Goal: Transaction & Acquisition: Purchase product/service

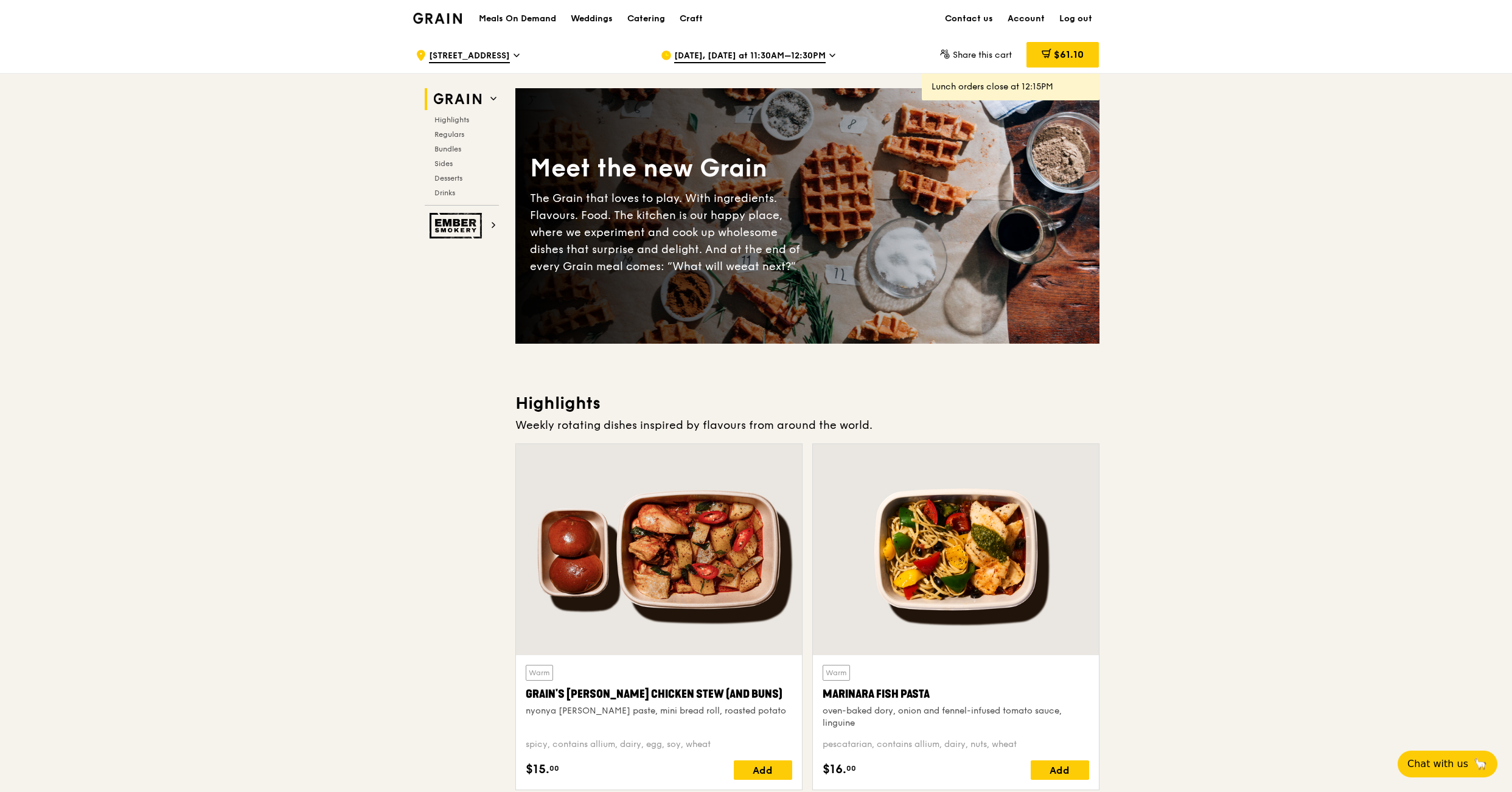
click at [802, 55] on span "[DATE], [DATE] at 11:30AM–12:30PM" at bounding box center [750, 56] width 152 height 13
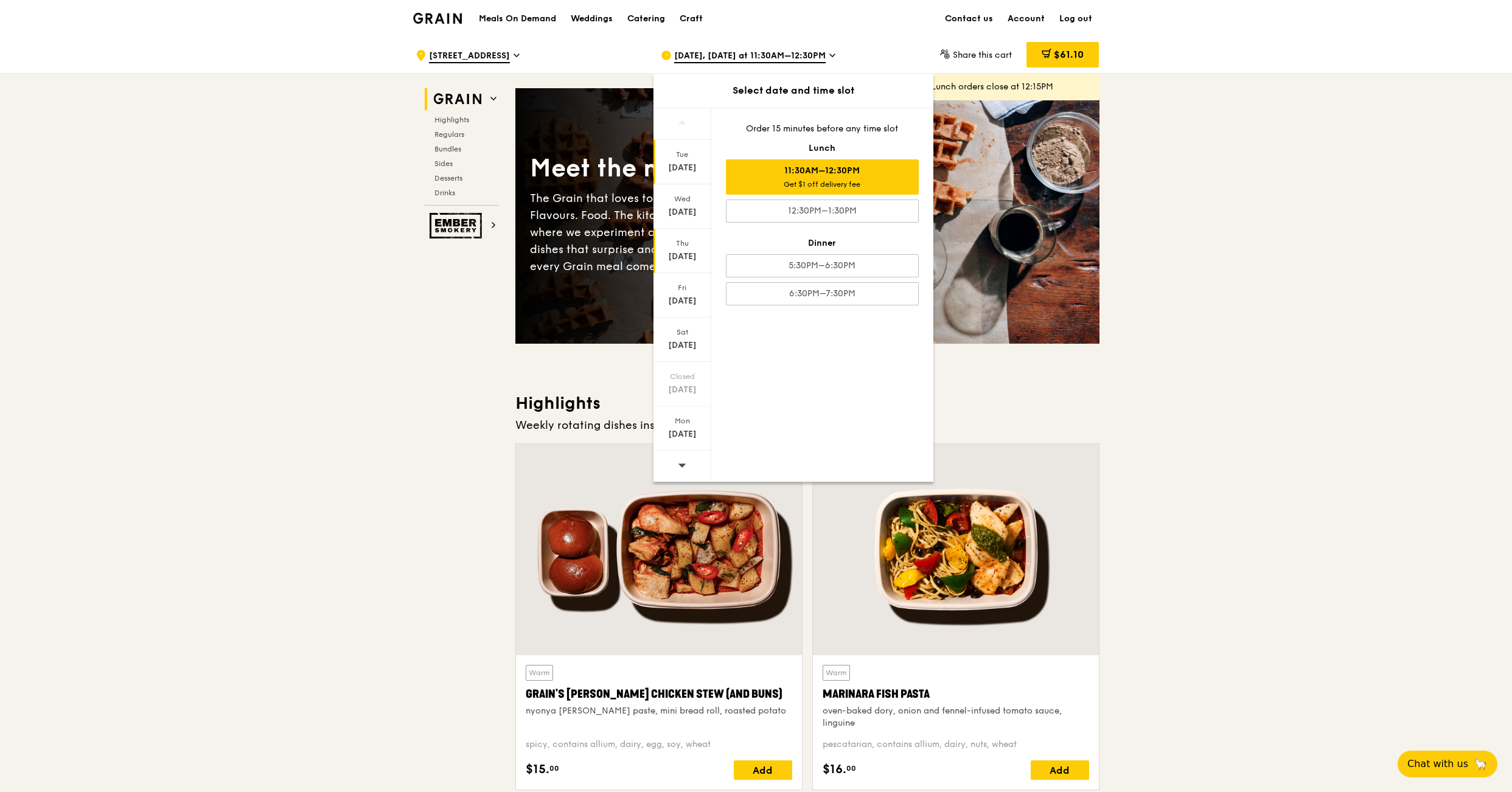
click at [684, 246] on div "Thu" at bounding box center [682, 243] width 54 height 9
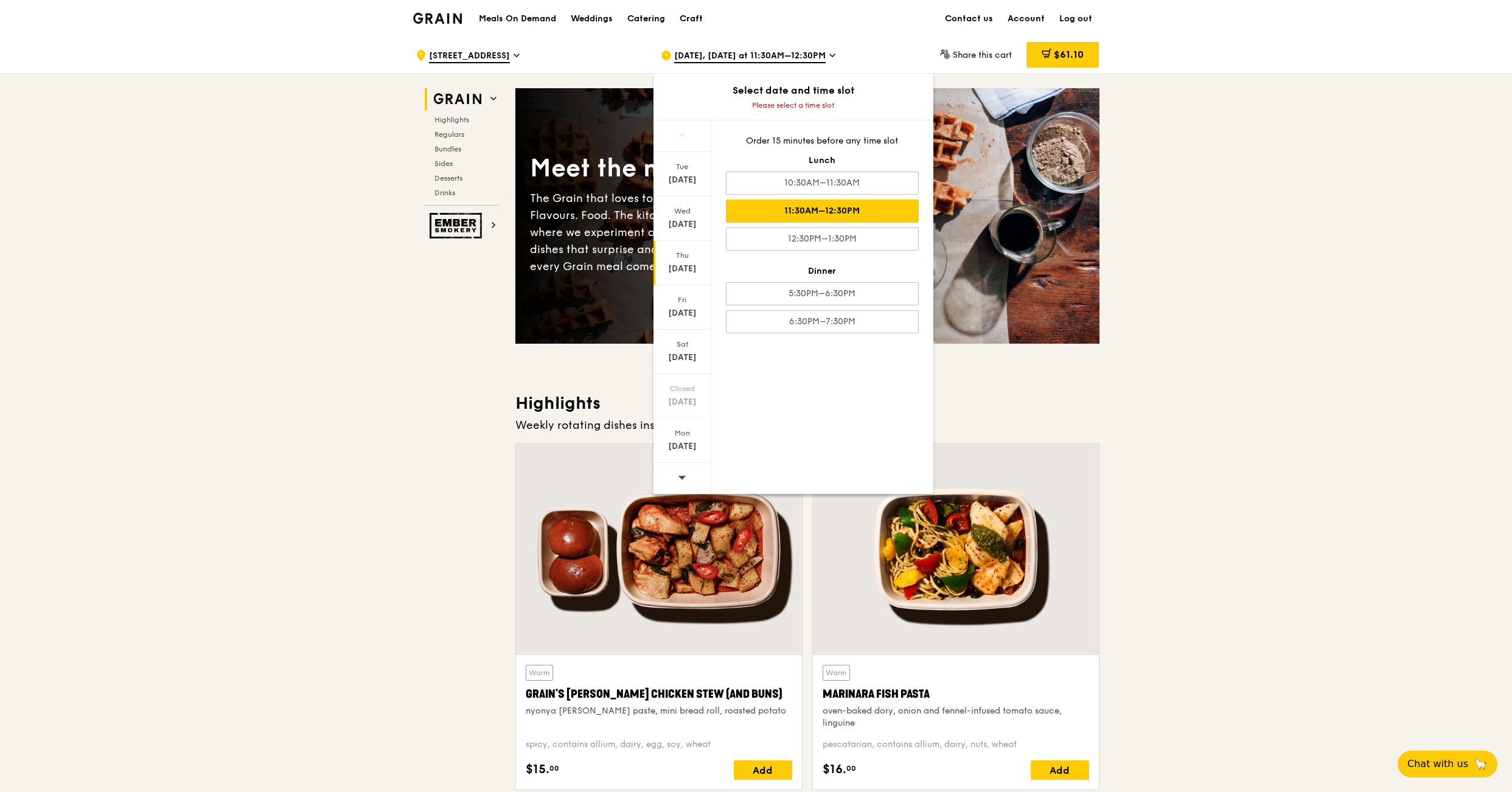
click at [848, 213] on div "11:30AM–12:30PM" at bounding box center [822, 210] width 193 height 23
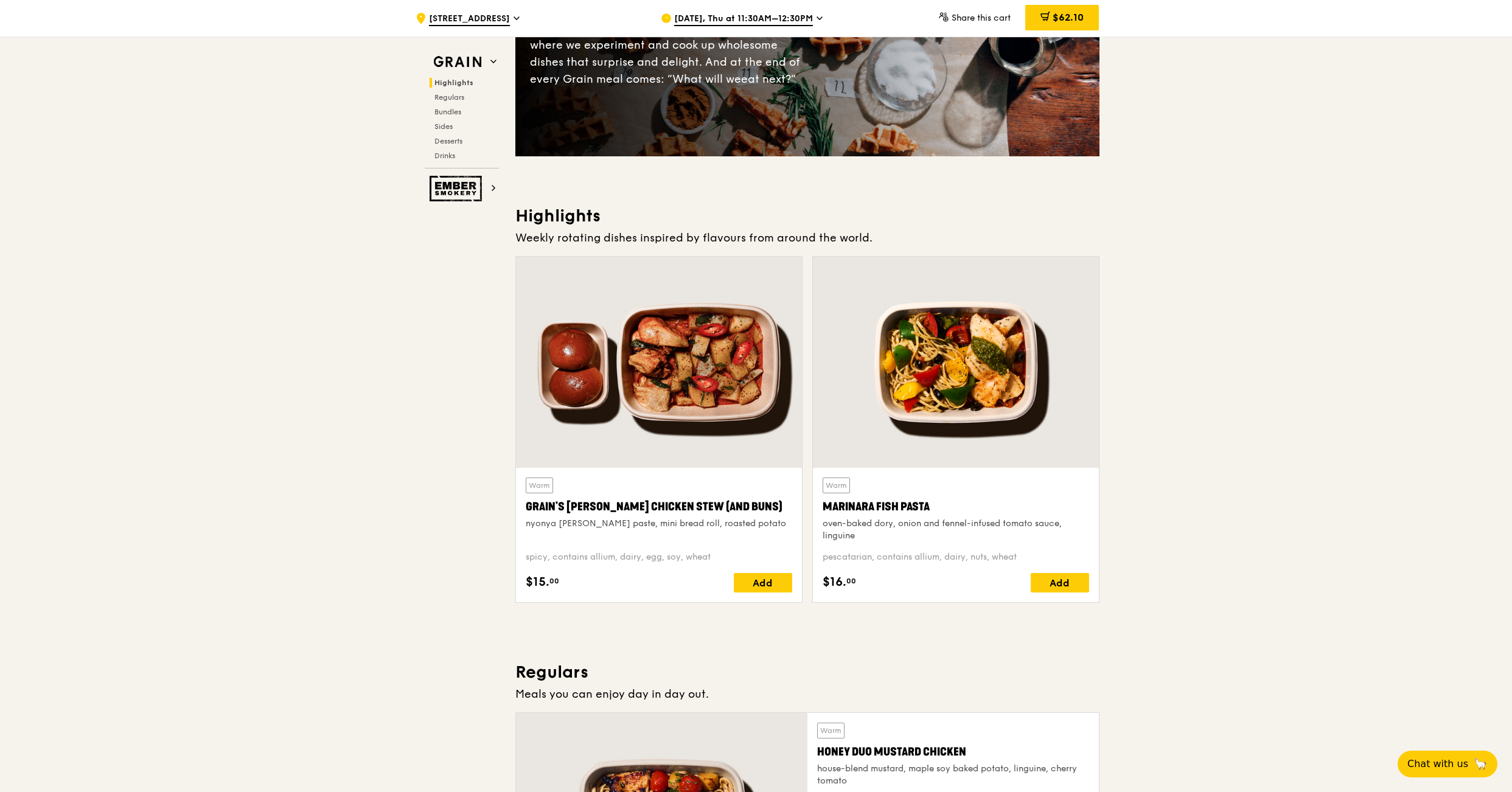
scroll to position [189, 0]
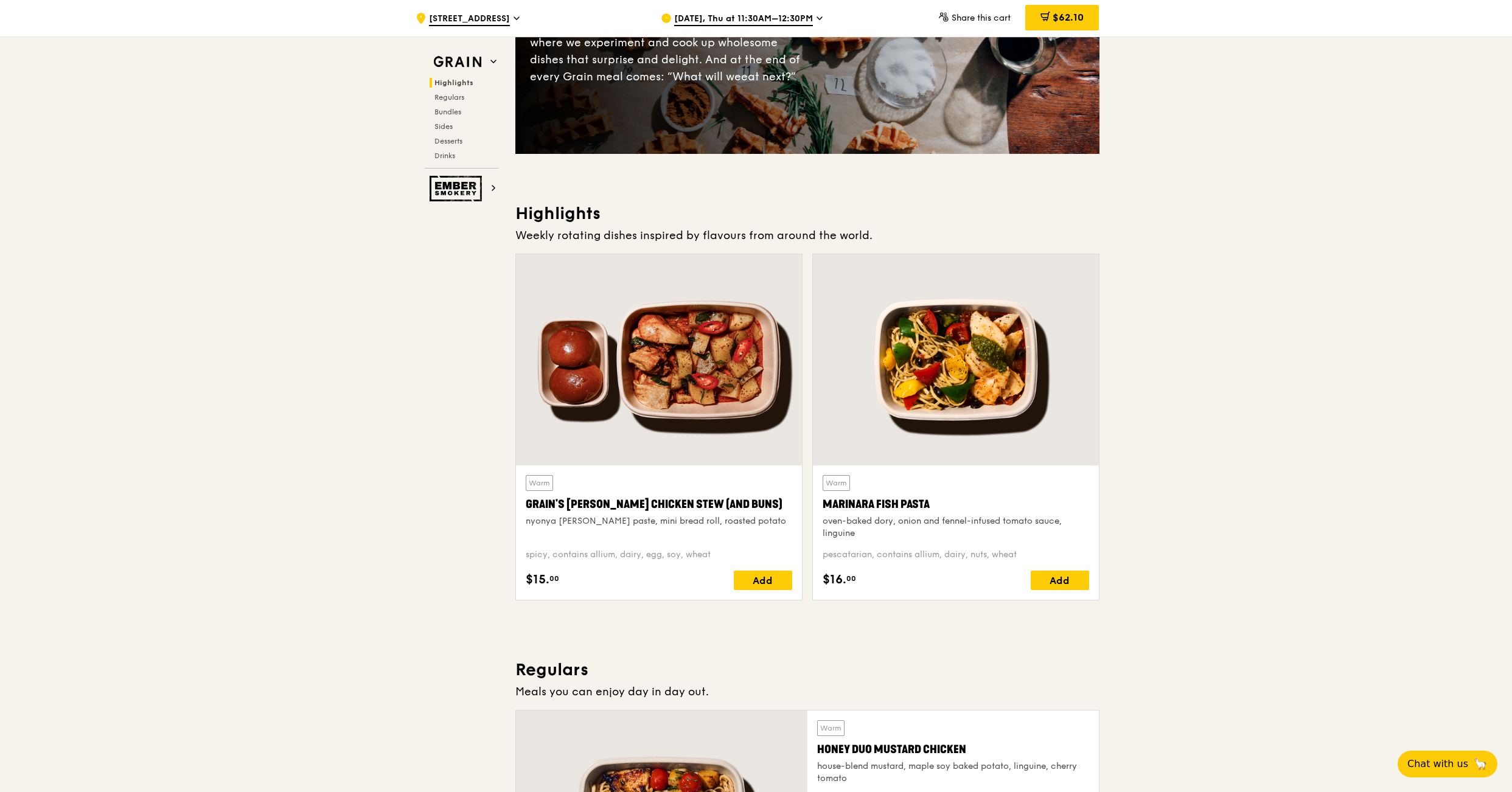
click at [765, 583] on div "Add" at bounding box center [763, 580] width 59 height 20
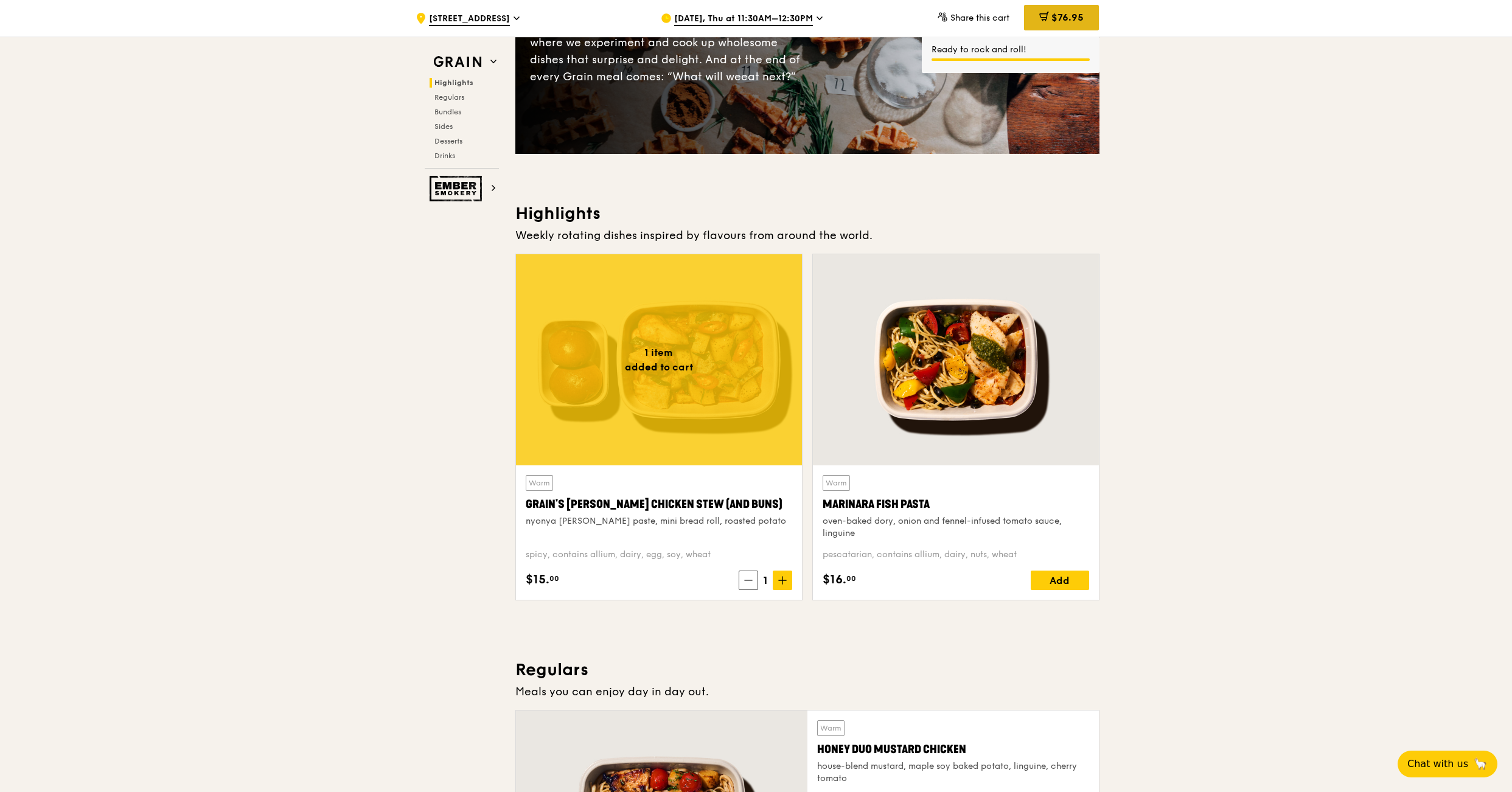
click at [1048, 12] on div "$76.95" at bounding box center [1061, 17] width 75 height 25
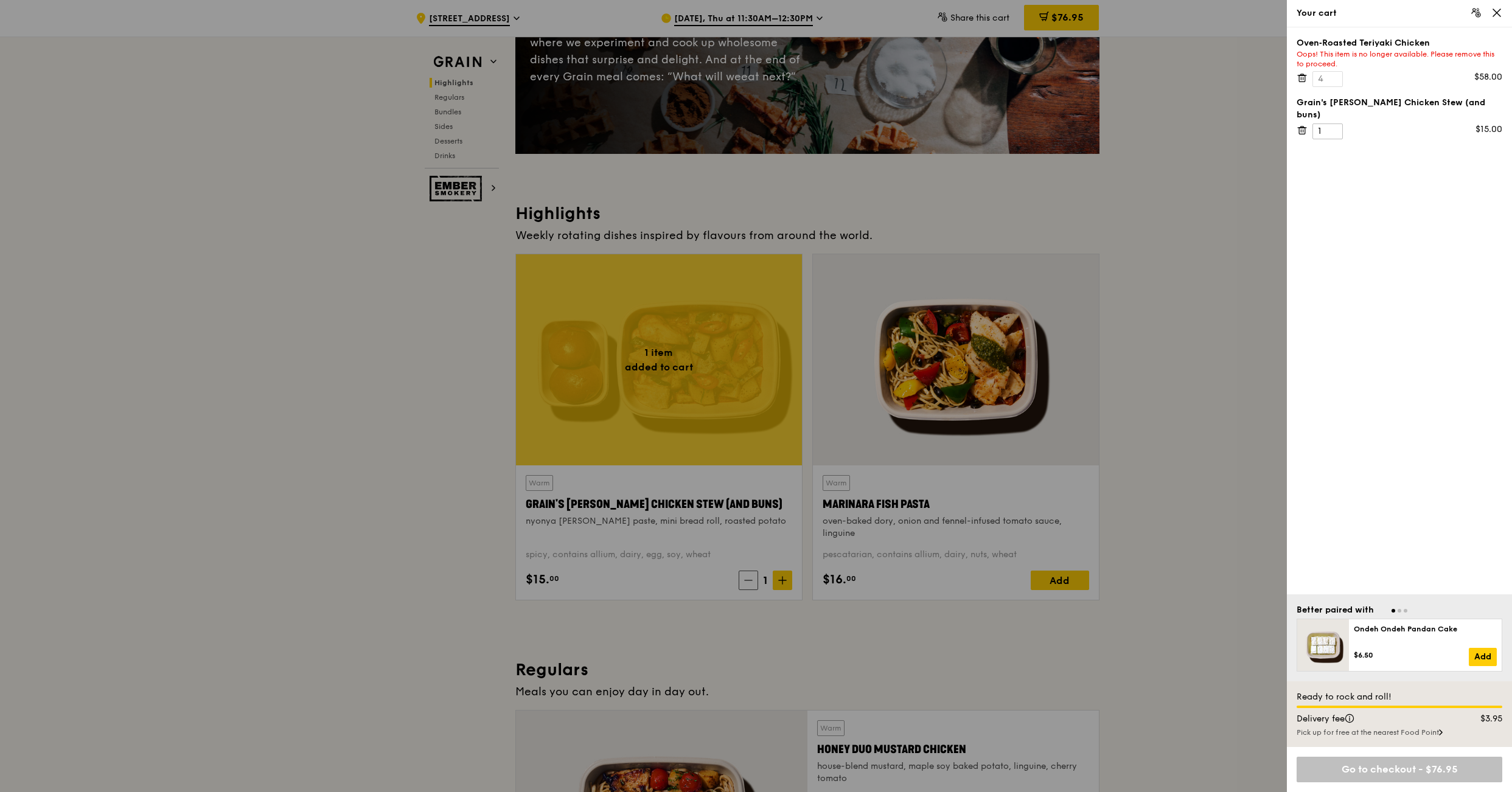
click at [1302, 81] on icon at bounding box center [1302, 78] width 11 height 11
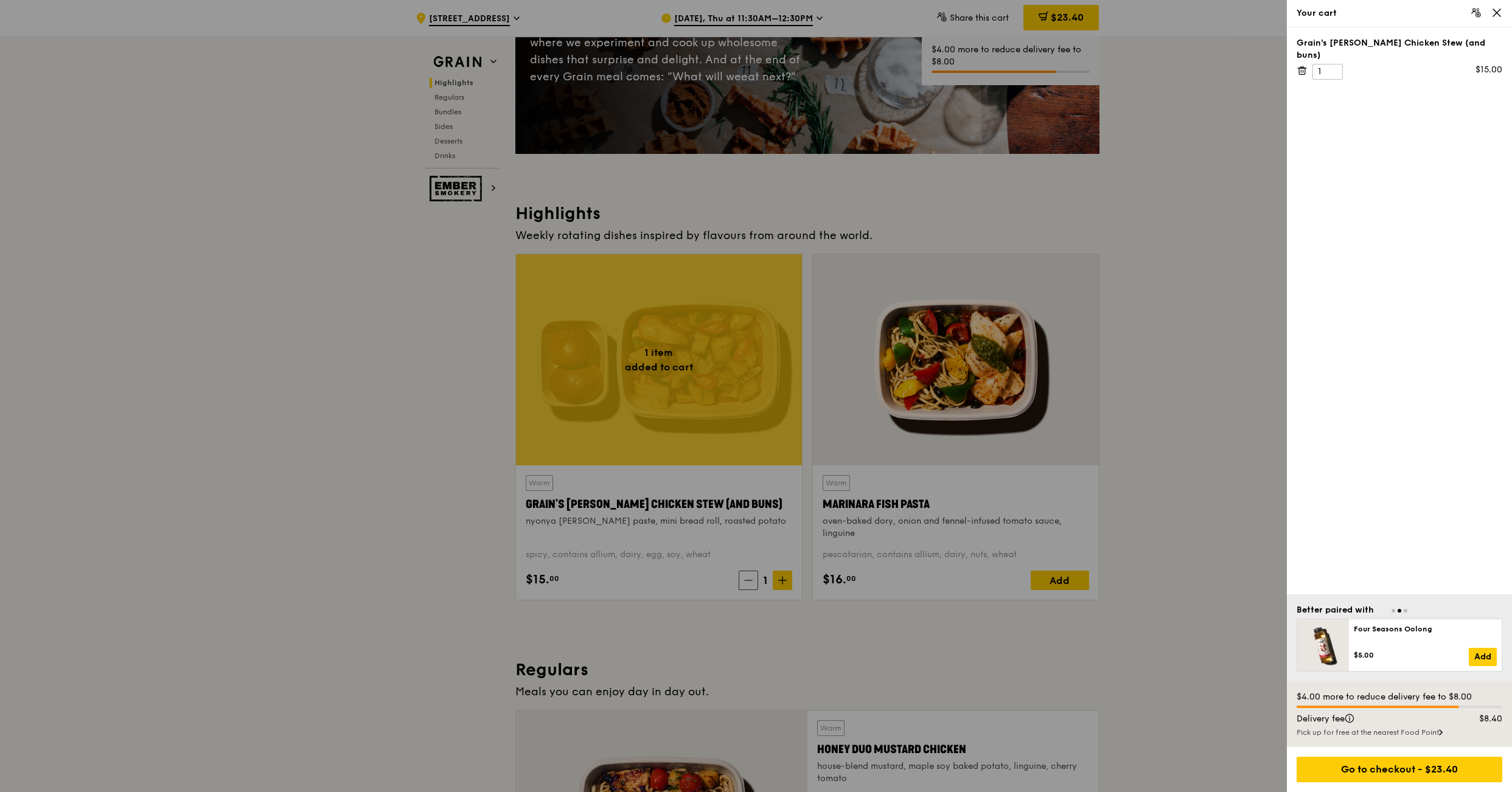
click at [1301, 70] on icon at bounding box center [1301, 70] width 0 height 2
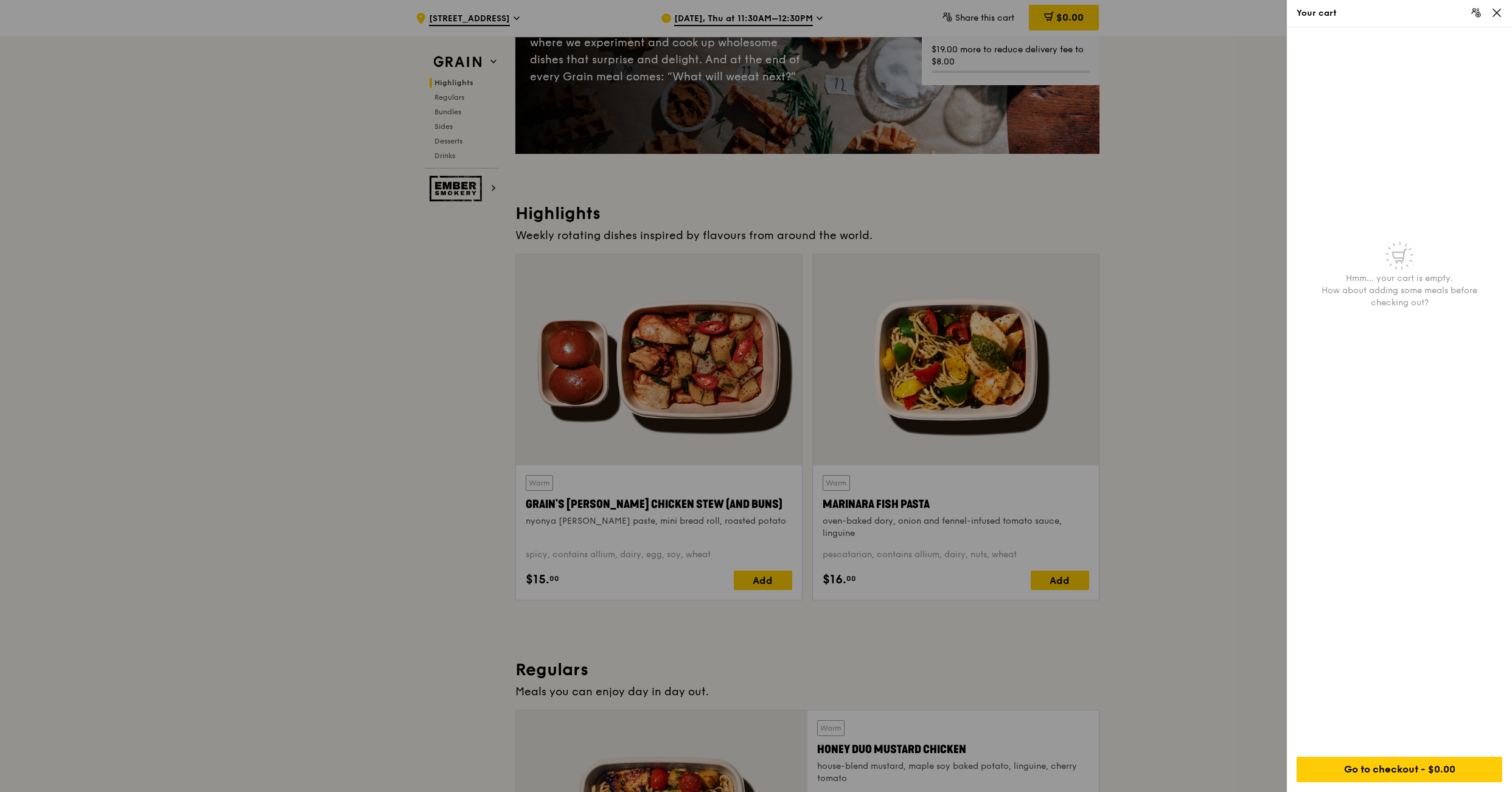
click at [1169, 231] on div at bounding box center [756, 396] width 1512 height 792
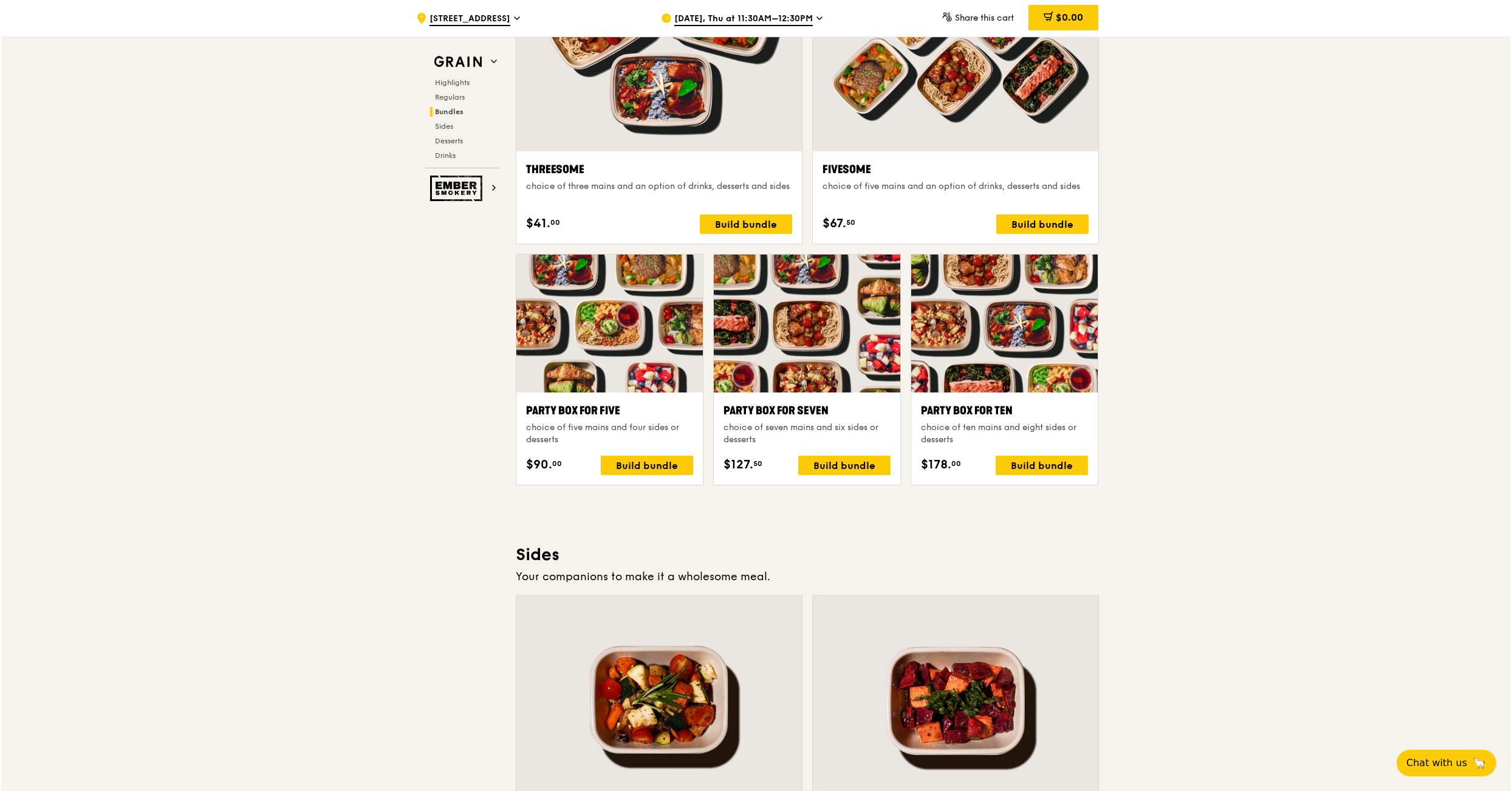
scroll to position [2186, 0]
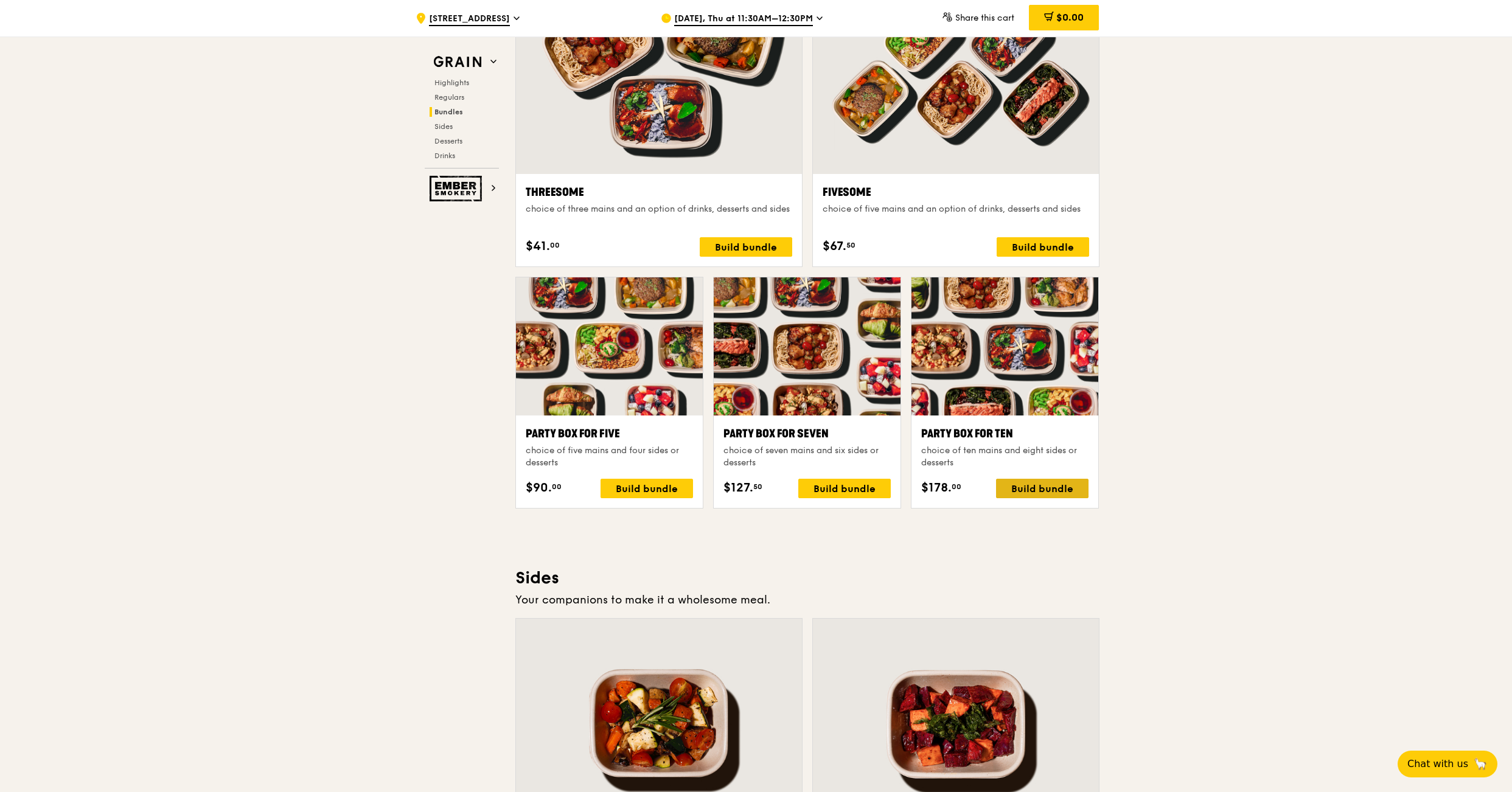
click at [1050, 488] on div "Build bundle" at bounding box center [1041, 488] width 93 height 20
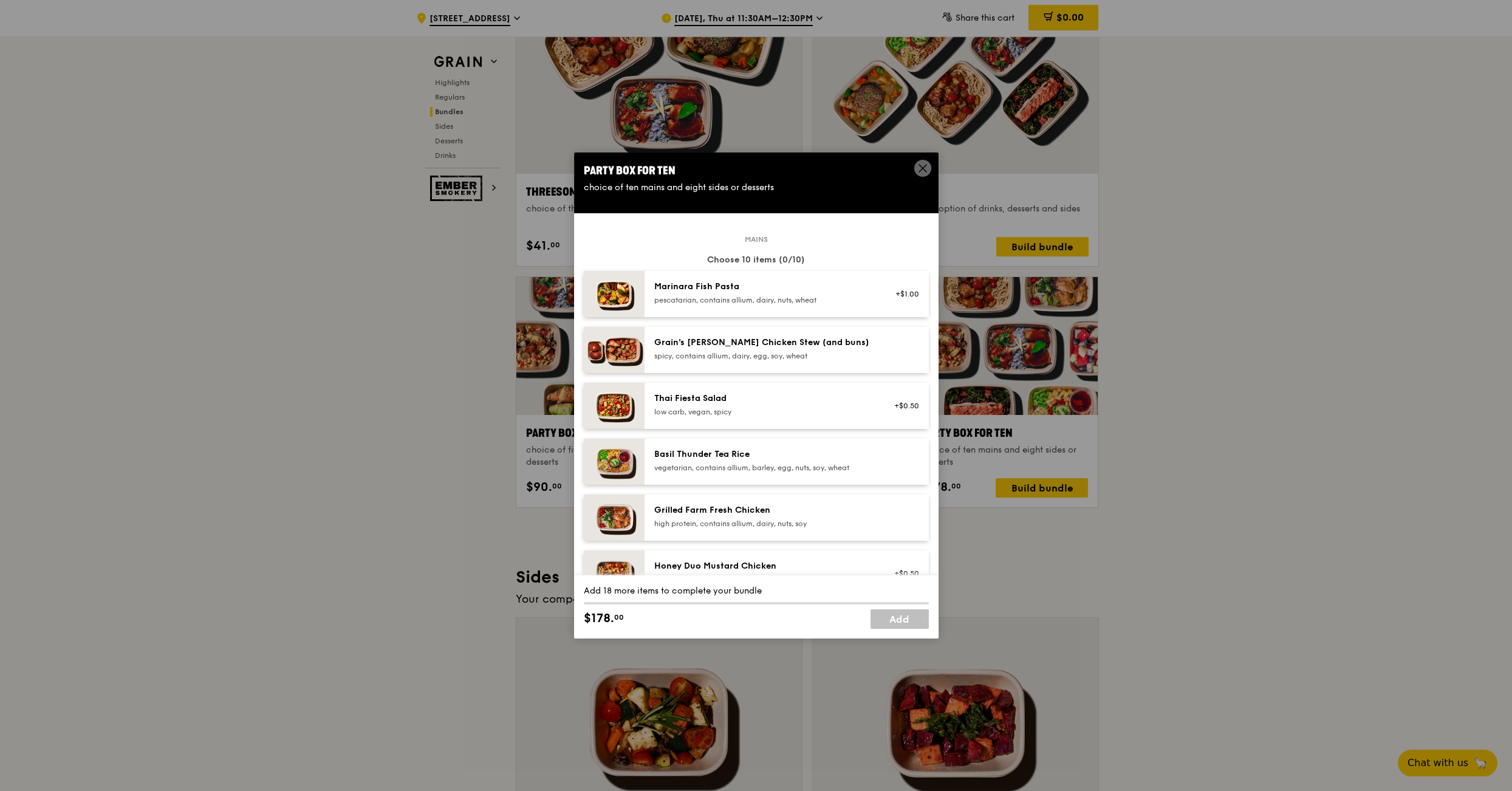
click at [789, 360] on div "spicy, contains allium, dairy, egg, soy, wheat" at bounding box center [764, 356] width 218 height 9
click at [790, 360] on div "spicy, contains allium, dairy, egg, soy, wheat" at bounding box center [764, 356] width 218 height 9
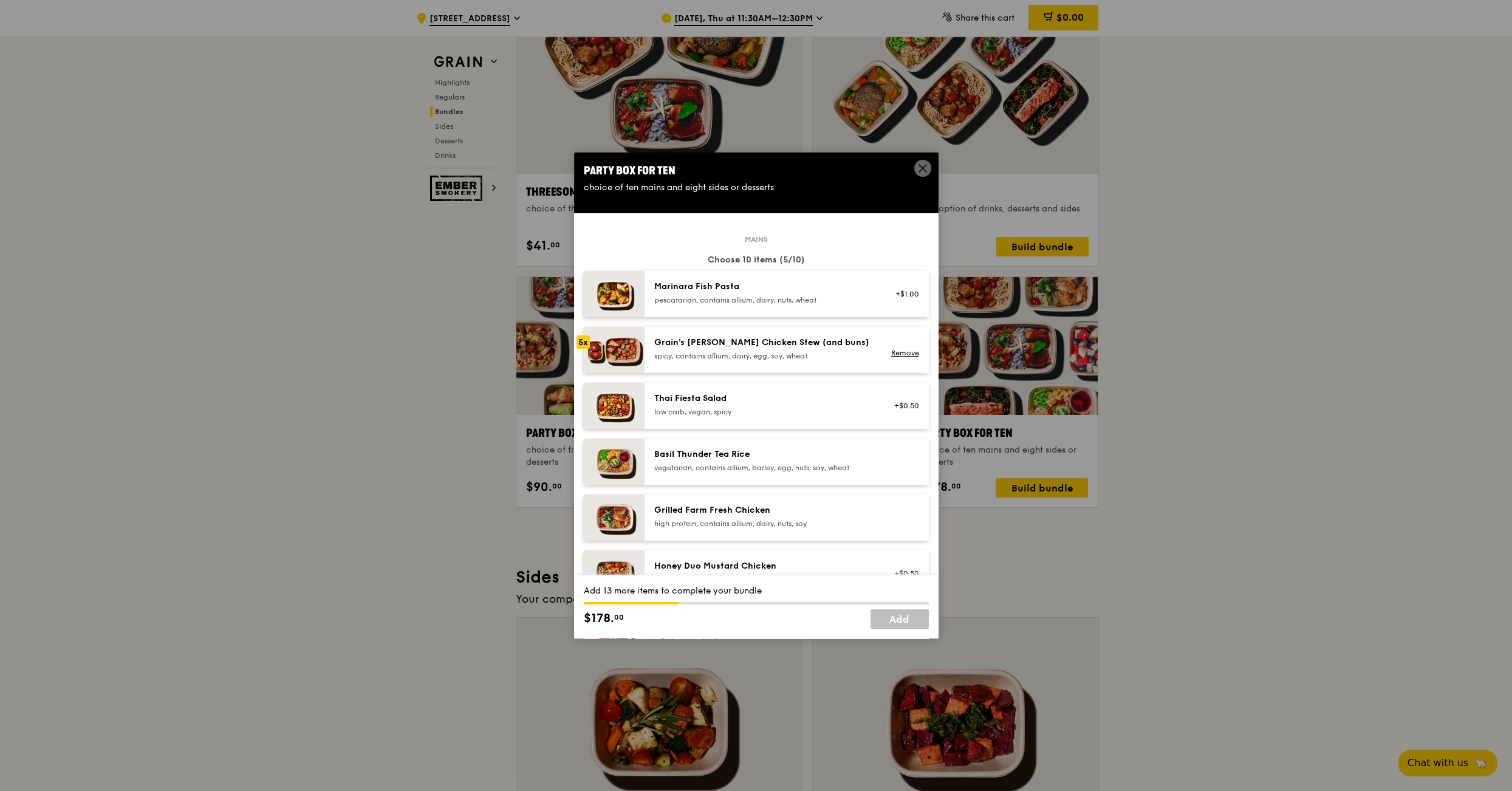
click at [790, 360] on div "spicy, contains allium, dairy, egg, soy, wheat" at bounding box center [764, 356] width 218 height 9
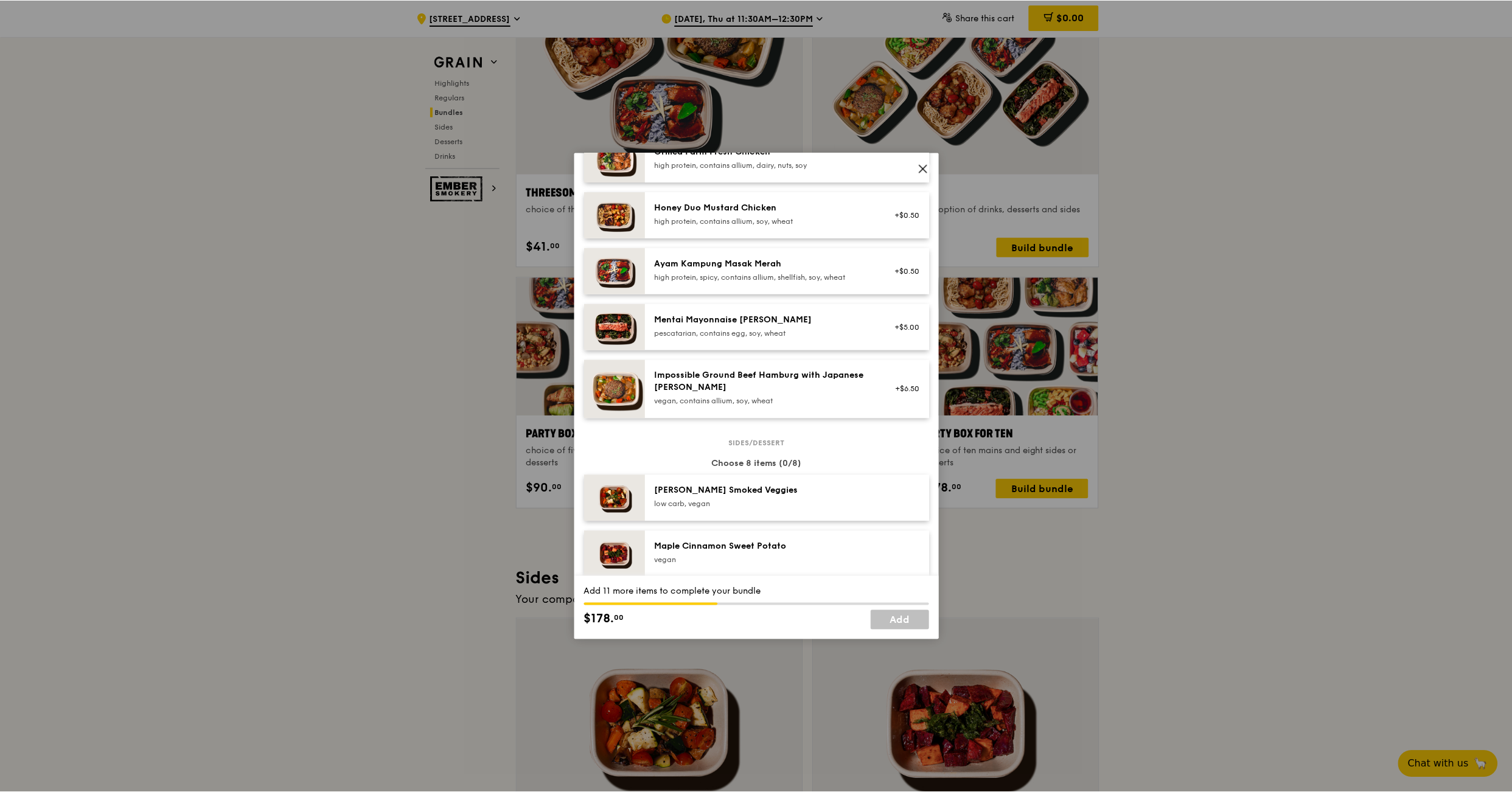
scroll to position [363, 0]
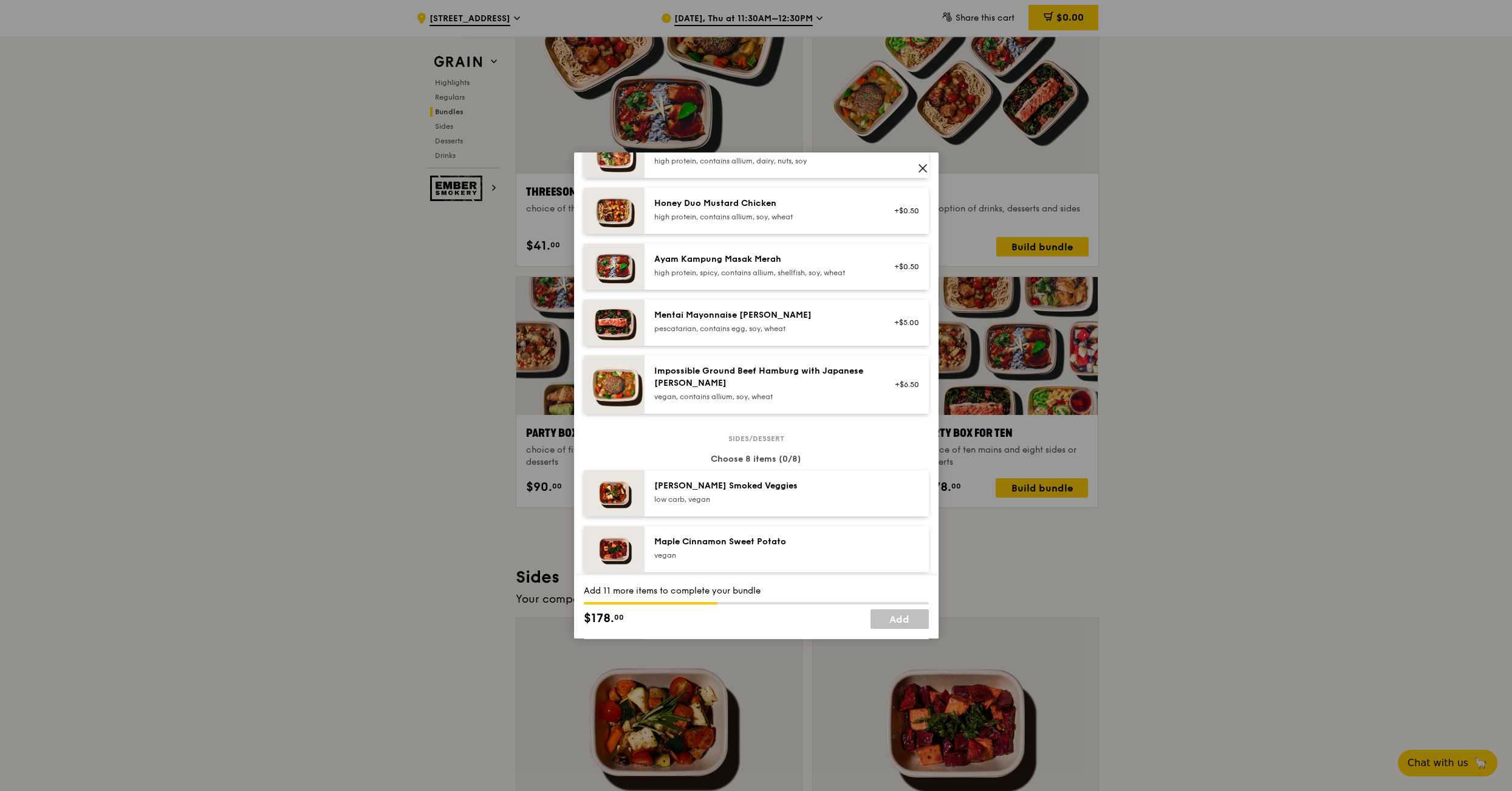
click at [918, 166] on icon at bounding box center [923, 168] width 11 height 11
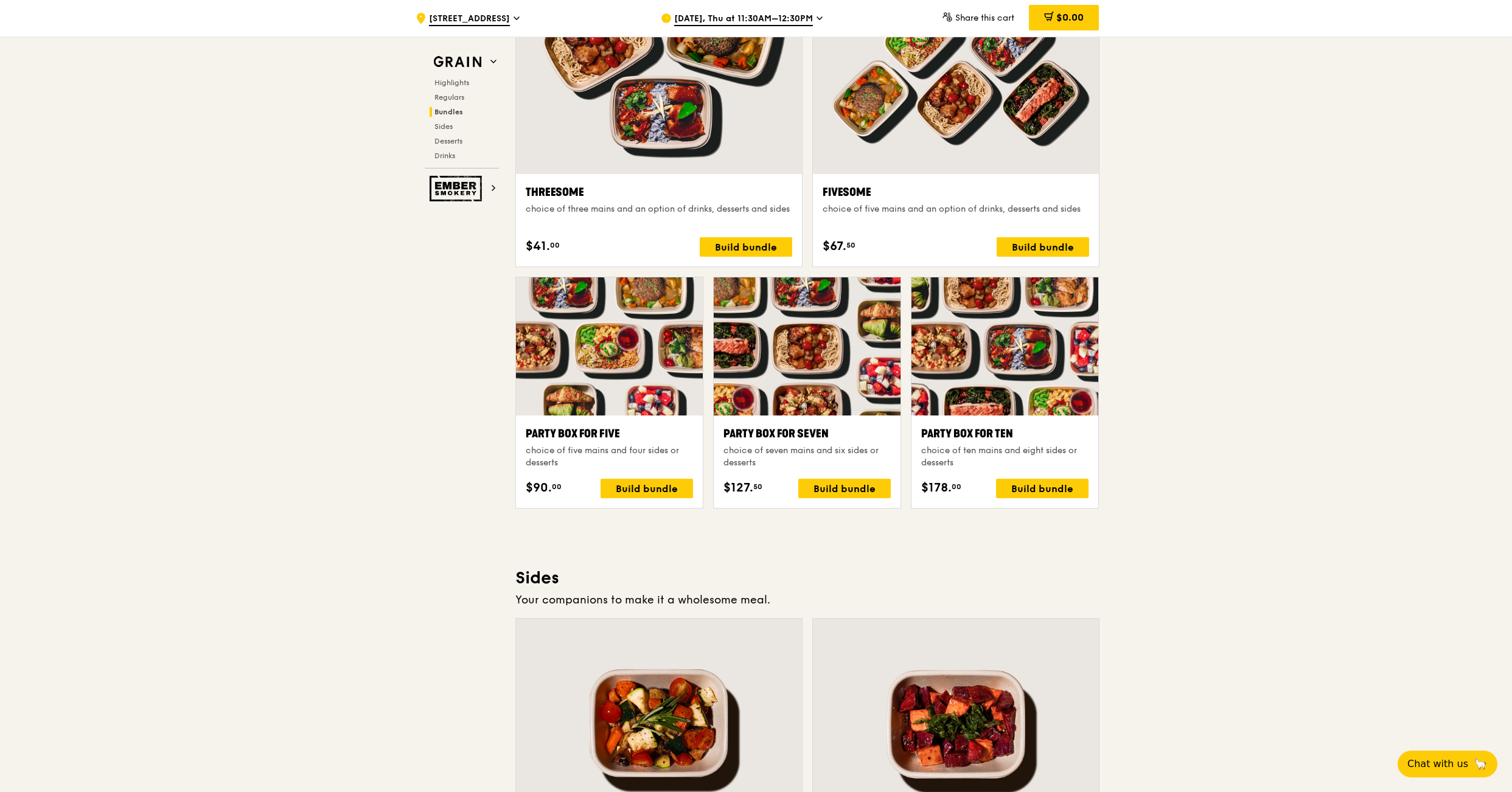
click at [1091, 352] on div at bounding box center [1004, 346] width 187 height 138
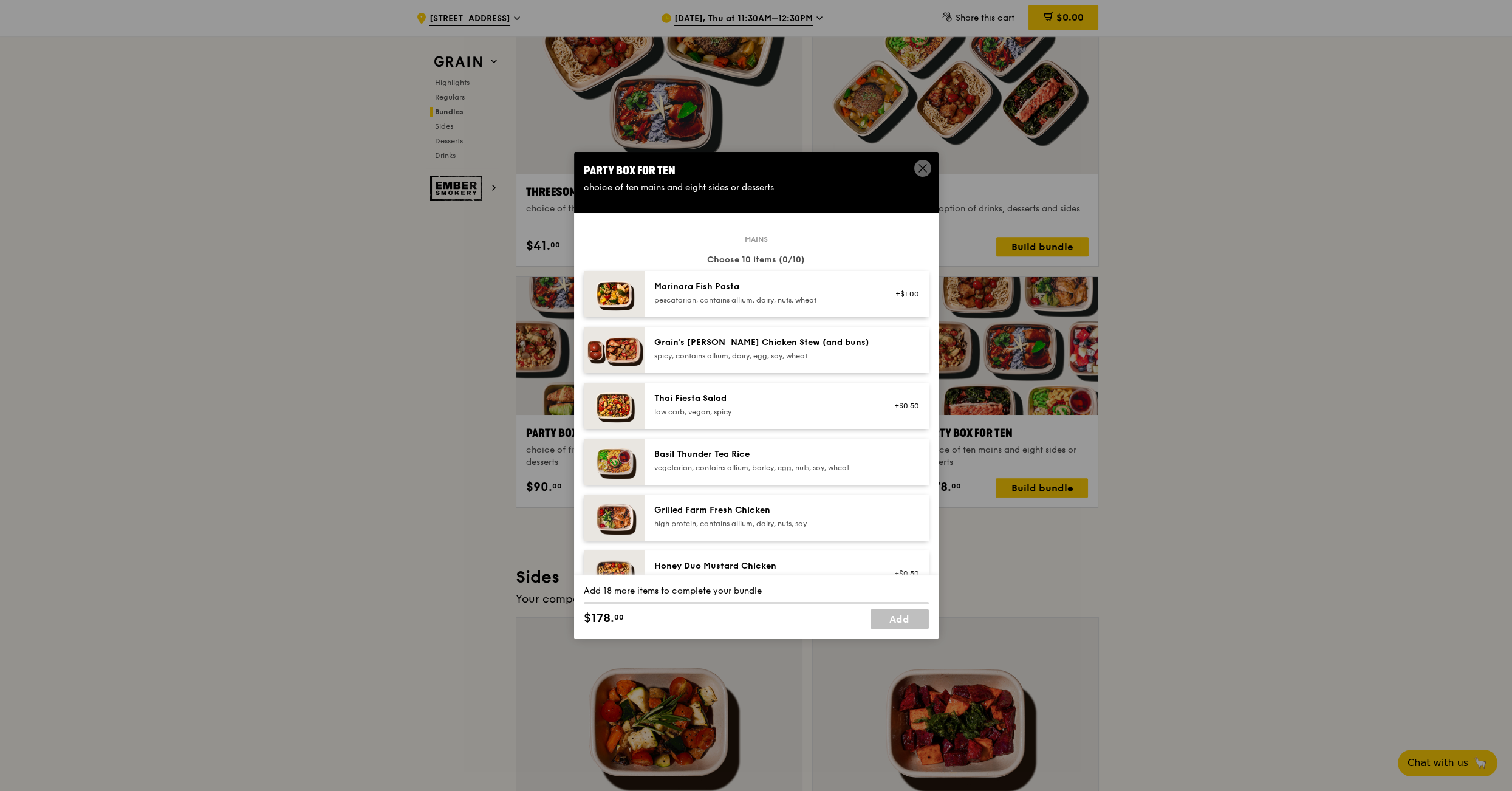
click at [917, 175] on span at bounding box center [923, 170] width 11 height 13
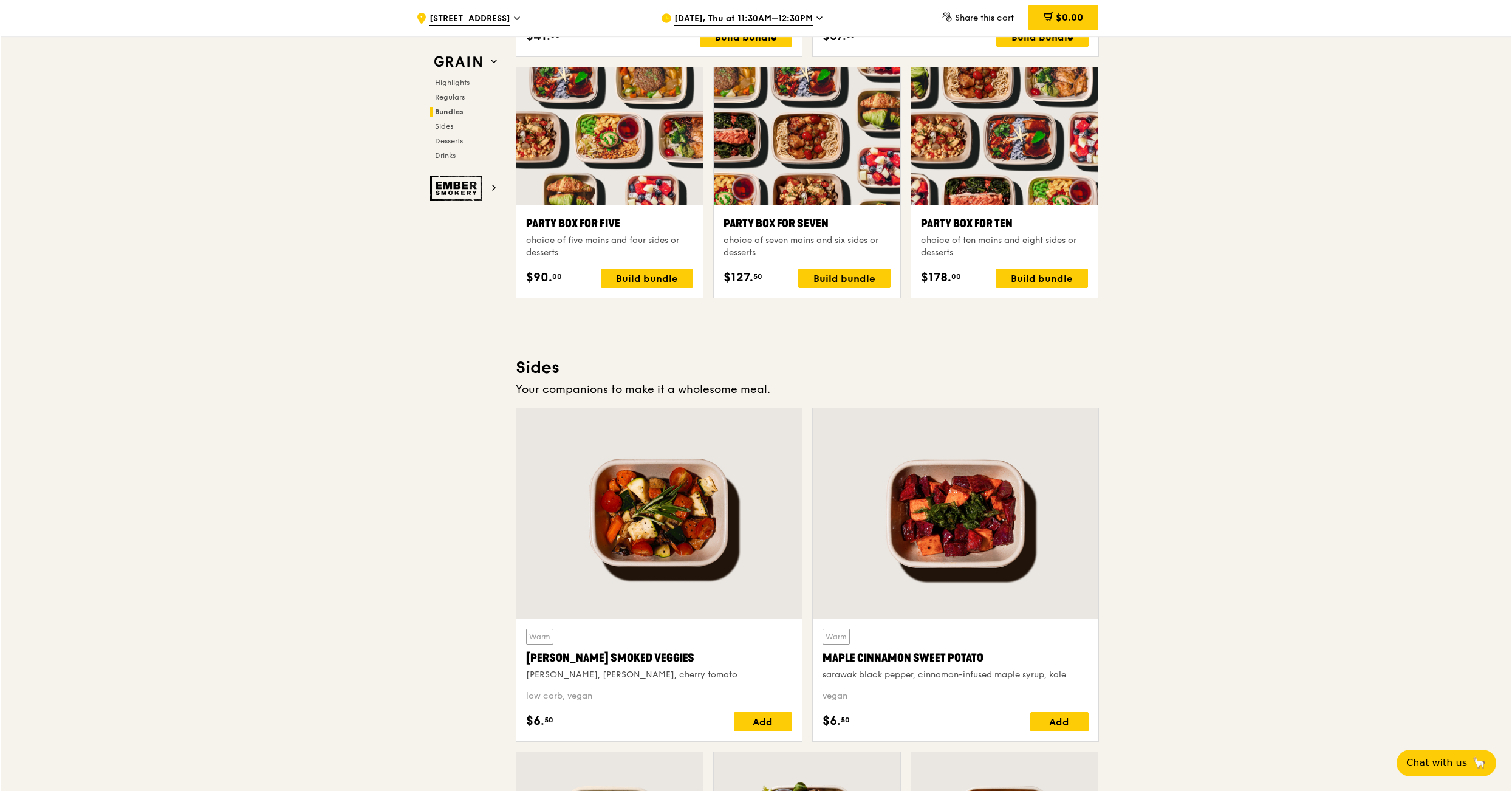
scroll to position [2382, 0]
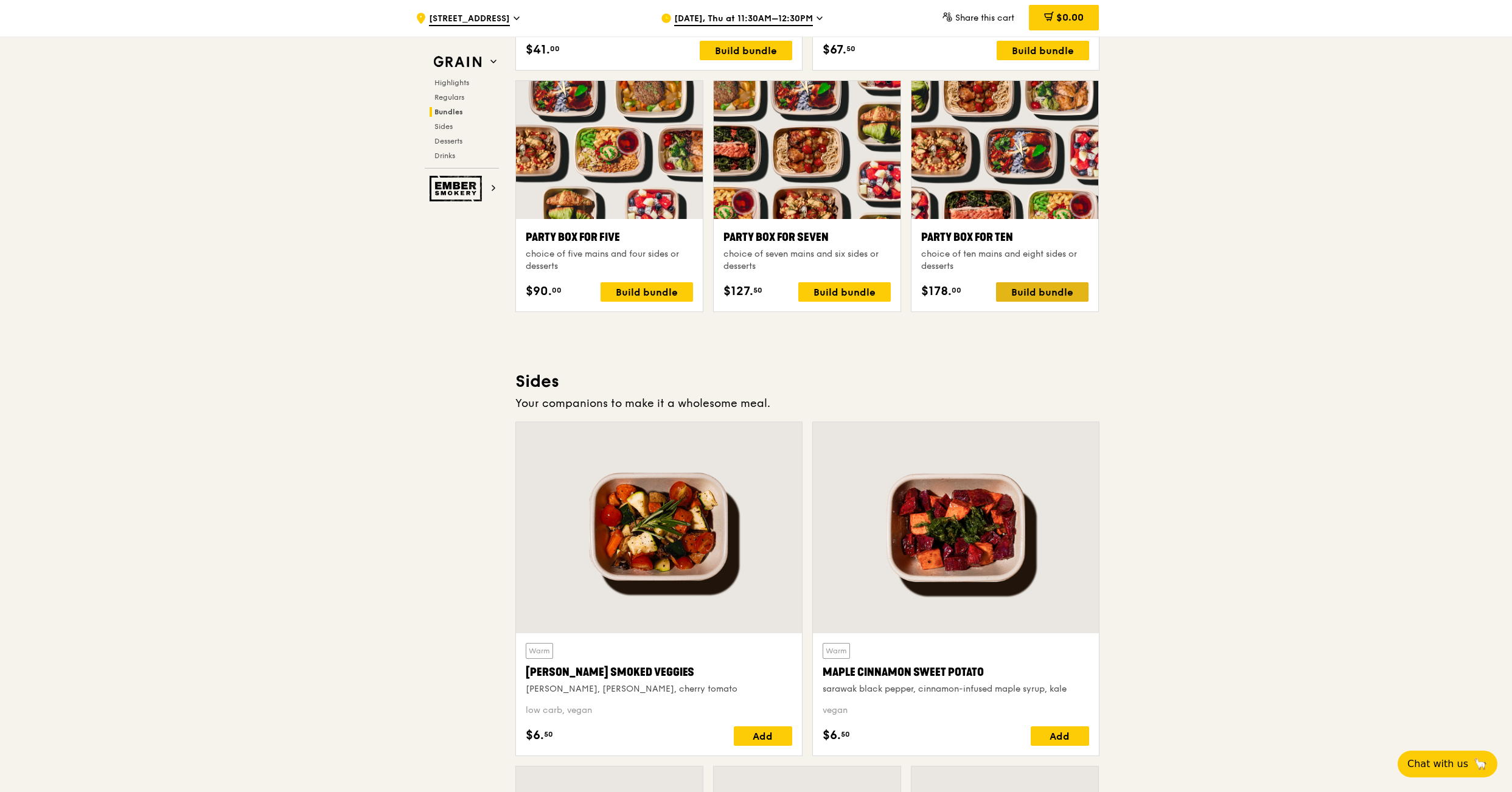
click at [1035, 289] on div "Build bundle" at bounding box center [1041, 292] width 93 height 20
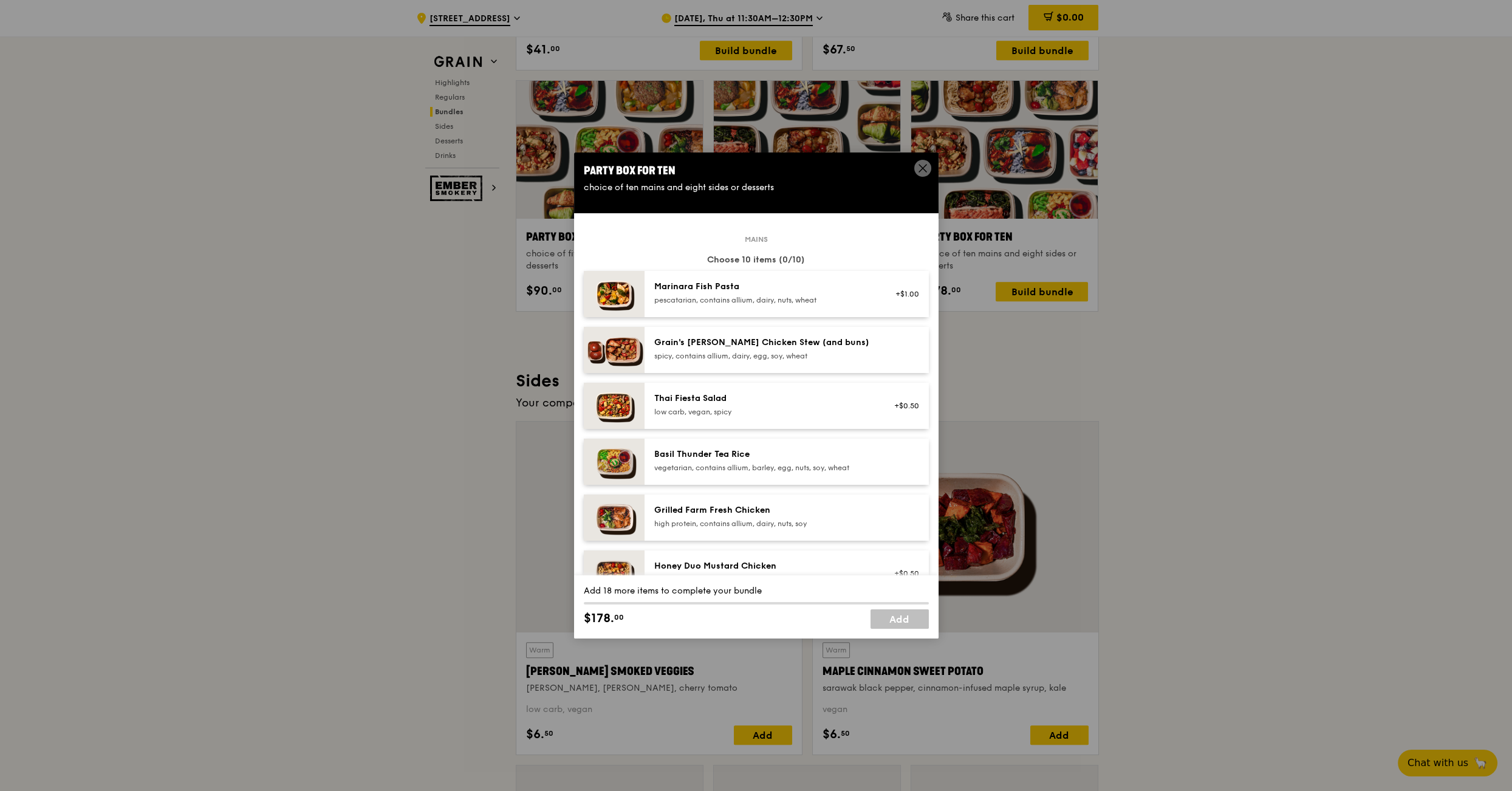
click at [726, 345] on div "Grain's [PERSON_NAME] Chicken Stew (and buns)" at bounding box center [764, 342] width 218 height 12
click at [726, 344] on div "Grain's [PERSON_NAME] Chicken Stew (and buns)" at bounding box center [764, 342] width 218 height 12
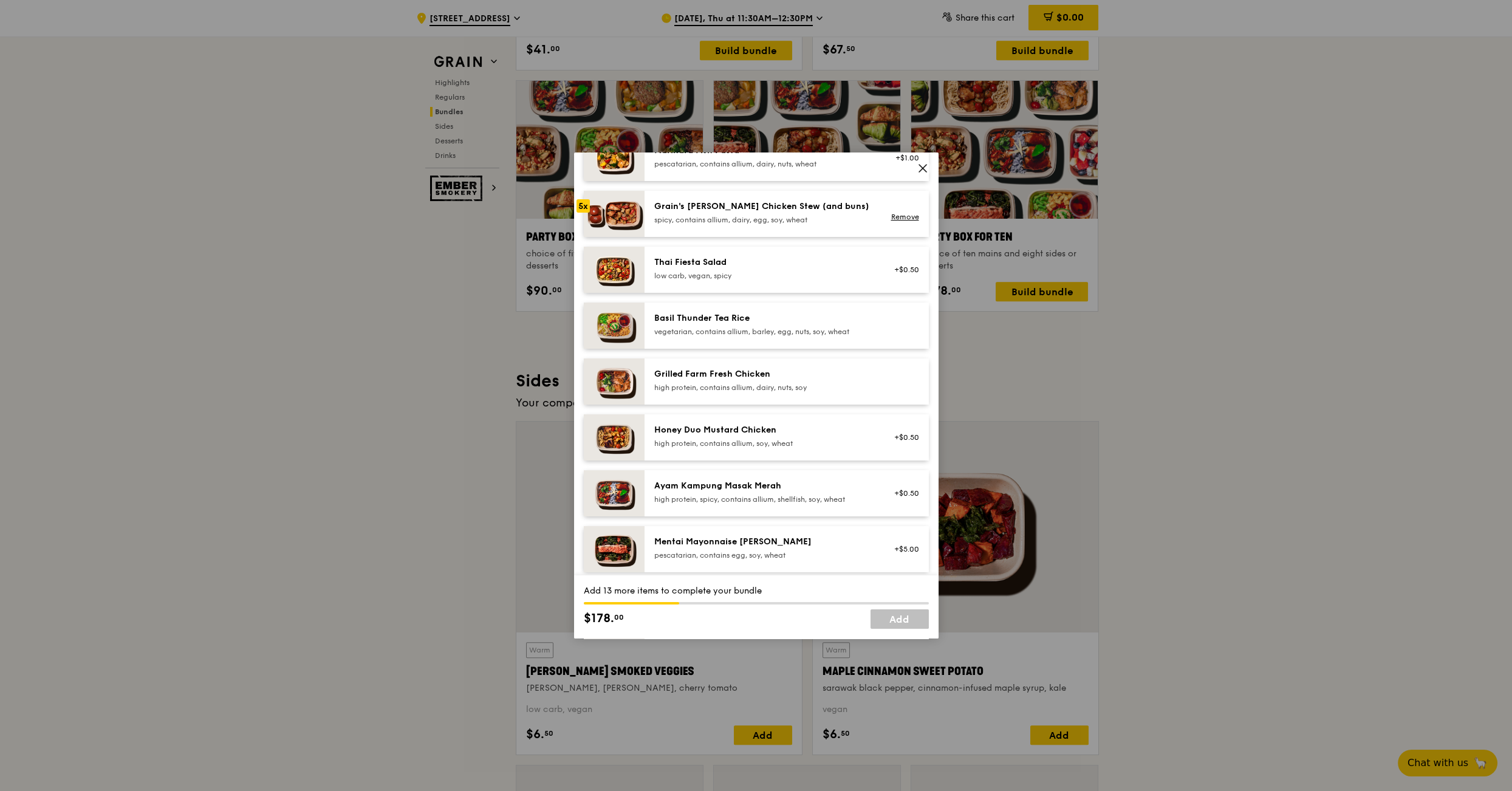
scroll to position [146, 0]
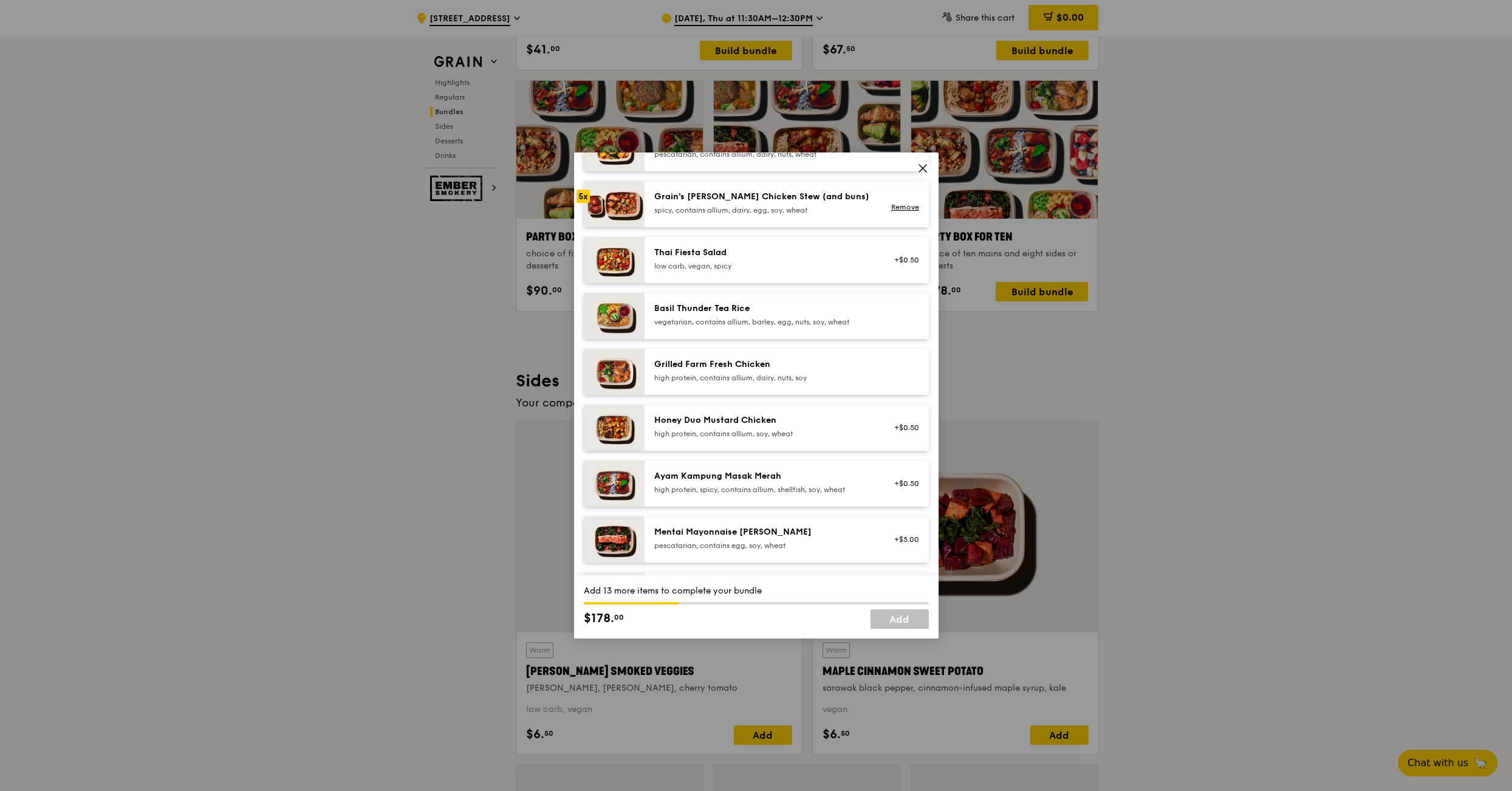
click at [741, 374] on div "high protein, contains allium, dairy, nuts, soy" at bounding box center [764, 377] width 218 height 9
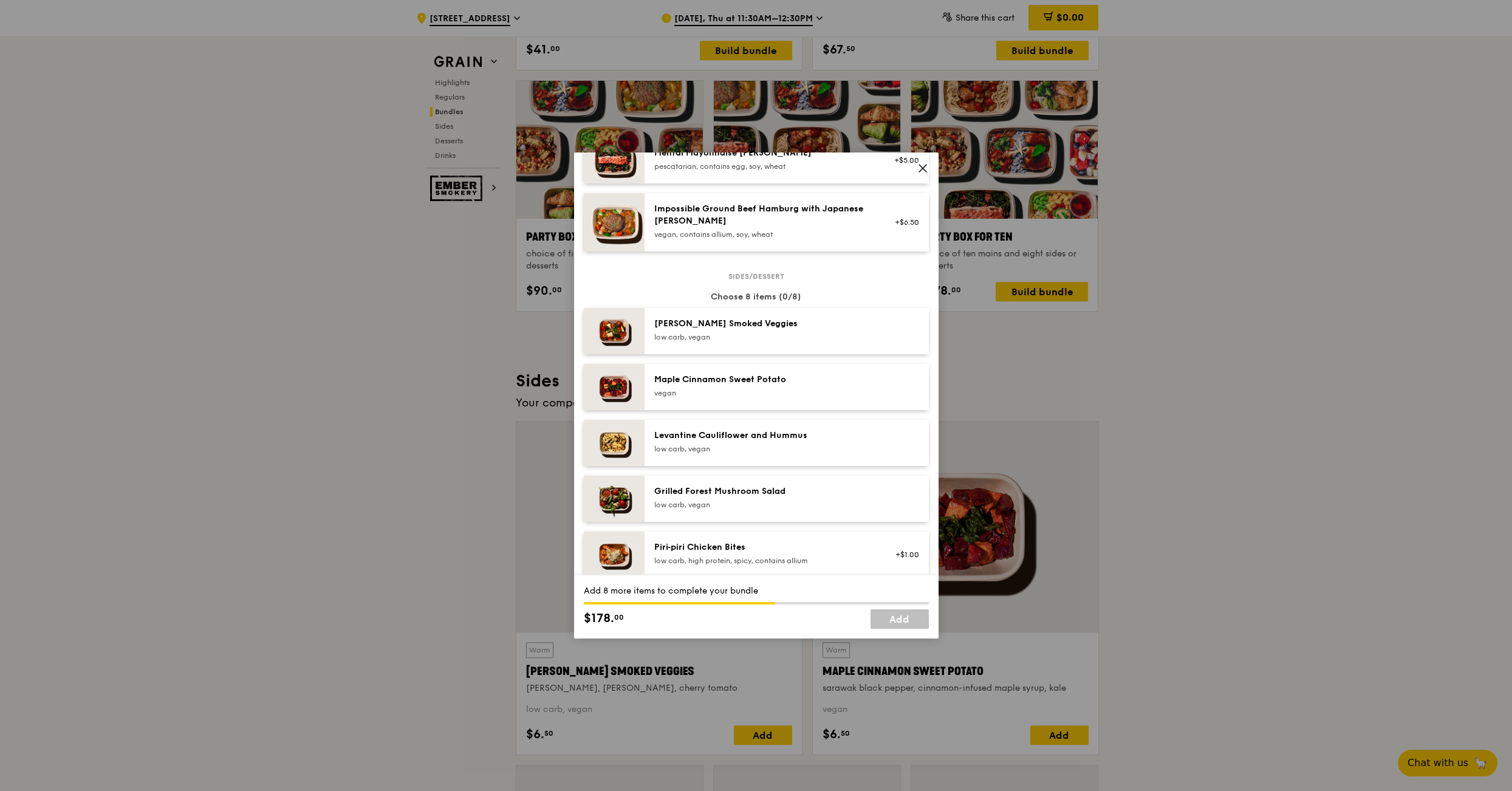
scroll to position [527, 0]
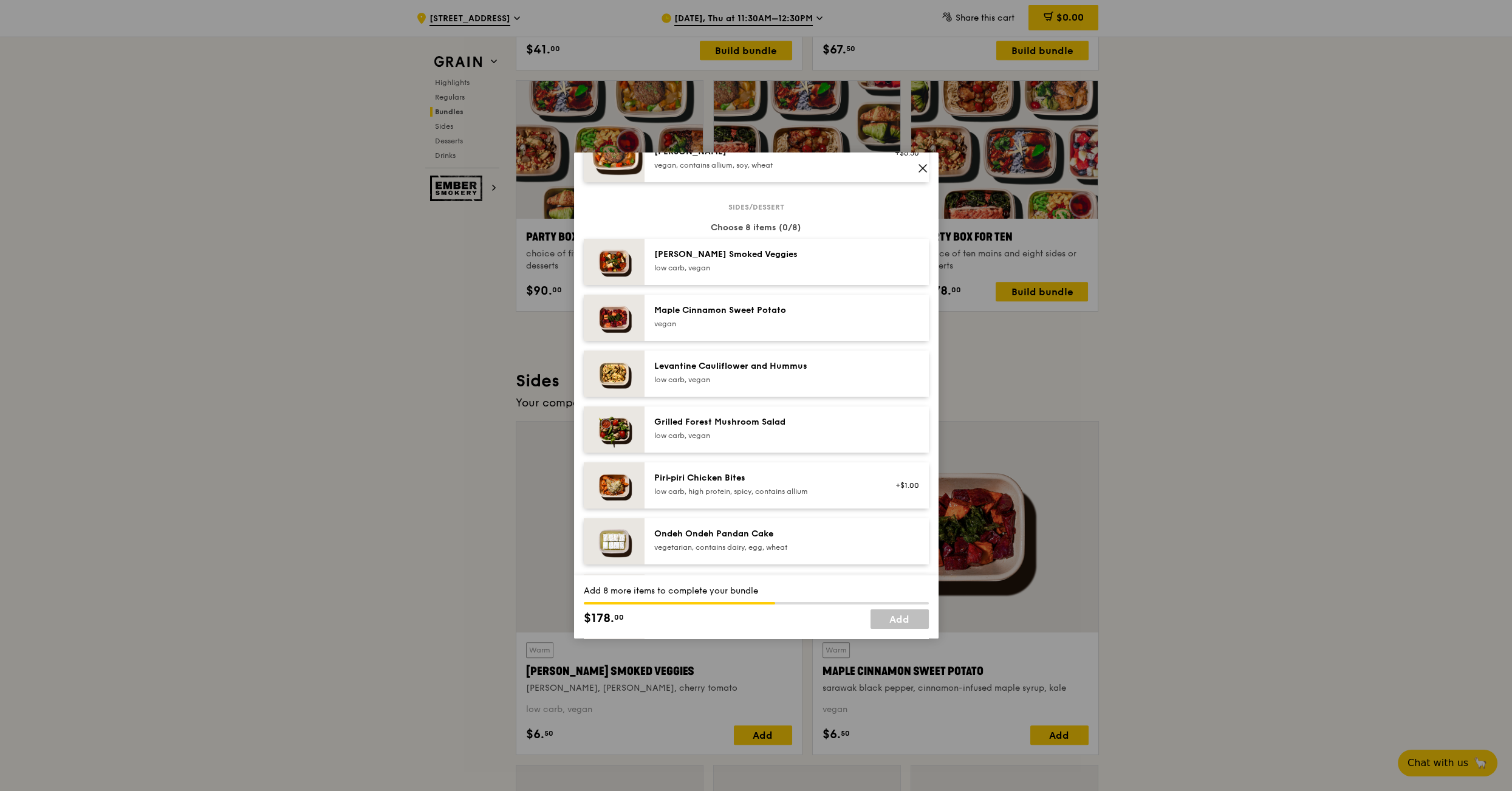
click at [741, 325] on div "vegan" at bounding box center [764, 324] width 218 height 9
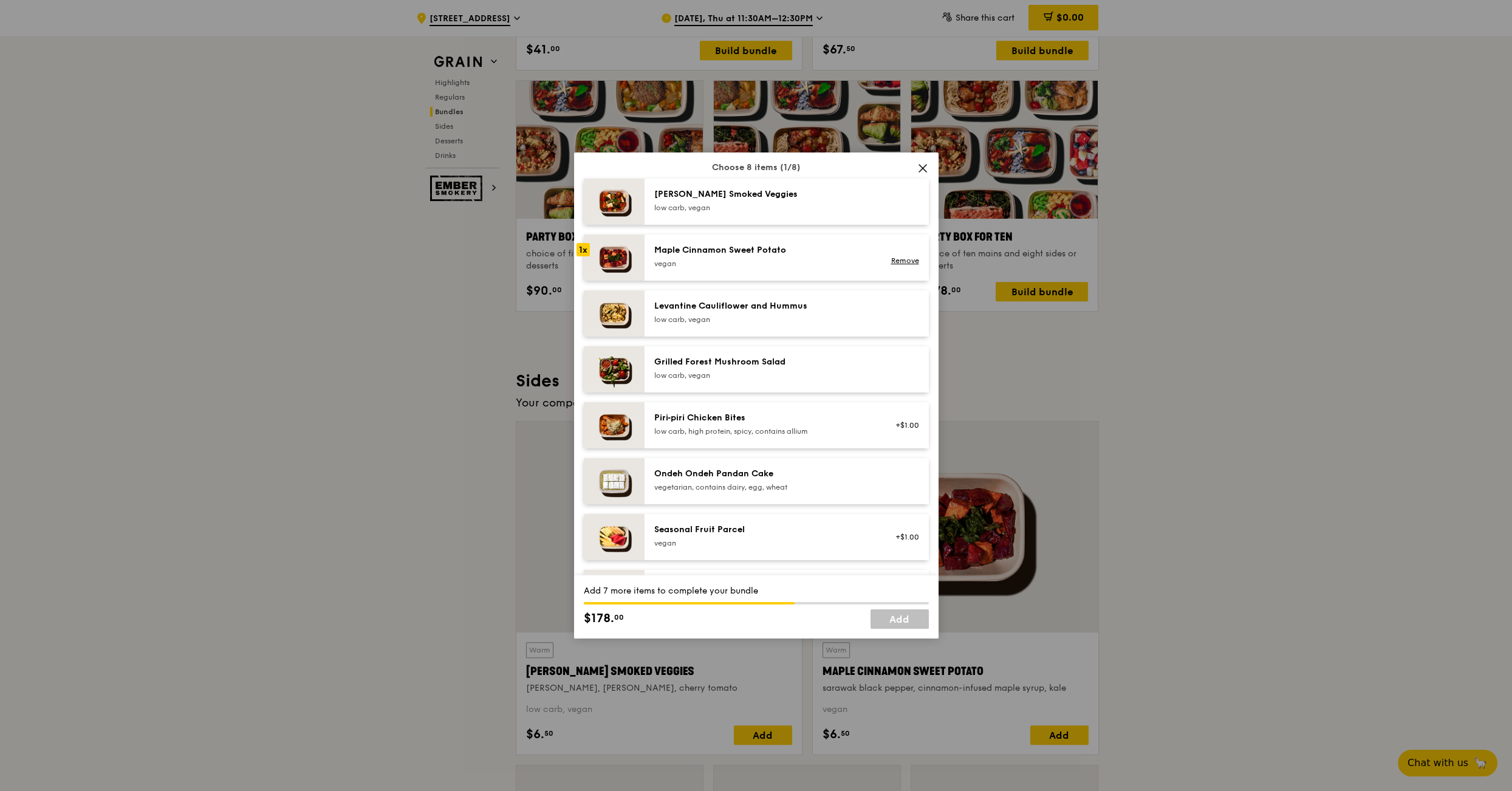
scroll to position [673, 0]
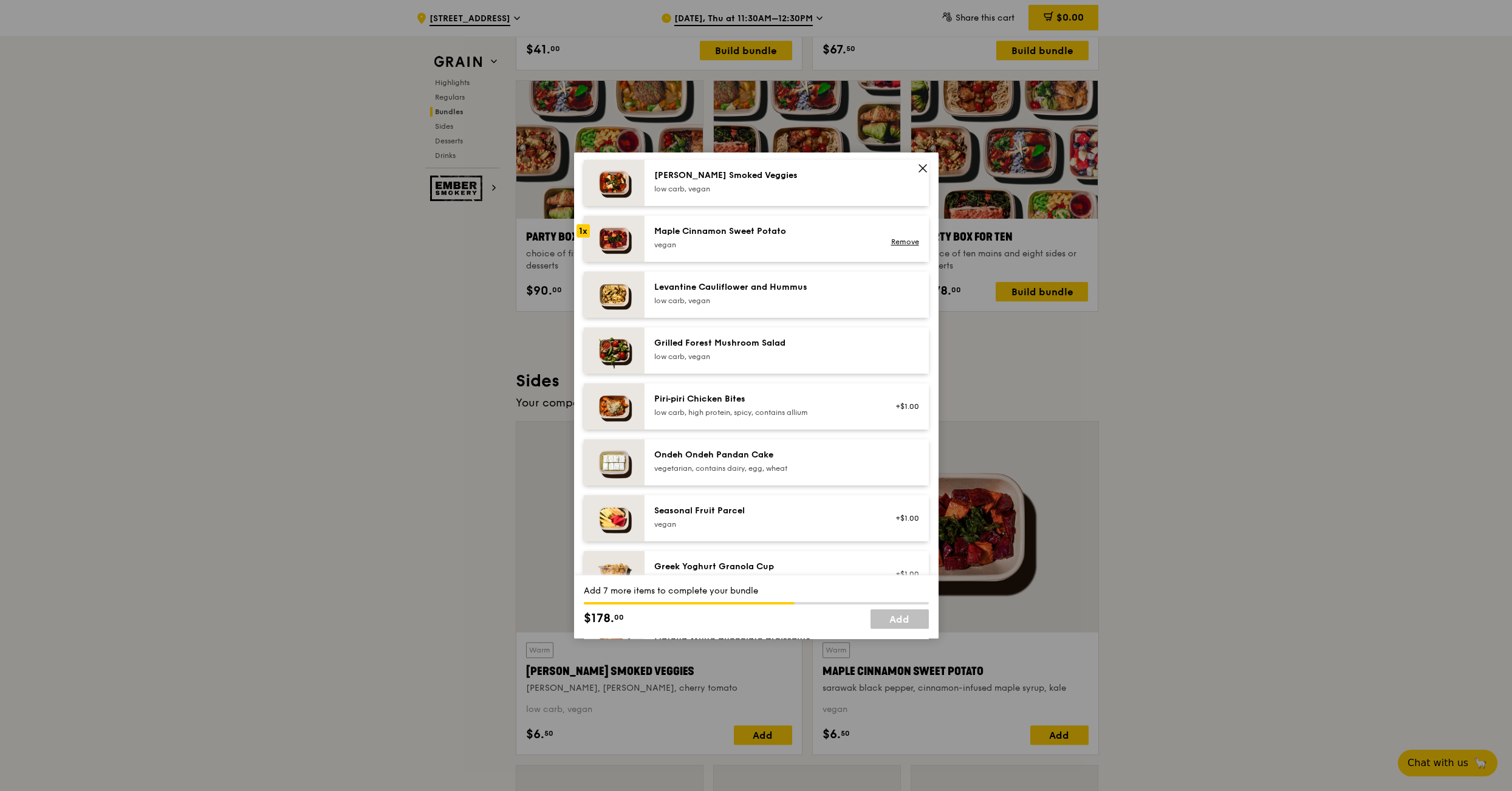
click at [774, 403] on div "Piri‑piri Chicken Bites" at bounding box center [764, 399] width 218 height 12
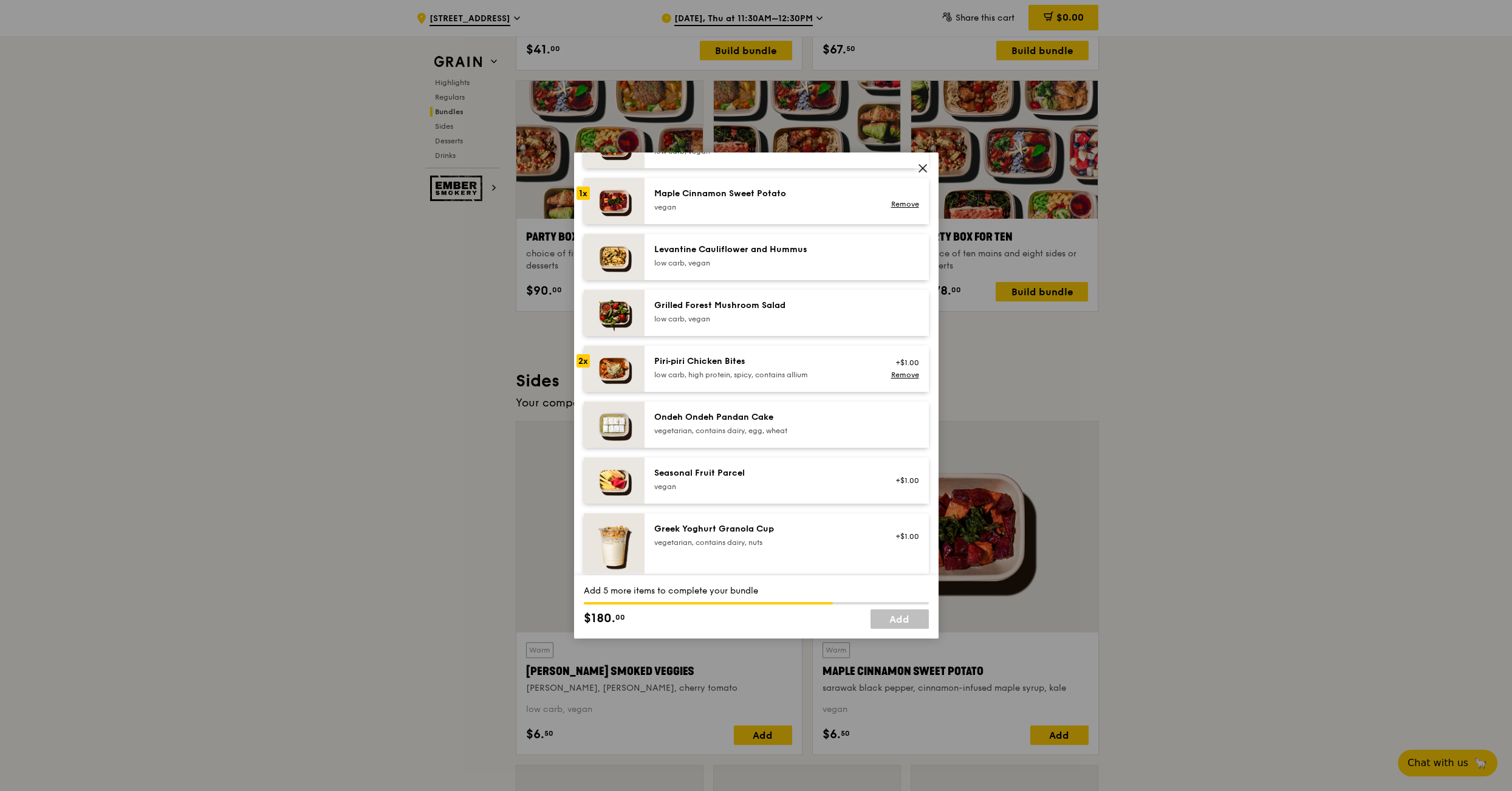
scroll to position [703, 0]
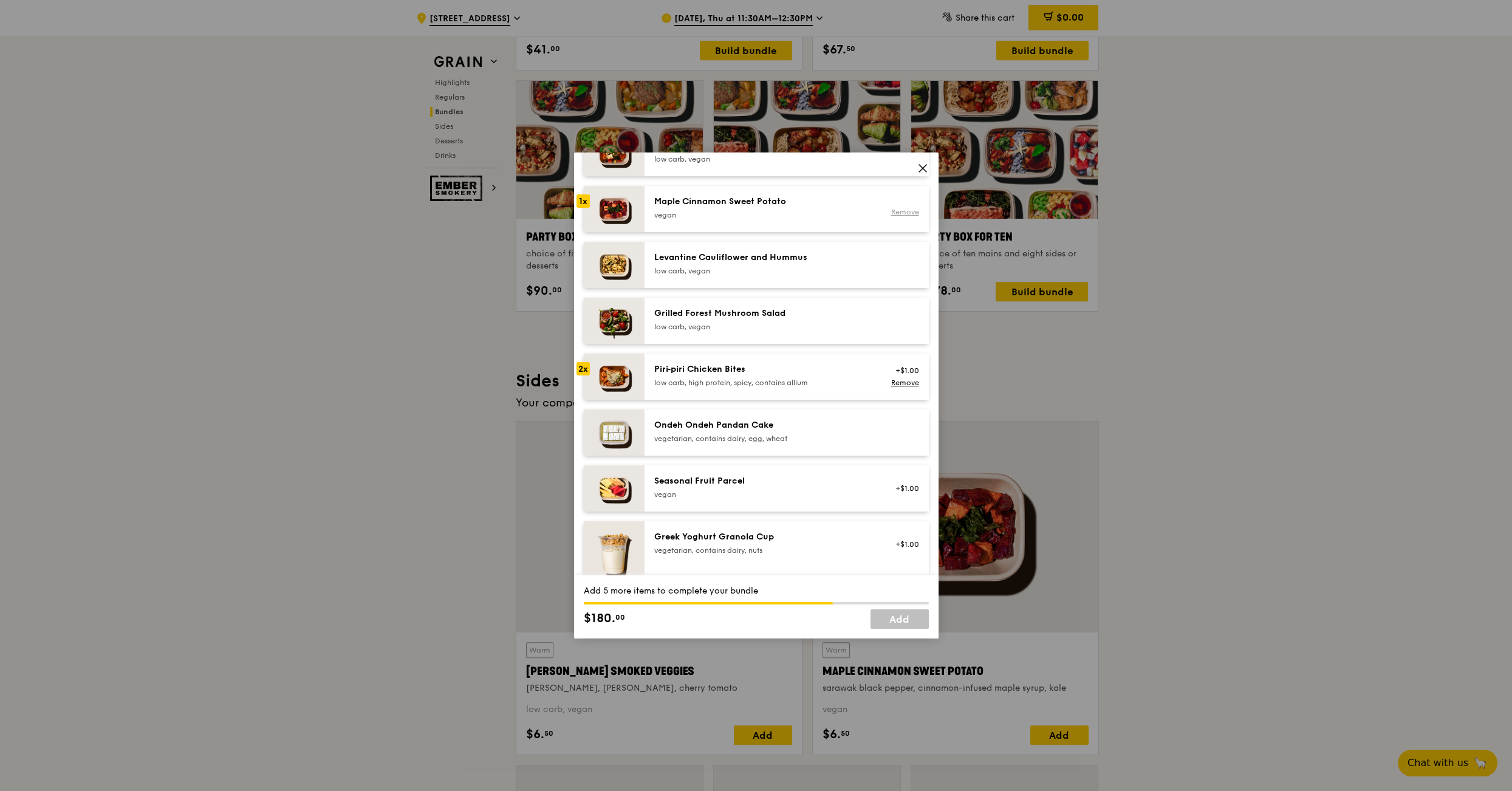
click at [909, 210] on link "Remove" at bounding box center [904, 212] width 28 height 9
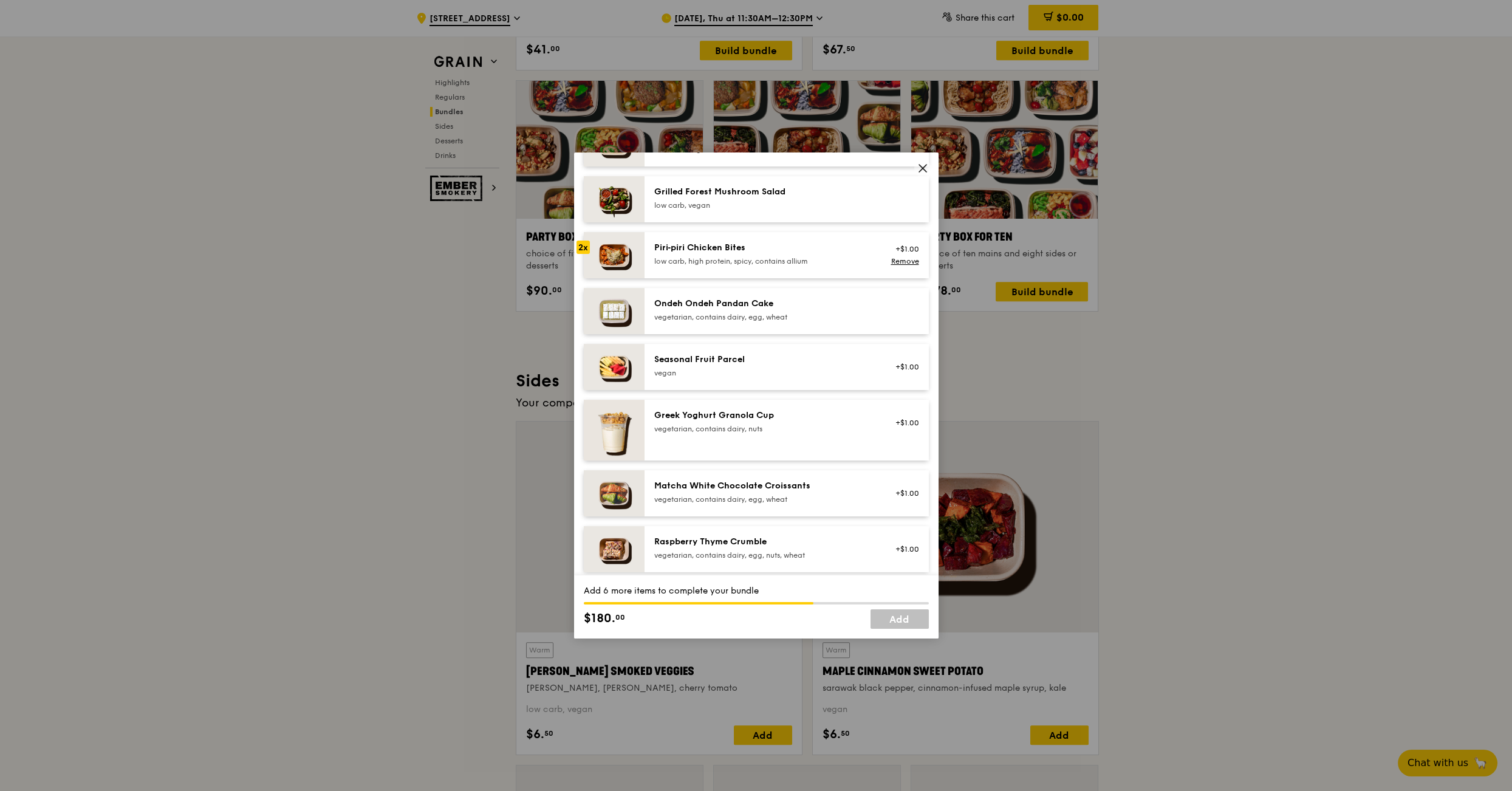
scroll to position [832, 0]
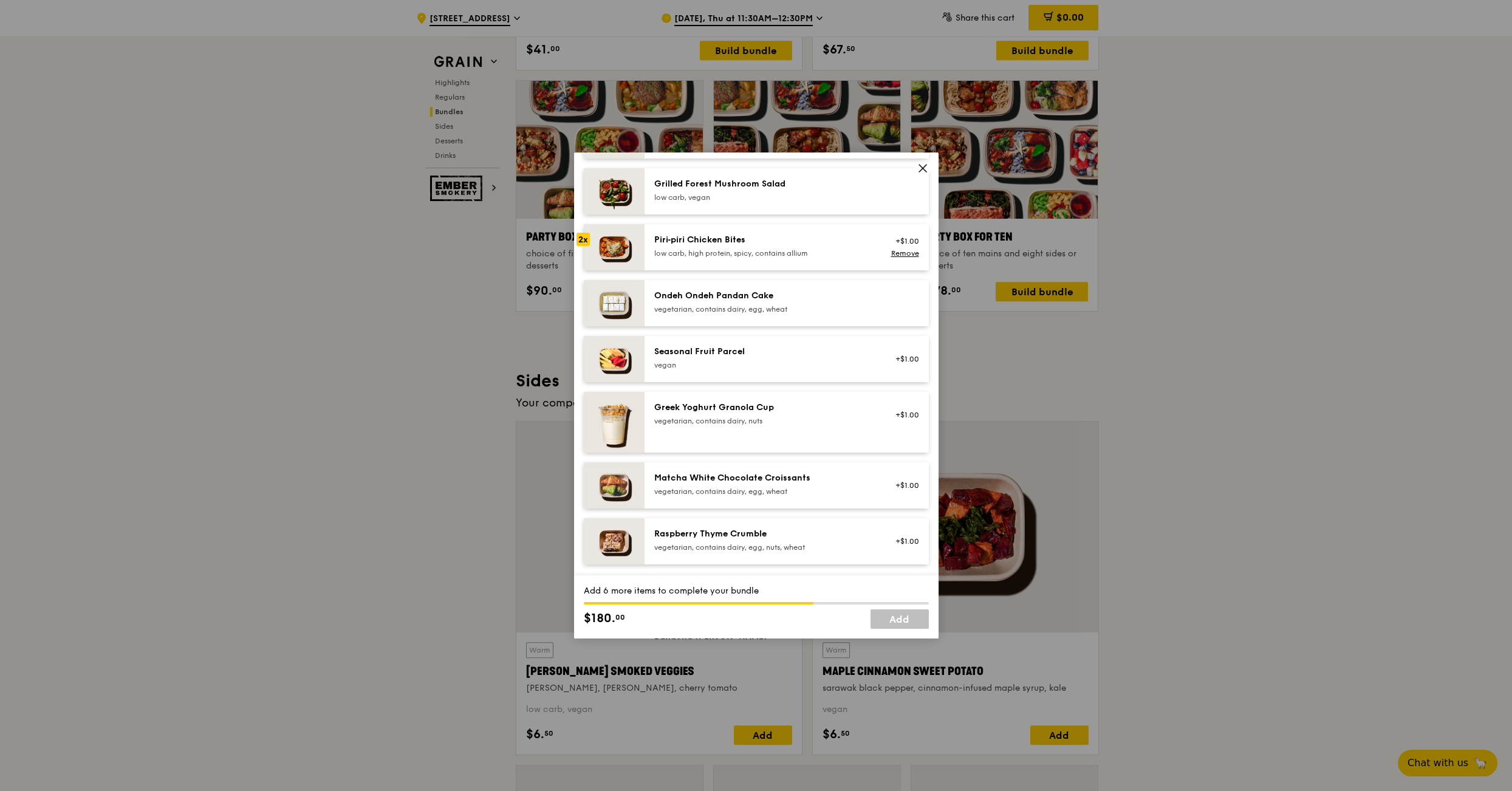
click at [724, 251] on div "low carb, high protein, spicy, contains allium" at bounding box center [764, 253] width 218 height 9
click at [723, 251] on div "low carb, high protein, spicy, contains allium" at bounding box center [764, 253] width 218 height 9
click at [718, 354] on div "Seasonal Fruit Parcel" at bounding box center [764, 351] width 218 height 12
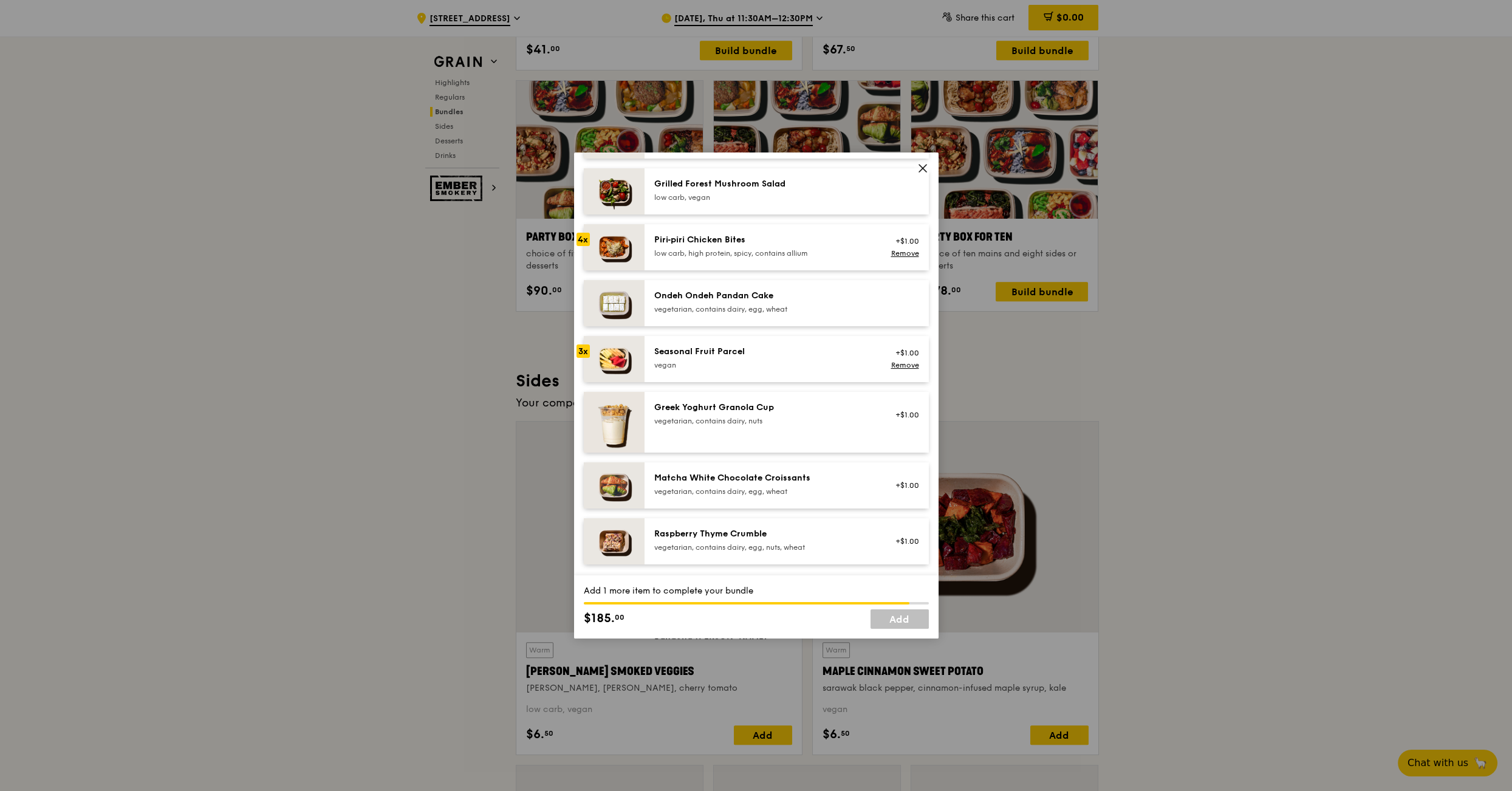
click at [718, 354] on div "Seasonal Fruit Parcel" at bounding box center [764, 351] width 218 height 12
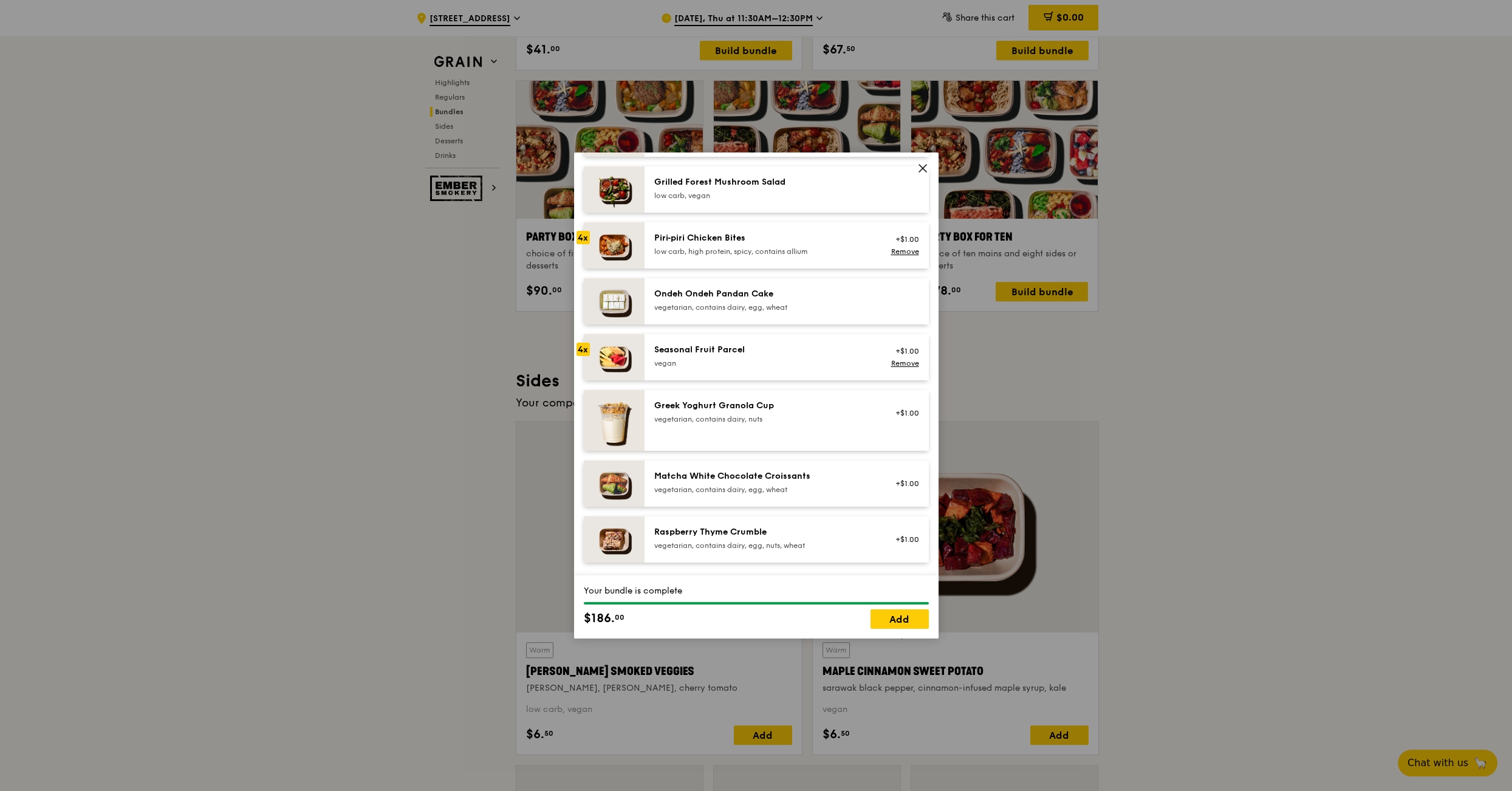
scroll to position [833, 0]
click at [897, 622] on link "Add" at bounding box center [899, 619] width 58 height 20
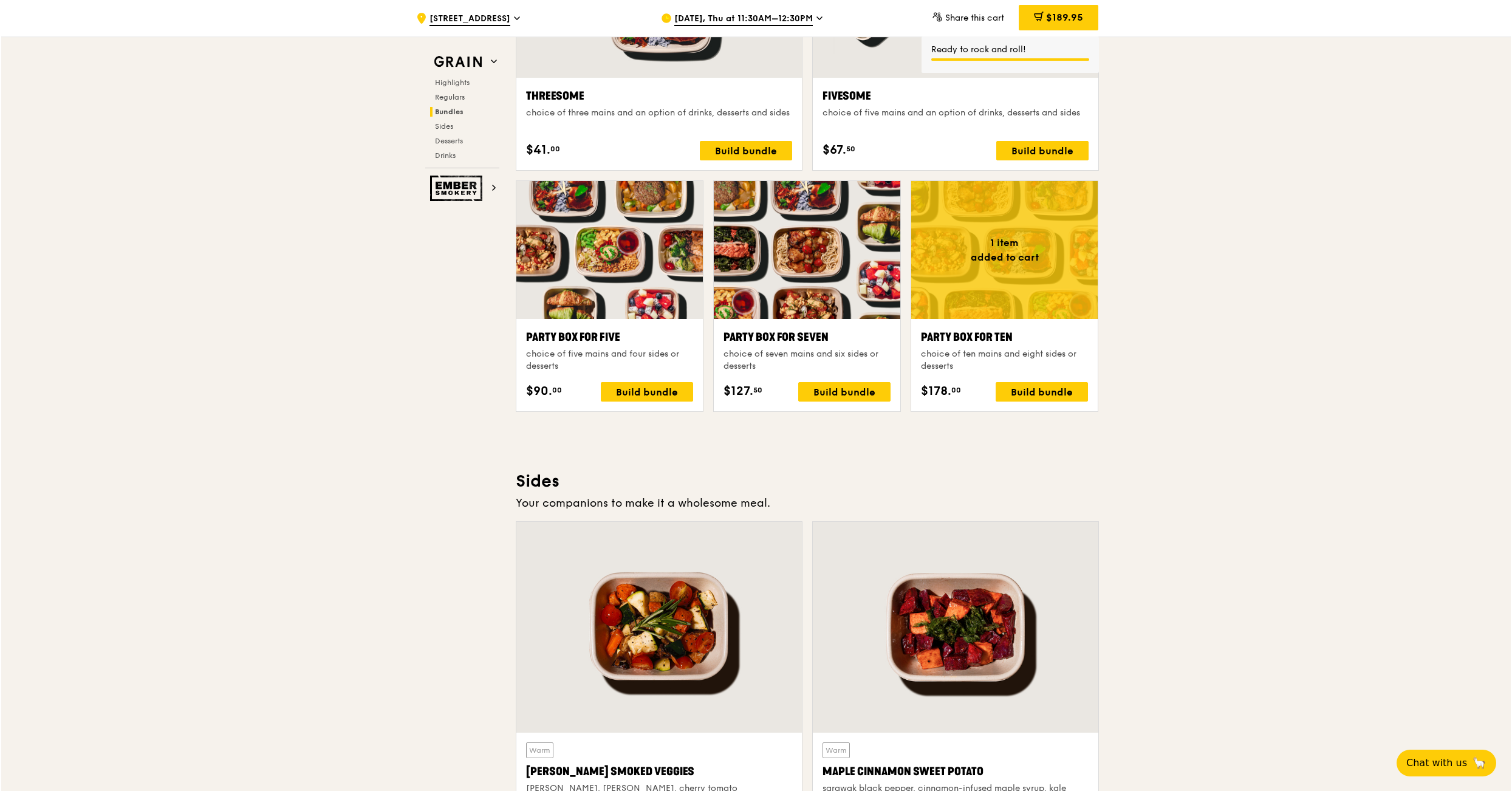
scroll to position [2243, 0]
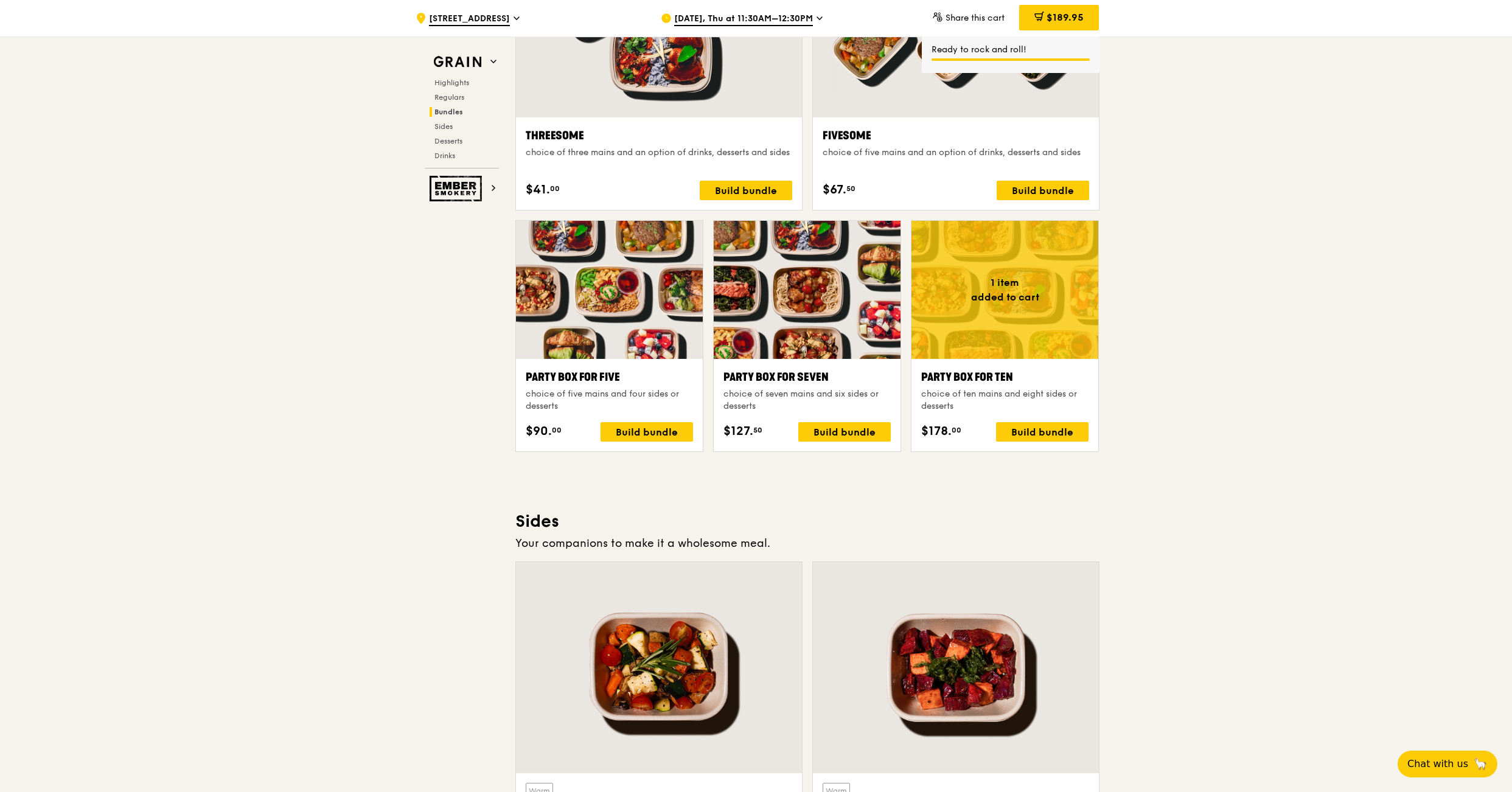
click at [599, 343] on div at bounding box center [609, 289] width 187 height 138
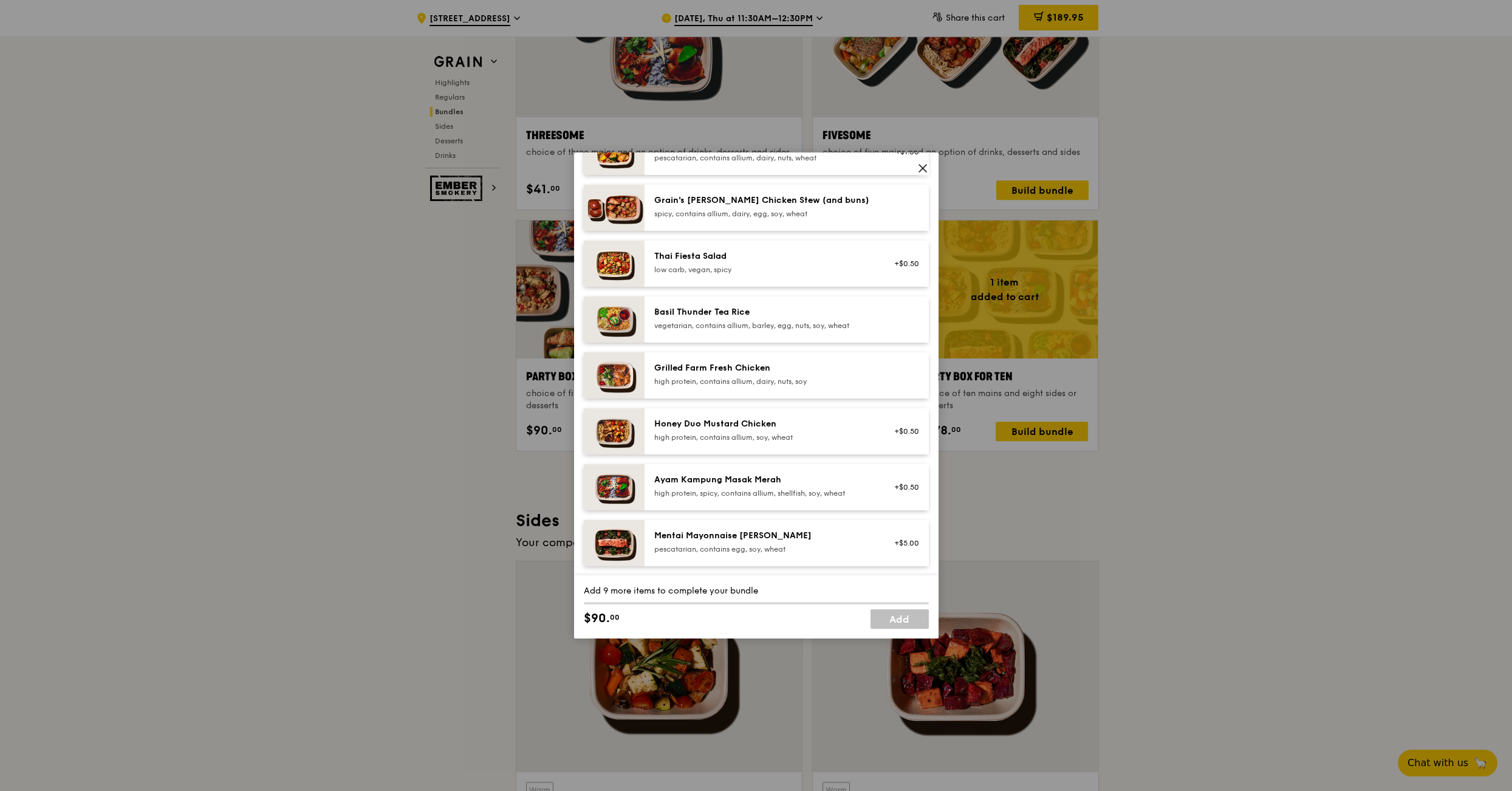
scroll to position [215, 0]
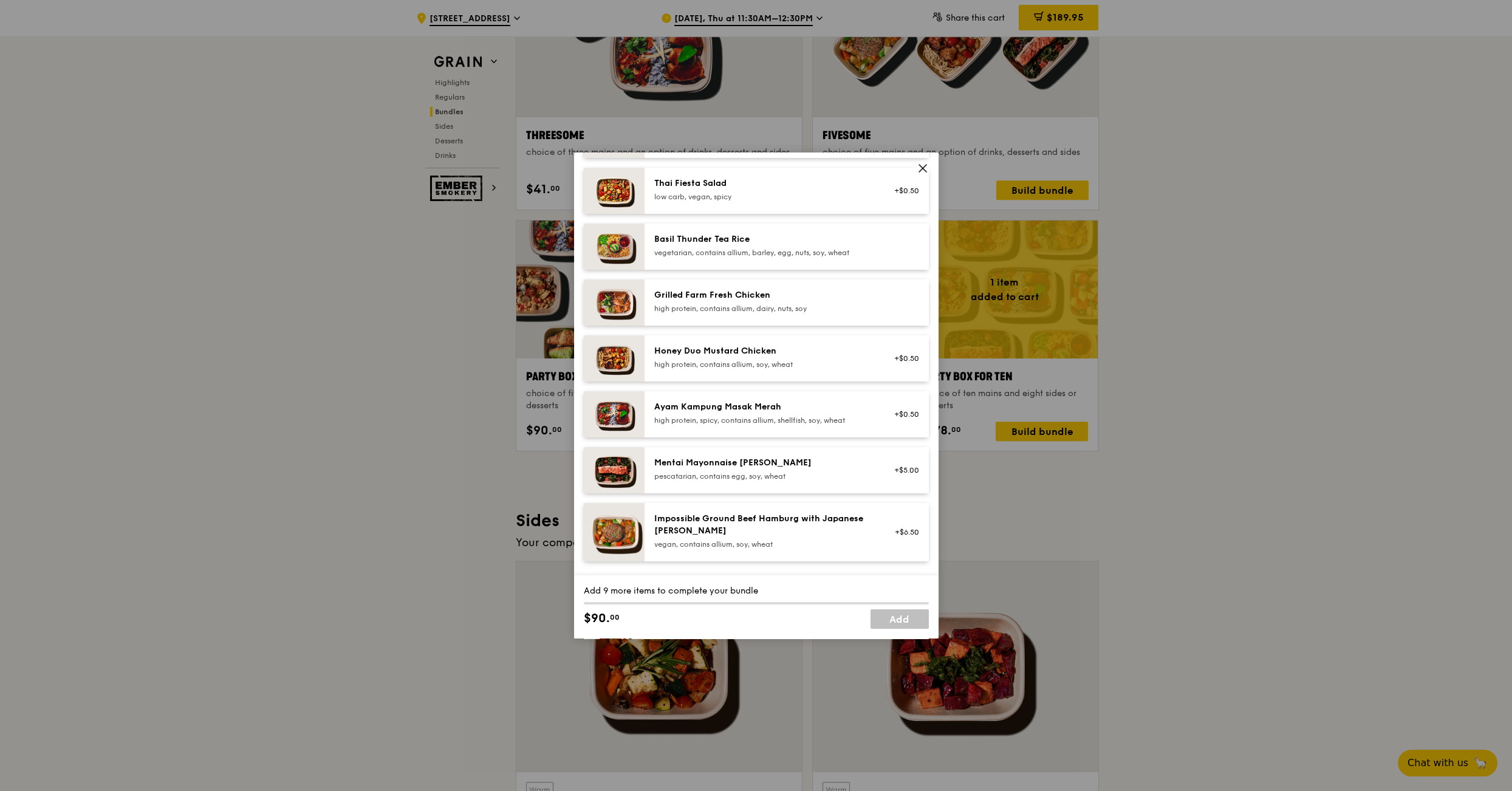
click at [722, 401] on div "Ayam Kampung Masak Merah" at bounding box center [764, 407] width 218 height 12
click at [708, 291] on div "Grilled Farm Fresh Chicken" at bounding box center [764, 294] width 218 height 12
click at [711, 351] on div "Honey Duo Mustard Chicken" at bounding box center [764, 351] width 218 height 12
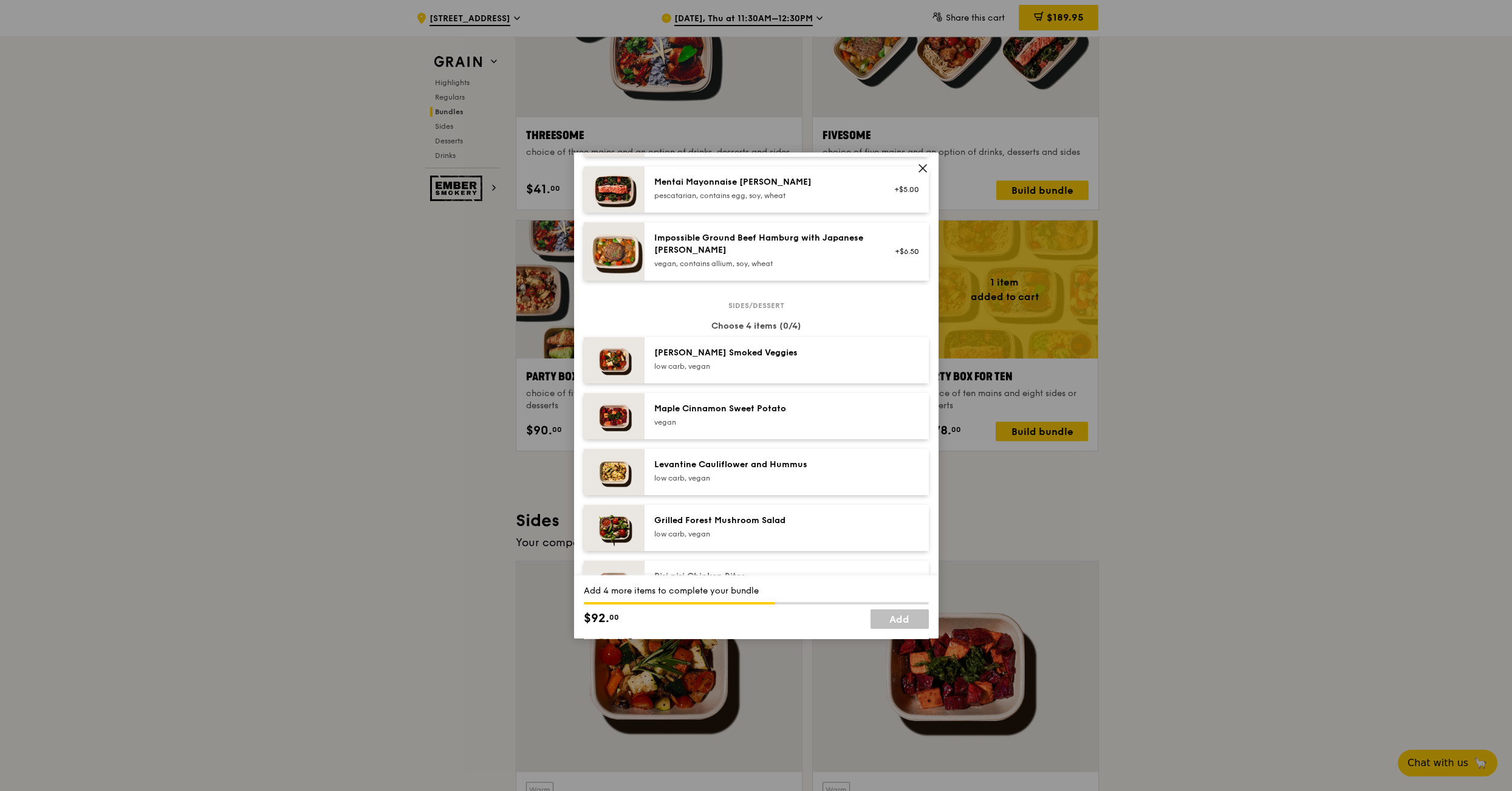
scroll to position [514, 0]
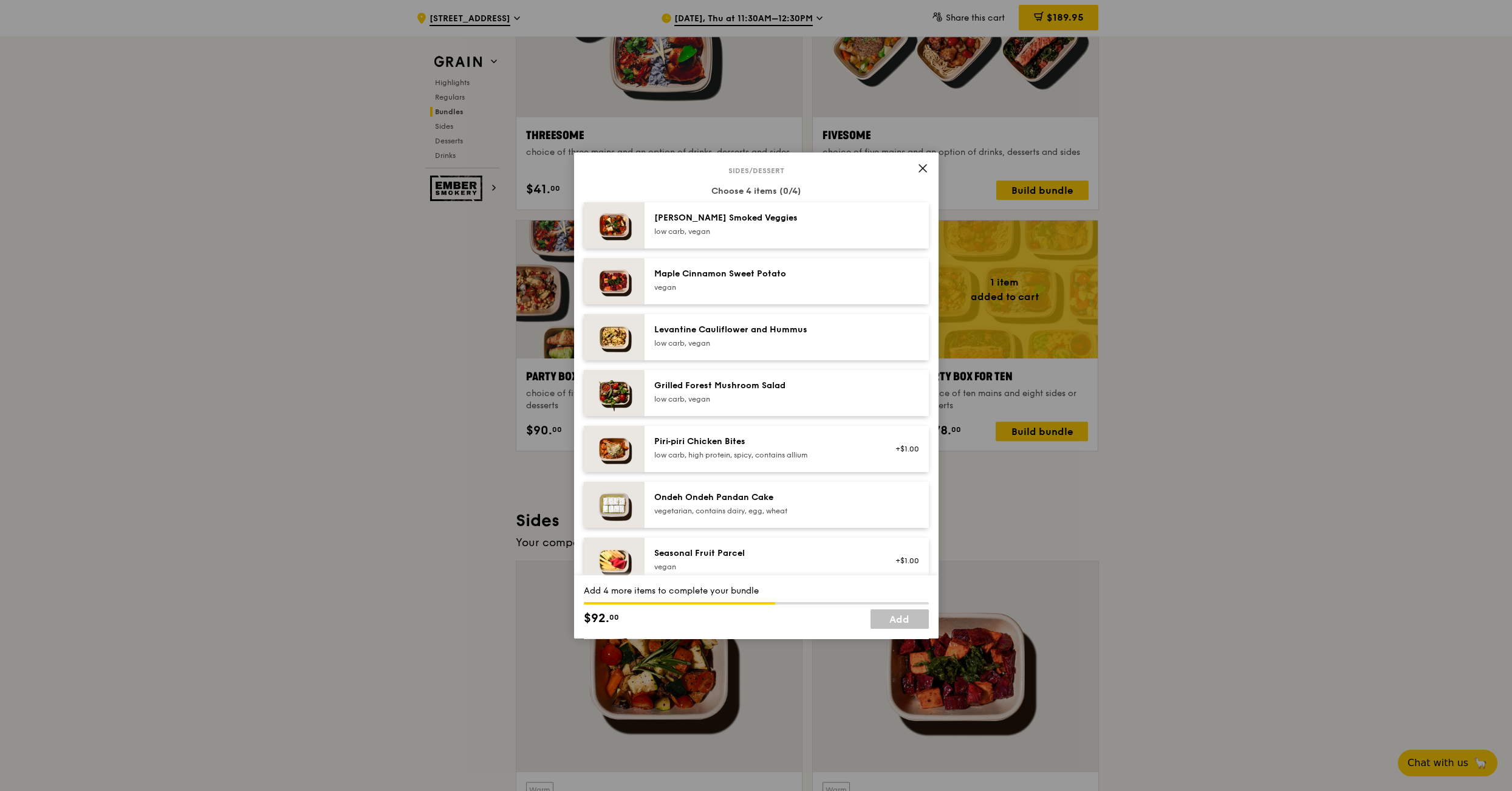
click at [775, 498] on div "Ondeh Ondeh Pandan Cake" at bounding box center [764, 497] width 218 height 12
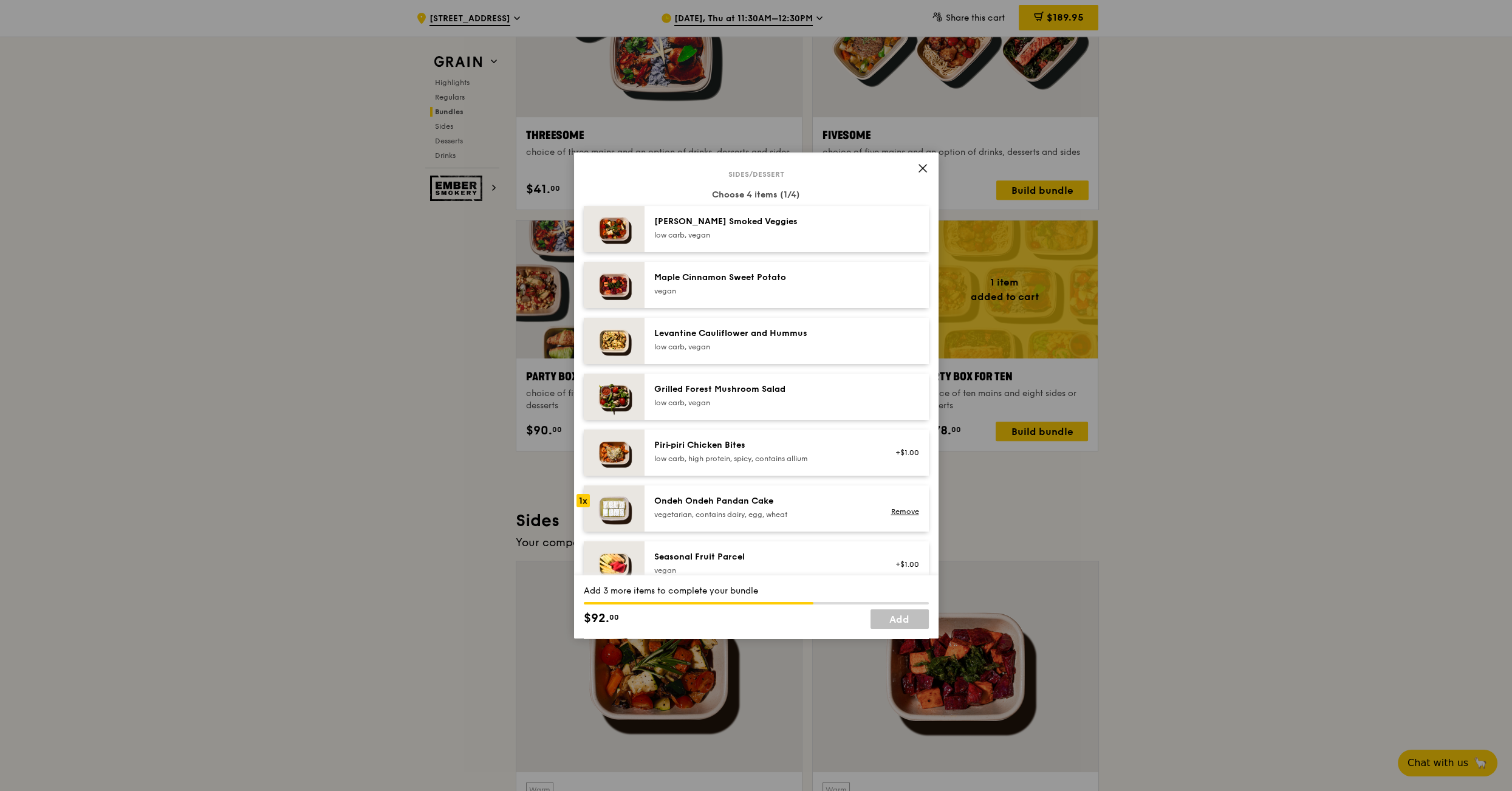
click at [775, 498] on div "Ondeh Ondeh Pandan Cake" at bounding box center [764, 500] width 218 height 12
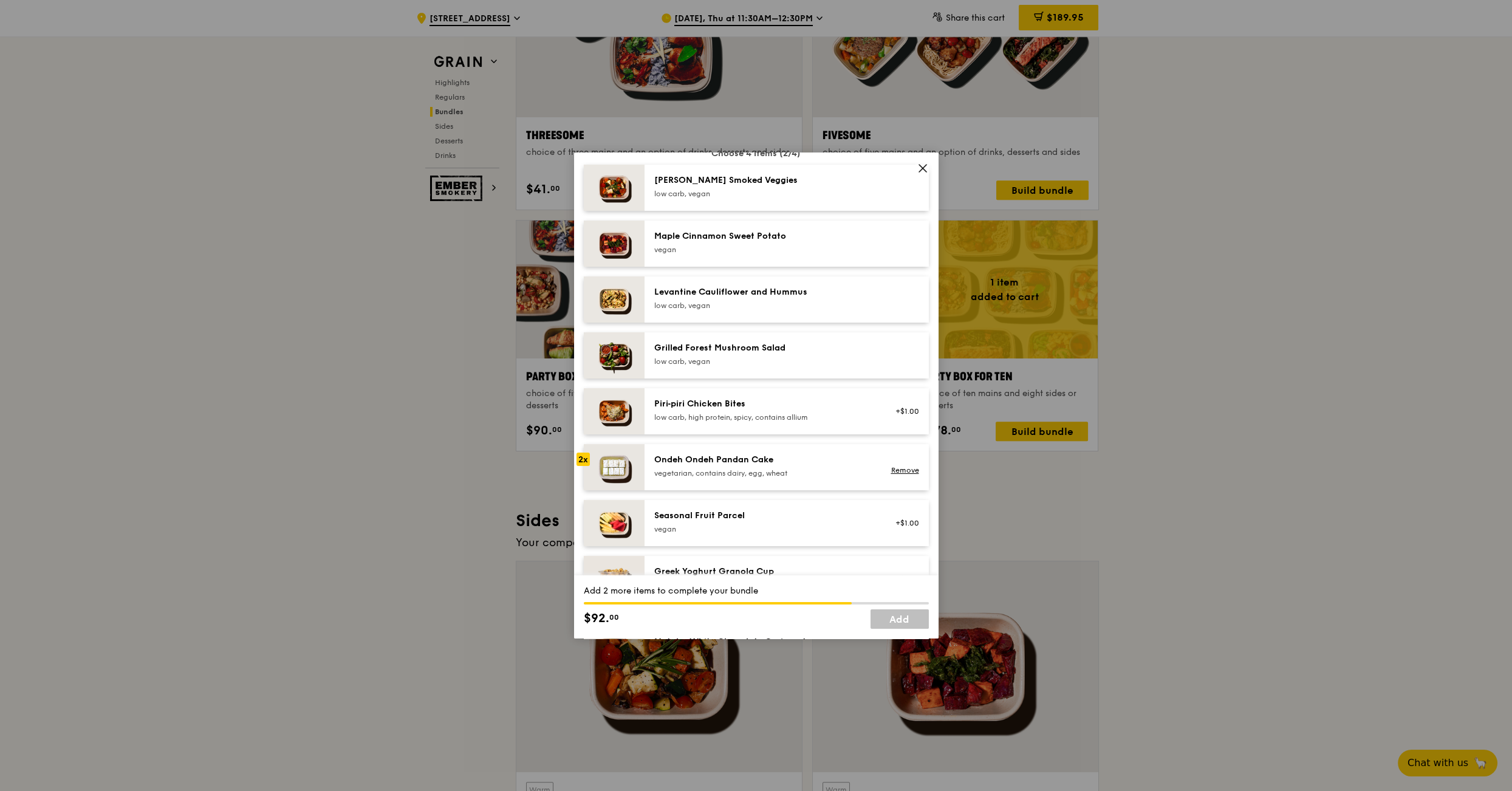
click at [737, 520] on div "Seasonal Fruit Parcel" at bounding box center [764, 515] width 218 height 12
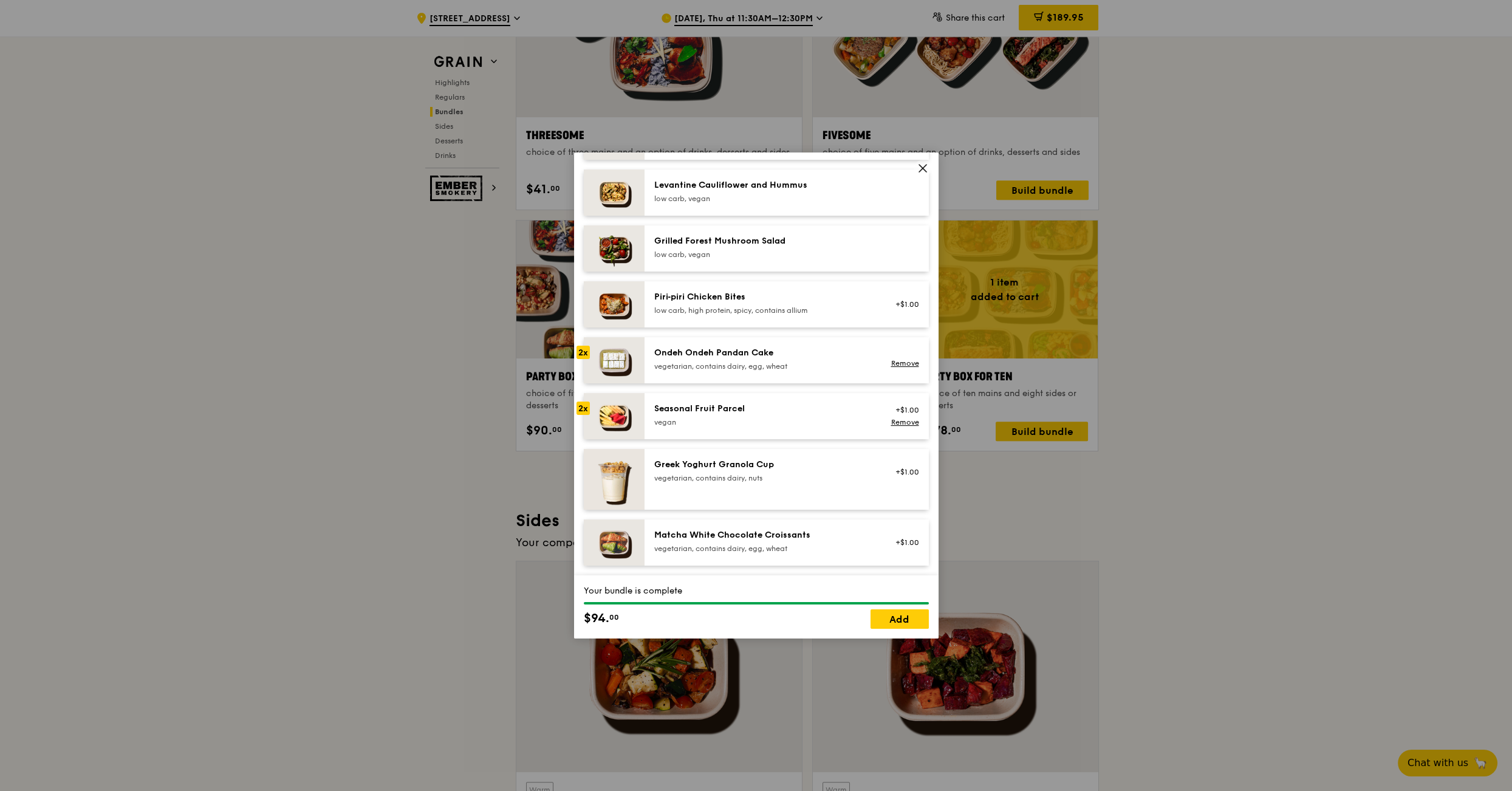
scroll to position [779, 0]
click at [902, 622] on link "Add" at bounding box center [899, 619] width 58 height 20
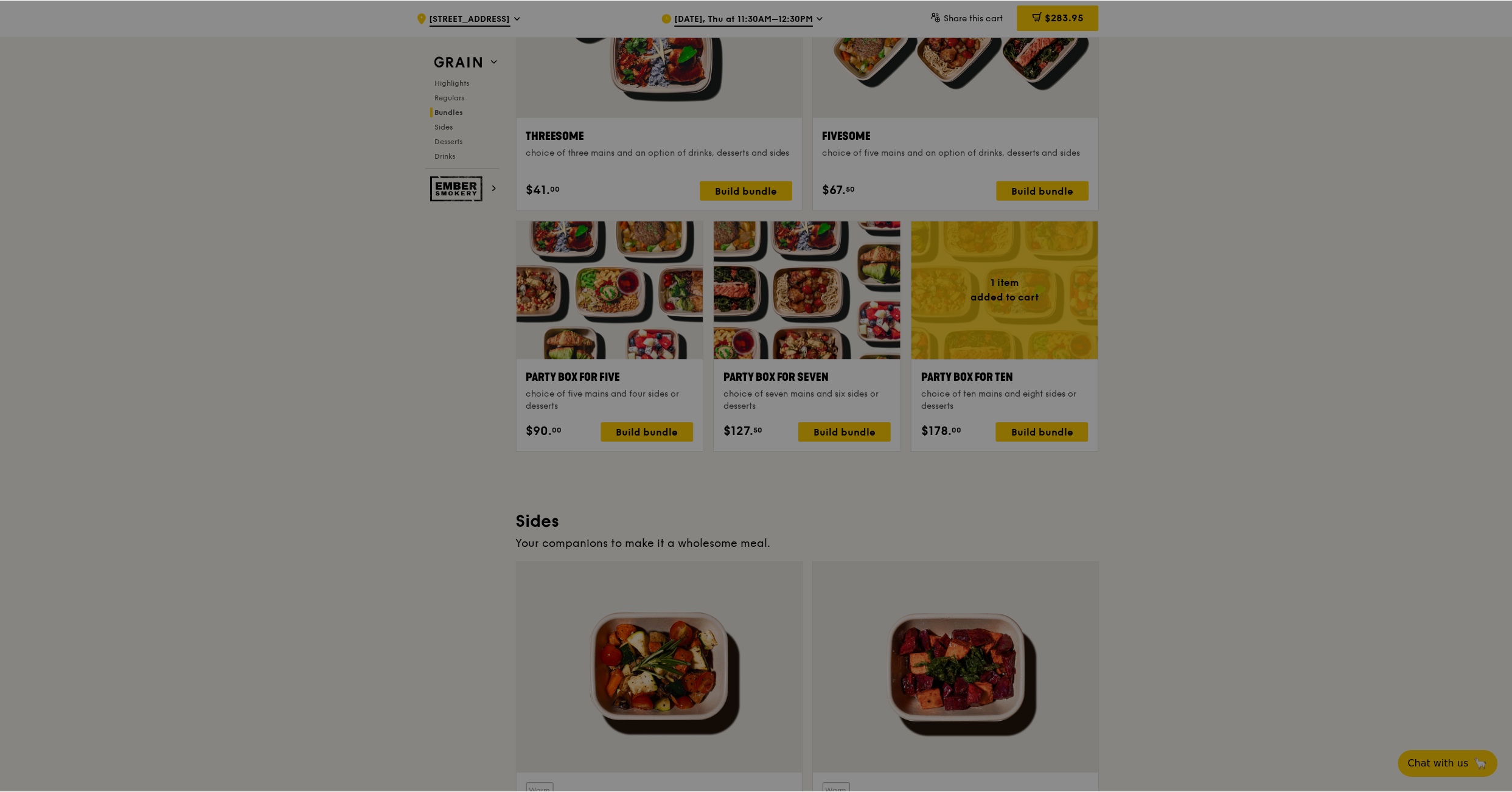
scroll to position [2245, 0]
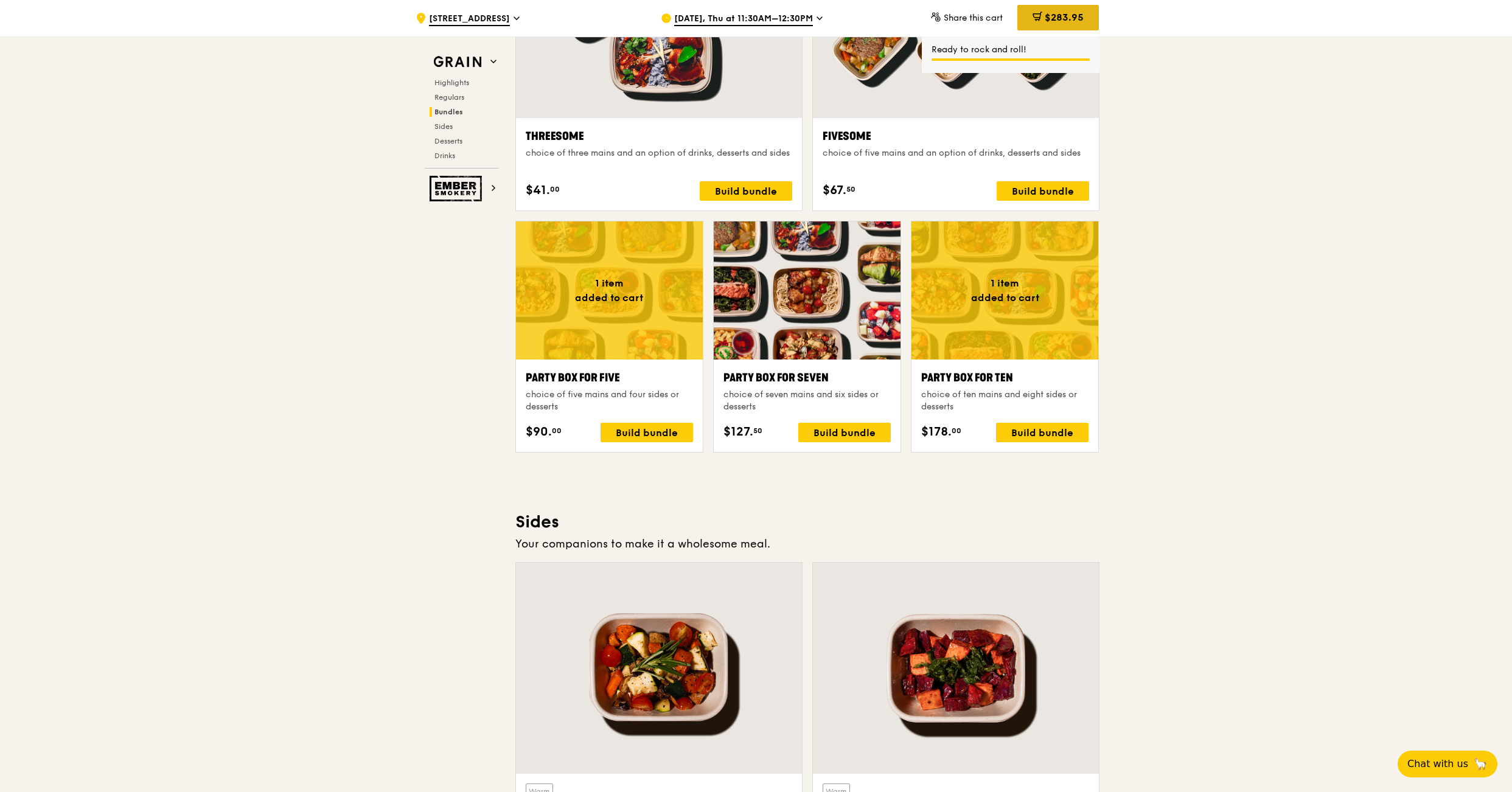
click at [1068, 21] on span "$283.95" at bounding box center [1064, 17] width 39 height 12
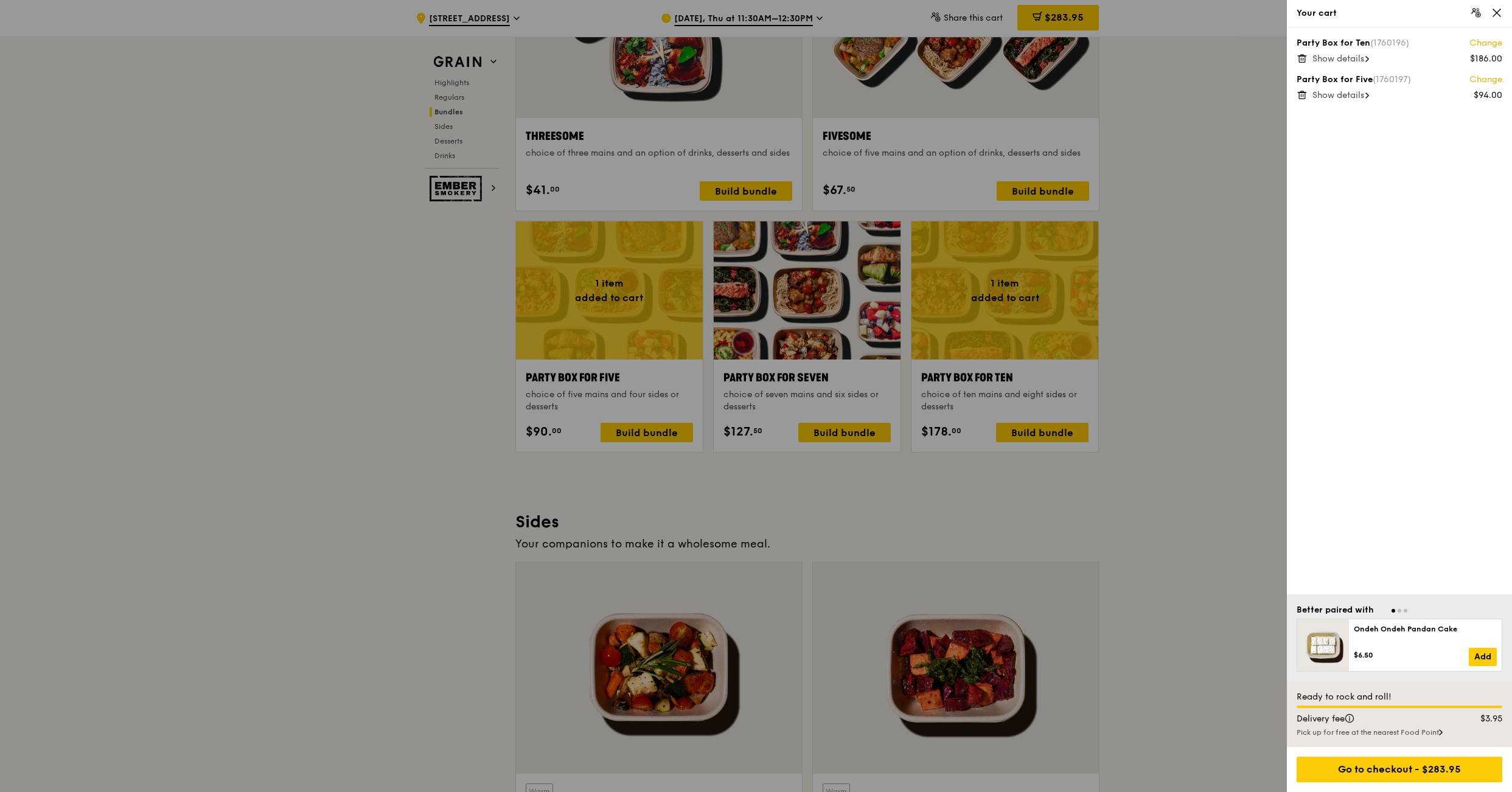
click at [1162, 223] on div at bounding box center [756, 396] width 1512 height 792
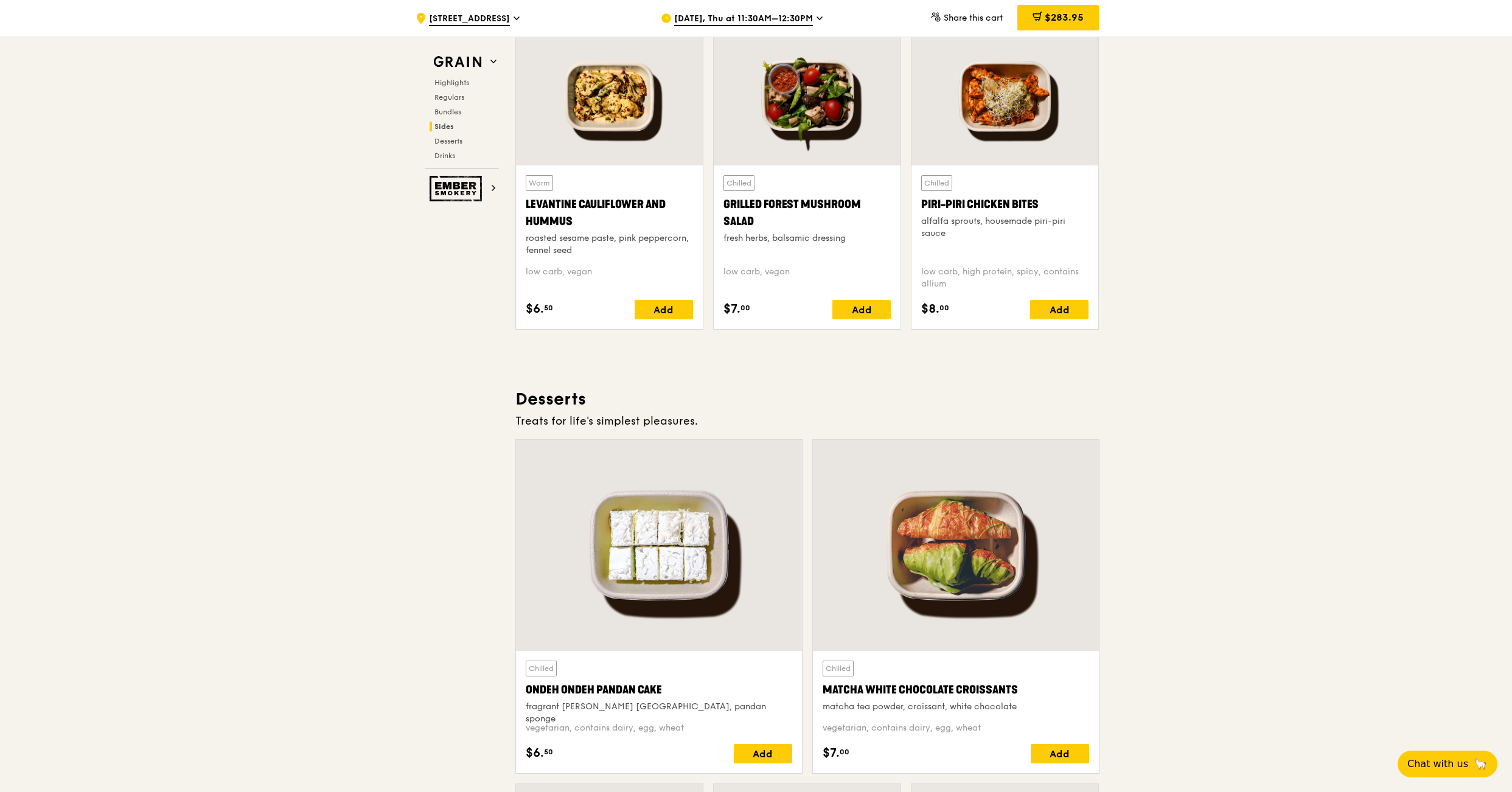
scroll to position [3127, 0]
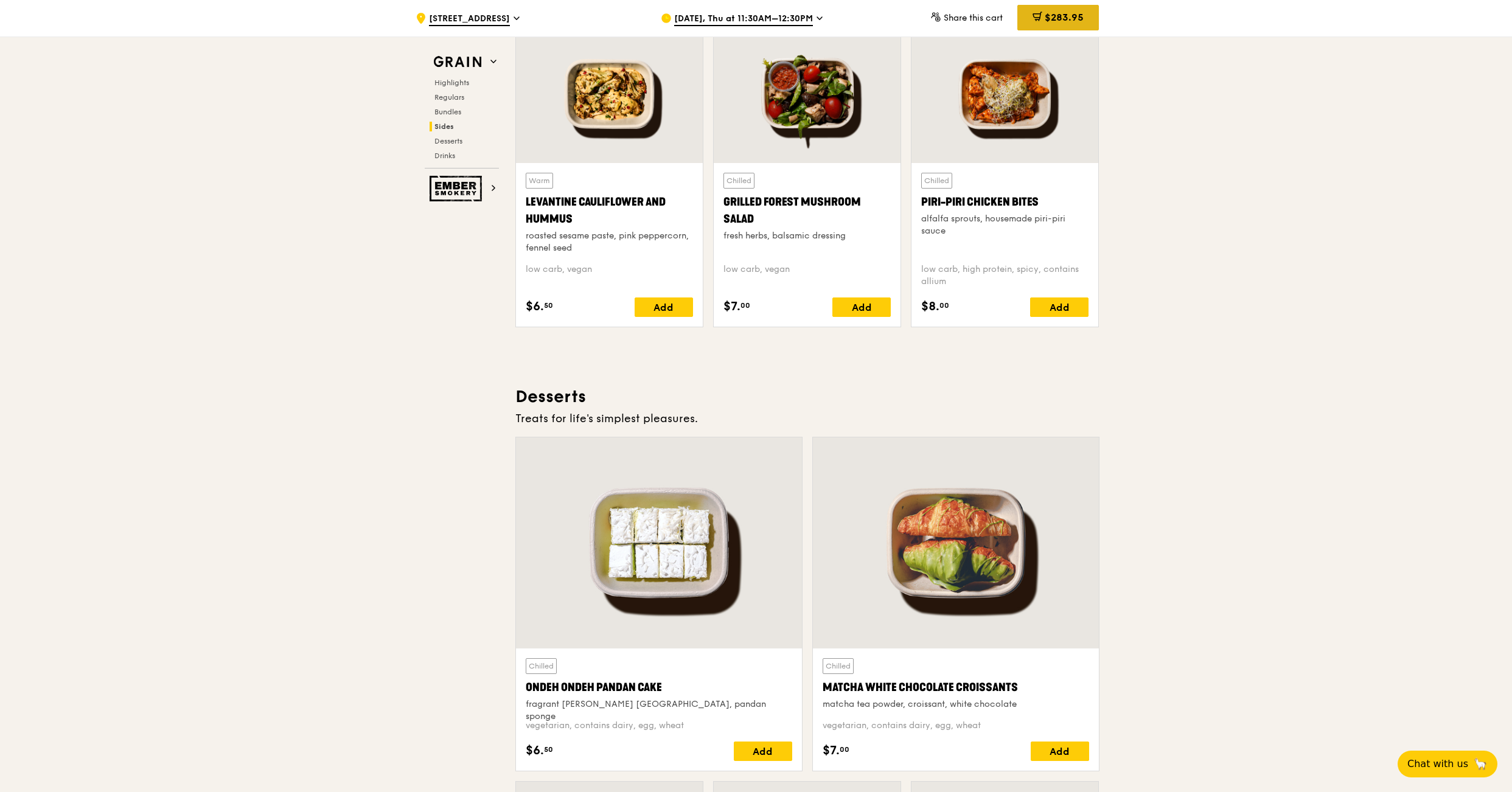
click at [1064, 22] on span "$283.95" at bounding box center [1064, 17] width 39 height 12
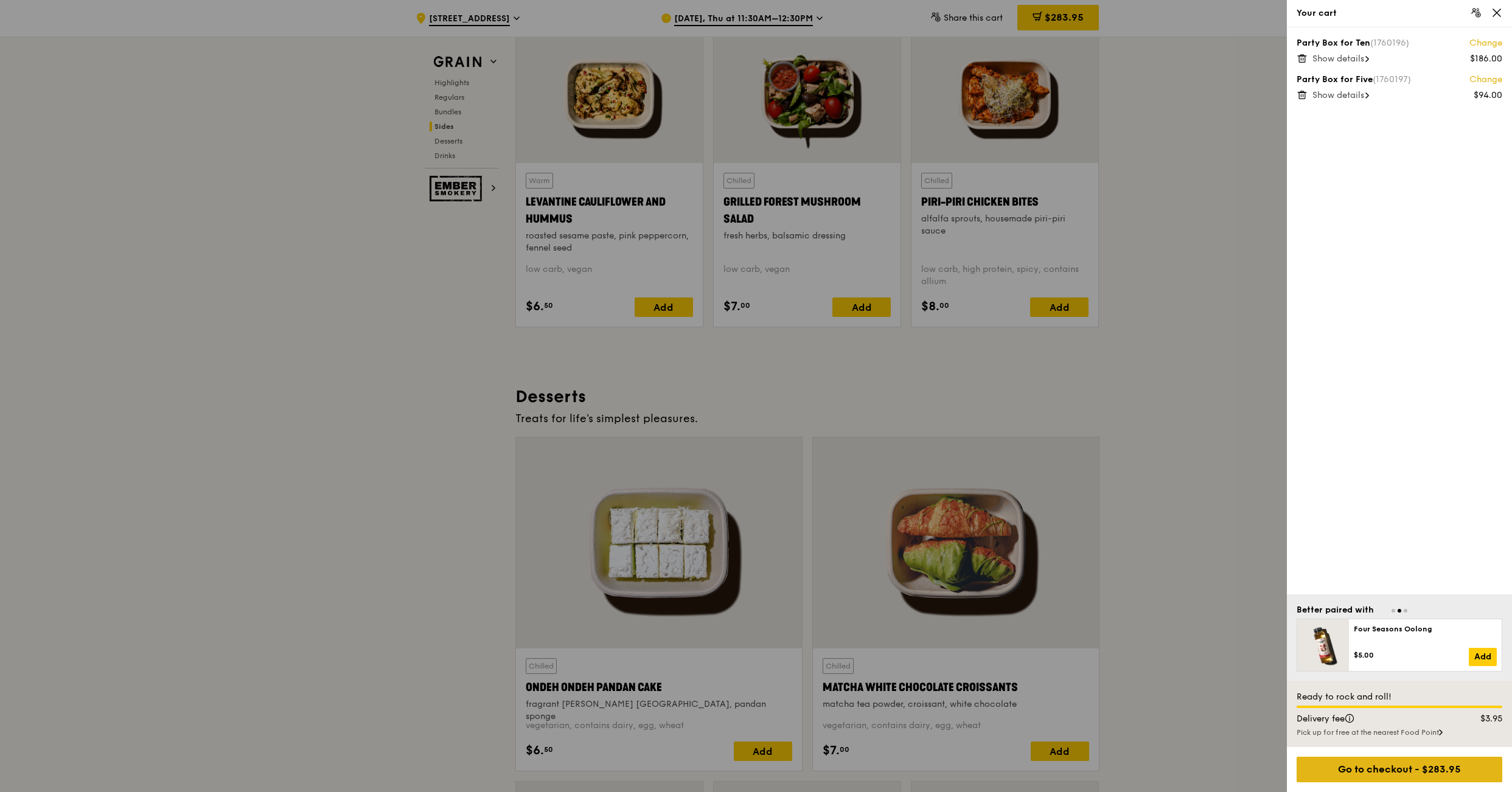
click at [1349, 765] on div "Go to checkout - $283.95" at bounding box center [1399, 769] width 206 height 25
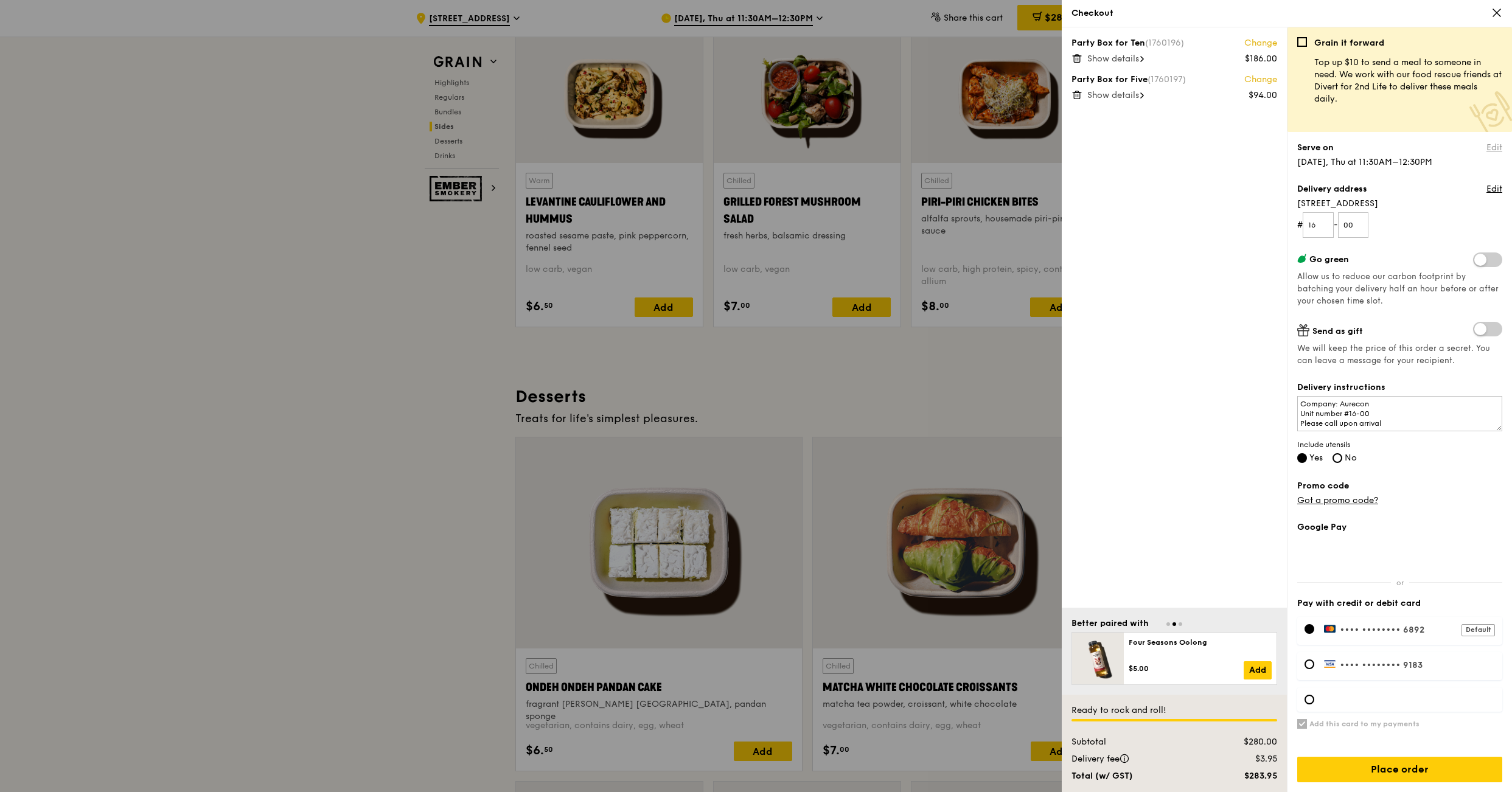
click at [1493, 145] on link "Edit" at bounding box center [1494, 147] width 16 height 12
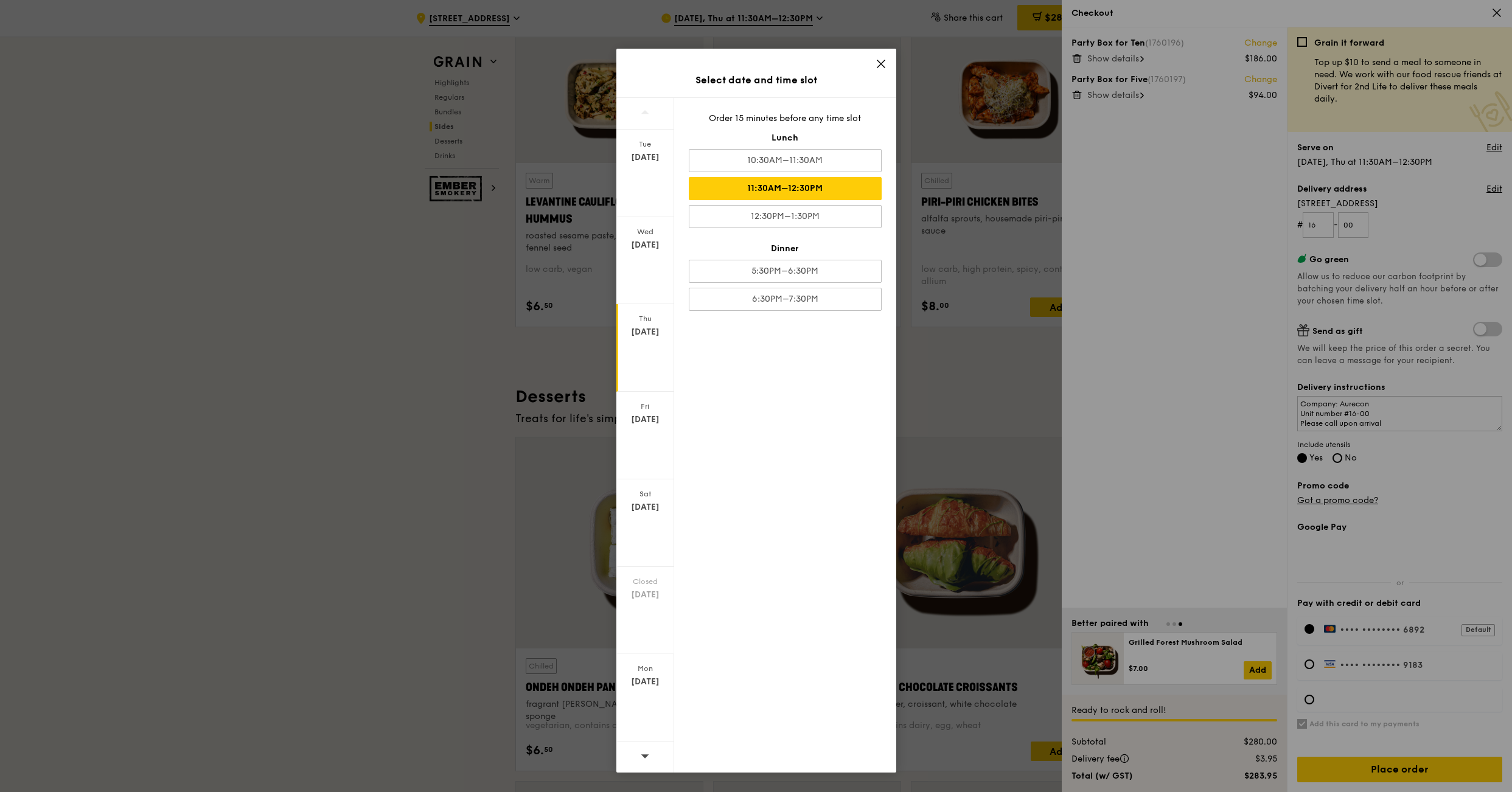
click at [840, 186] on div "11:30AM–12:30PM" at bounding box center [785, 188] width 193 height 23
drag, startPoint x: 1451, startPoint y: 208, endPoint x: 1476, endPoint y: 198, distance: 26.9
click at [1454, 206] on div "Select date and time slot [DATE] [DATE] [DATE] [DATE] [DATE] Closed [DATE] [DAT…" at bounding box center [756, 396] width 1512 height 792
click at [886, 67] on div "Select date and time slot" at bounding box center [756, 80] width 280 height 34
click at [879, 62] on icon at bounding box center [880, 63] width 7 height 7
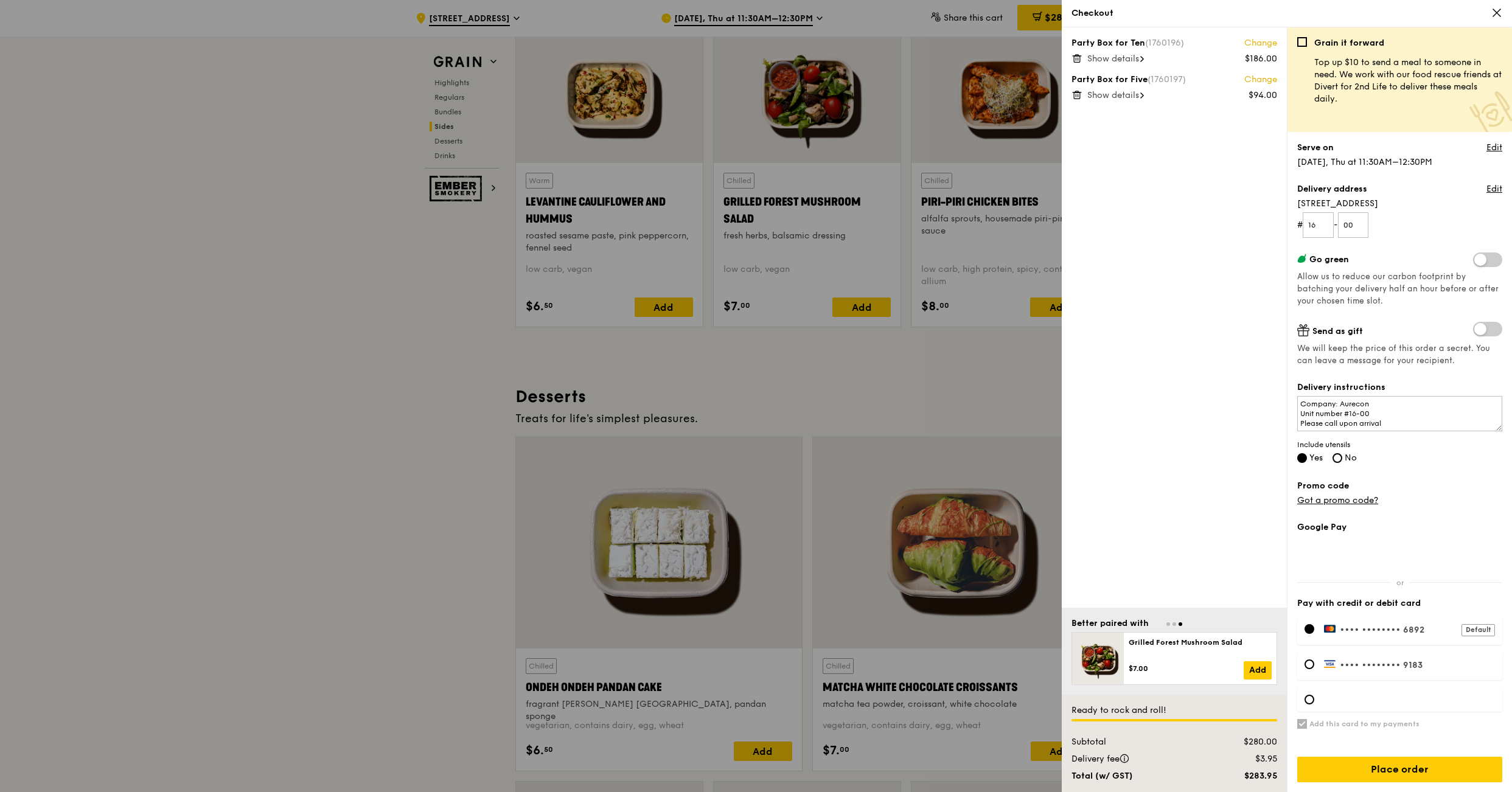
scroll to position [3126, 0]
click at [1498, 194] on link "Edit" at bounding box center [1494, 189] width 16 height 12
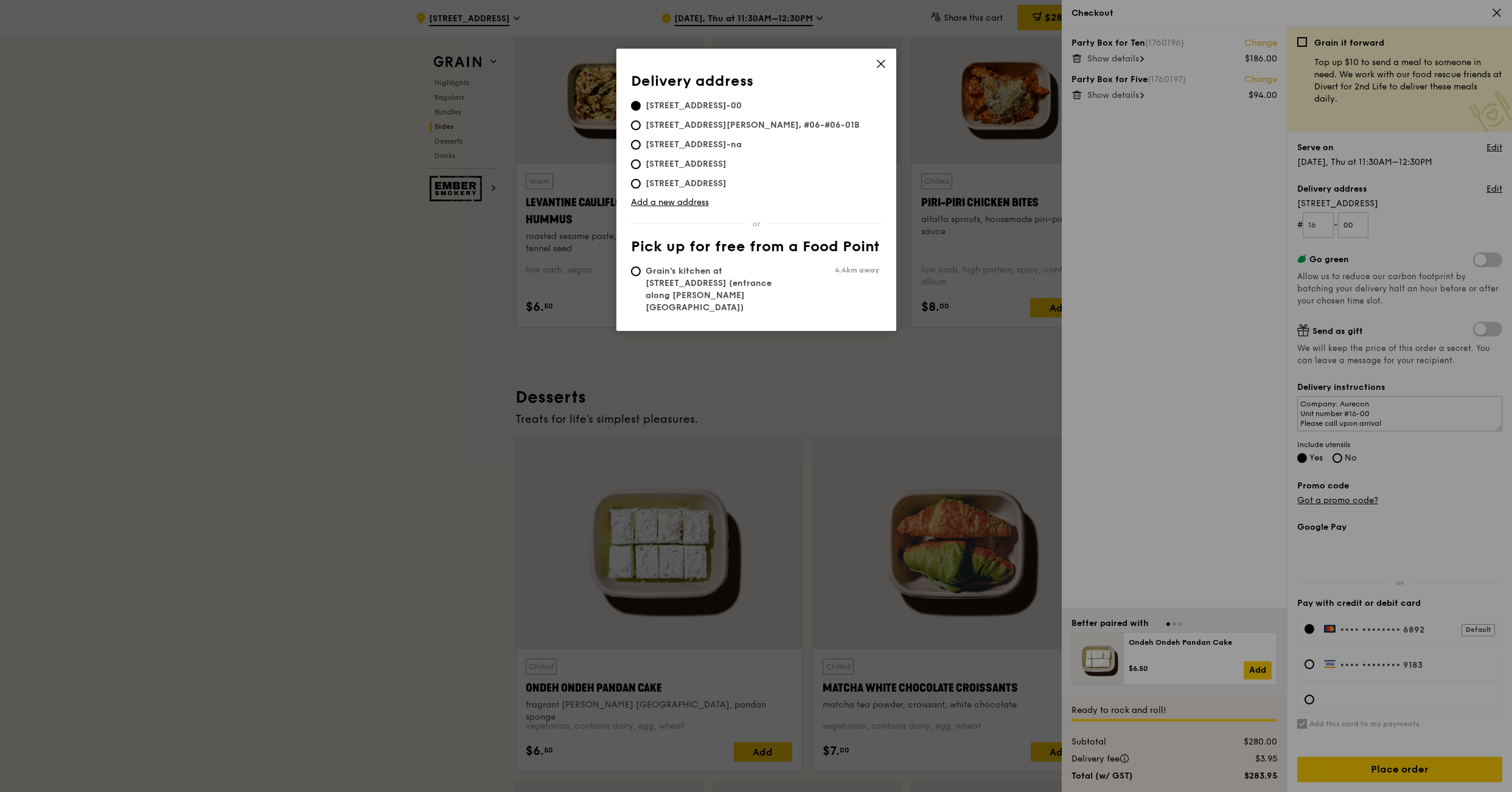
click at [653, 123] on span "[STREET_ADDRESS][PERSON_NAME], #06-#06-01B" at bounding box center [753, 125] width 244 height 12
click at [641, 123] on input "[STREET_ADDRESS][PERSON_NAME], #06-#06-01B" at bounding box center [636, 125] width 9 height 9
radio input "true"
type input "6"
type input "#06-01B"
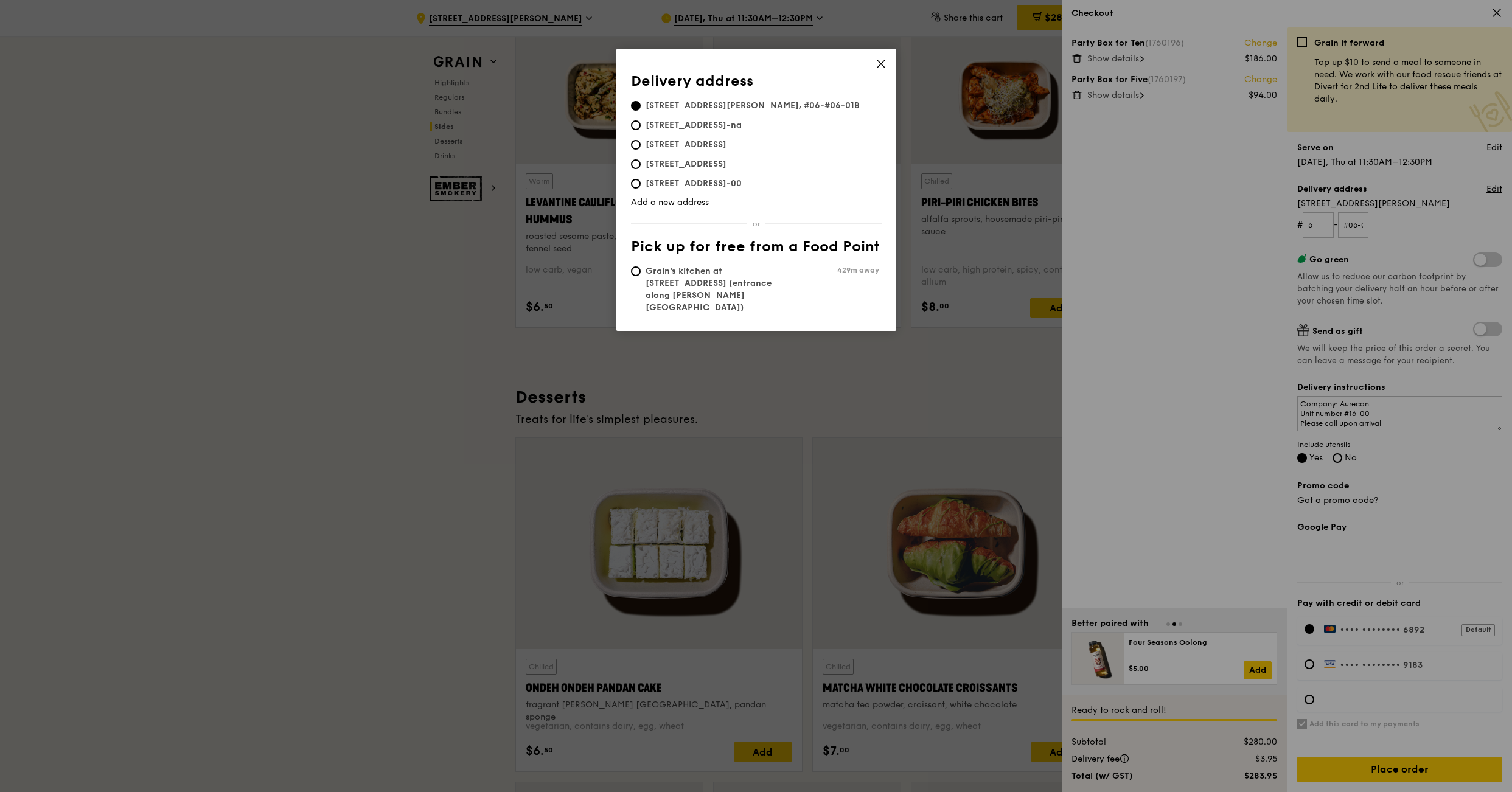
click at [879, 62] on icon at bounding box center [880, 63] width 7 height 7
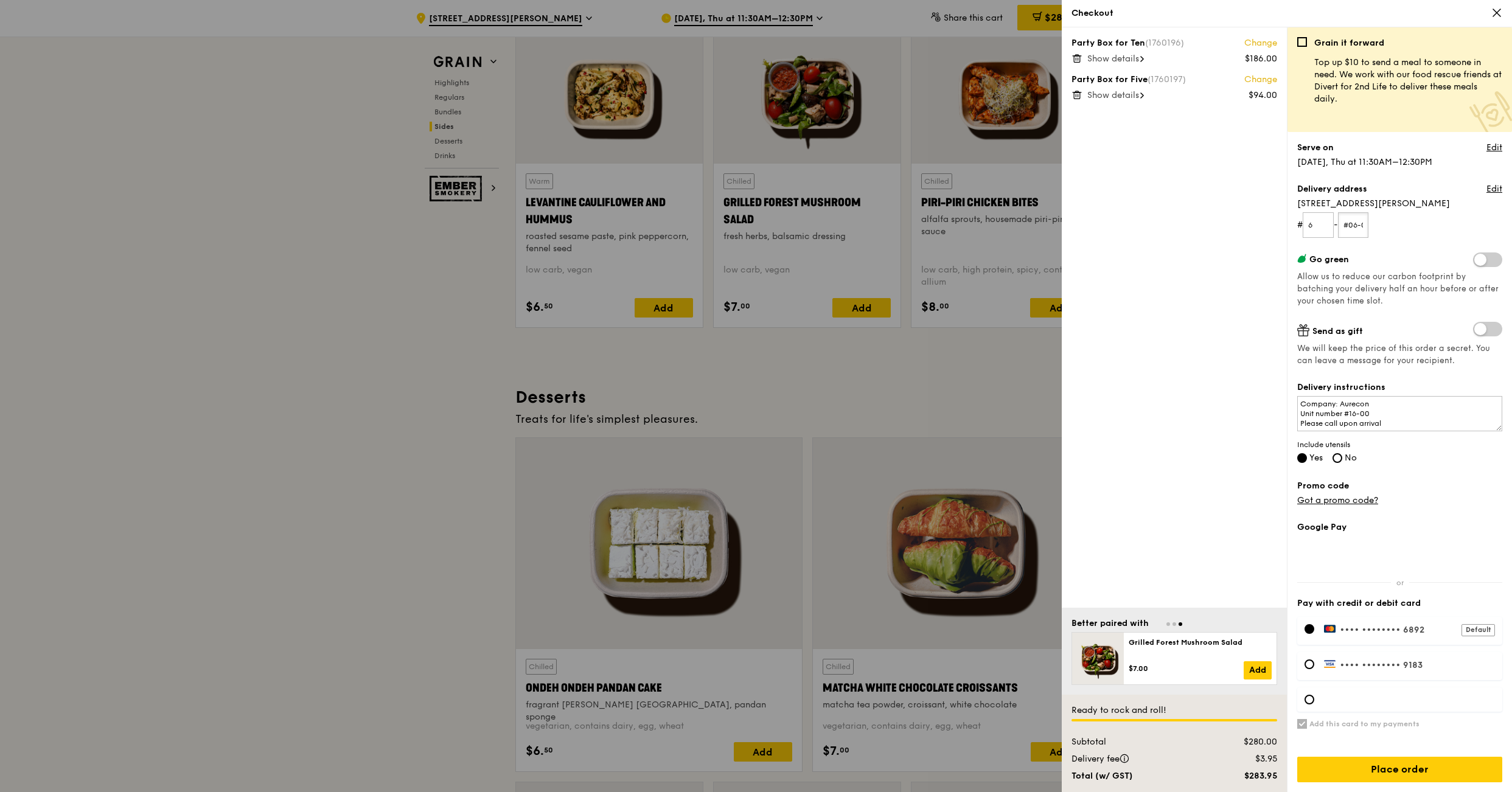
click at [1358, 224] on input "#06-01B" at bounding box center [1353, 224] width 31 height 25
drag, startPoint x: 1321, startPoint y: 224, endPoint x: 1281, endPoint y: 225, distance: 40.0
click at [1281, 225] on div "Party Box for Ten (1760196) Change $186.00 Show details Party Box for Five (176…" at bounding box center [1286, 409] width 450 height 764
type input "06"
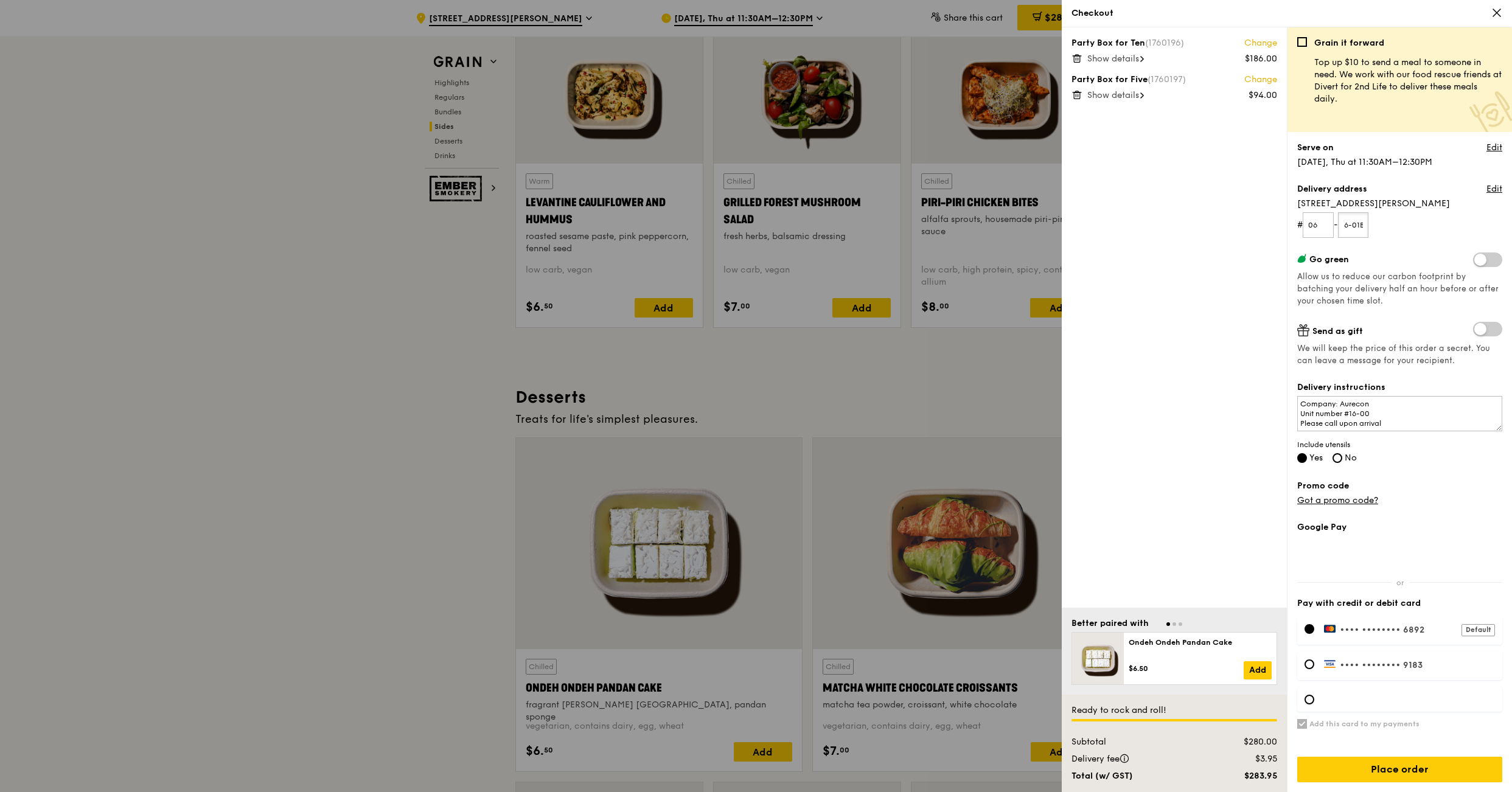
drag, startPoint x: 1349, startPoint y: 223, endPoint x: 1431, endPoint y: 232, distance: 82.5
click at [1431, 232] on form "# 06 - #06-01B" at bounding box center [1399, 224] width 205 height 25
type input "01B"
click at [1426, 243] on div "Grain it forward Top up $10 to send a meal to someone in need. We work with our…" at bounding box center [1399, 414] width 205 height 755
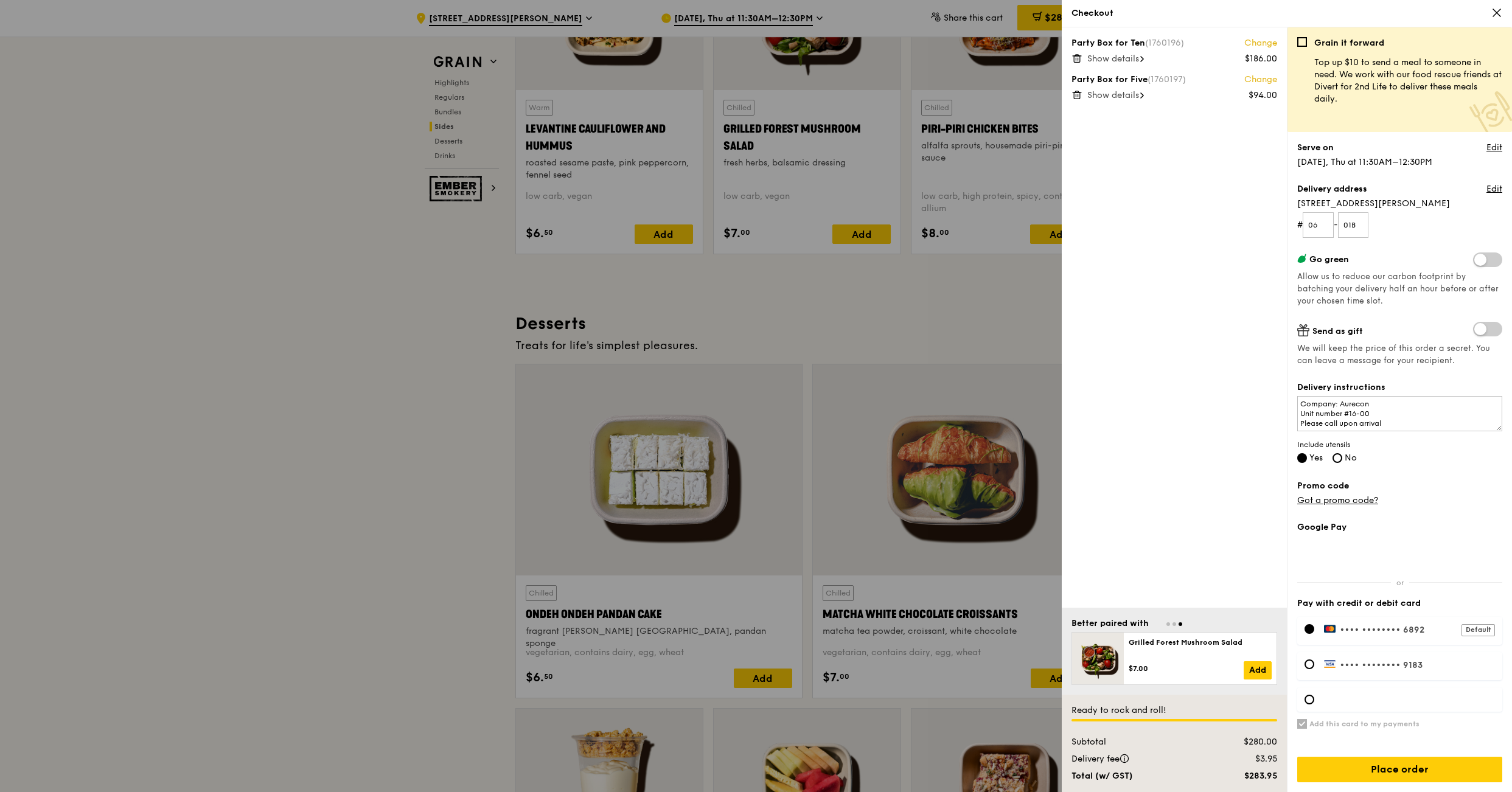
scroll to position [3201, 0]
drag, startPoint x: 1393, startPoint y: 418, endPoint x: 1217, endPoint y: 387, distance: 178.7
click at [1217, 387] on div "Party Box for Ten (1760196) Change $186.00 Show details Party Box for Five (176…" at bounding box center [1286, 409] width 450 height 764
click at [1472, 414] on textarea "Company: Aurecon Unit number #16-00 Please call upon arrival" at bounding box center [1399, 413] width 205 height 36
drag, startPoint x: 1423, startPoint y: 424, endPoint x: 1264, endPoint y: 399, distance: 161.0
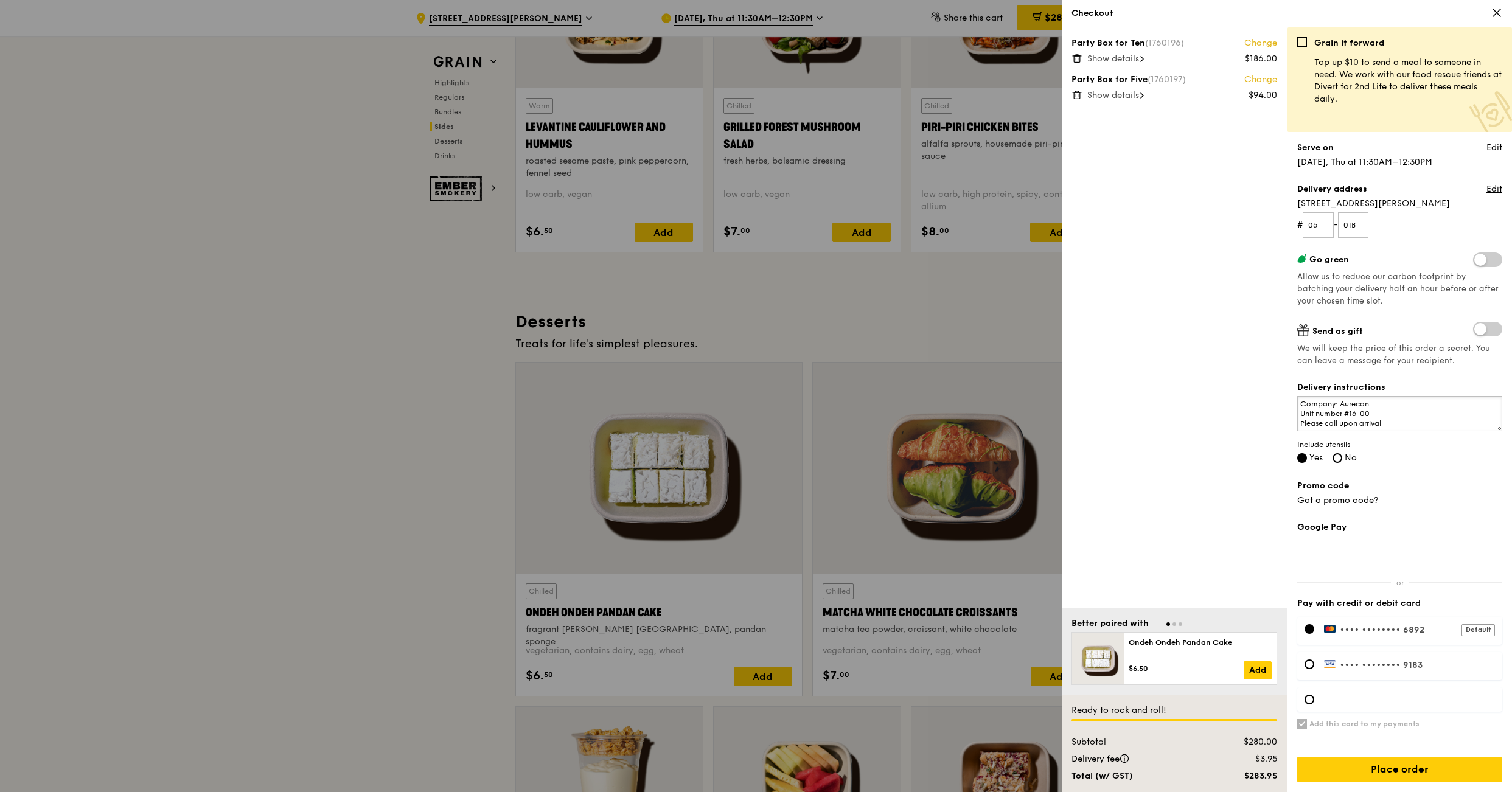
click at [1264, 399] on div "Party Box for Ten (1760196) Change $186.00 Show details Party Box for Five (176…" at bounding box center [1286, 409] width 450 height 764
click at [1493, 466] on div "Grain it forward Top up $10 to send a meal to someone in need. We work with our…" at bounding box center [1399, 414] width 205 height 755
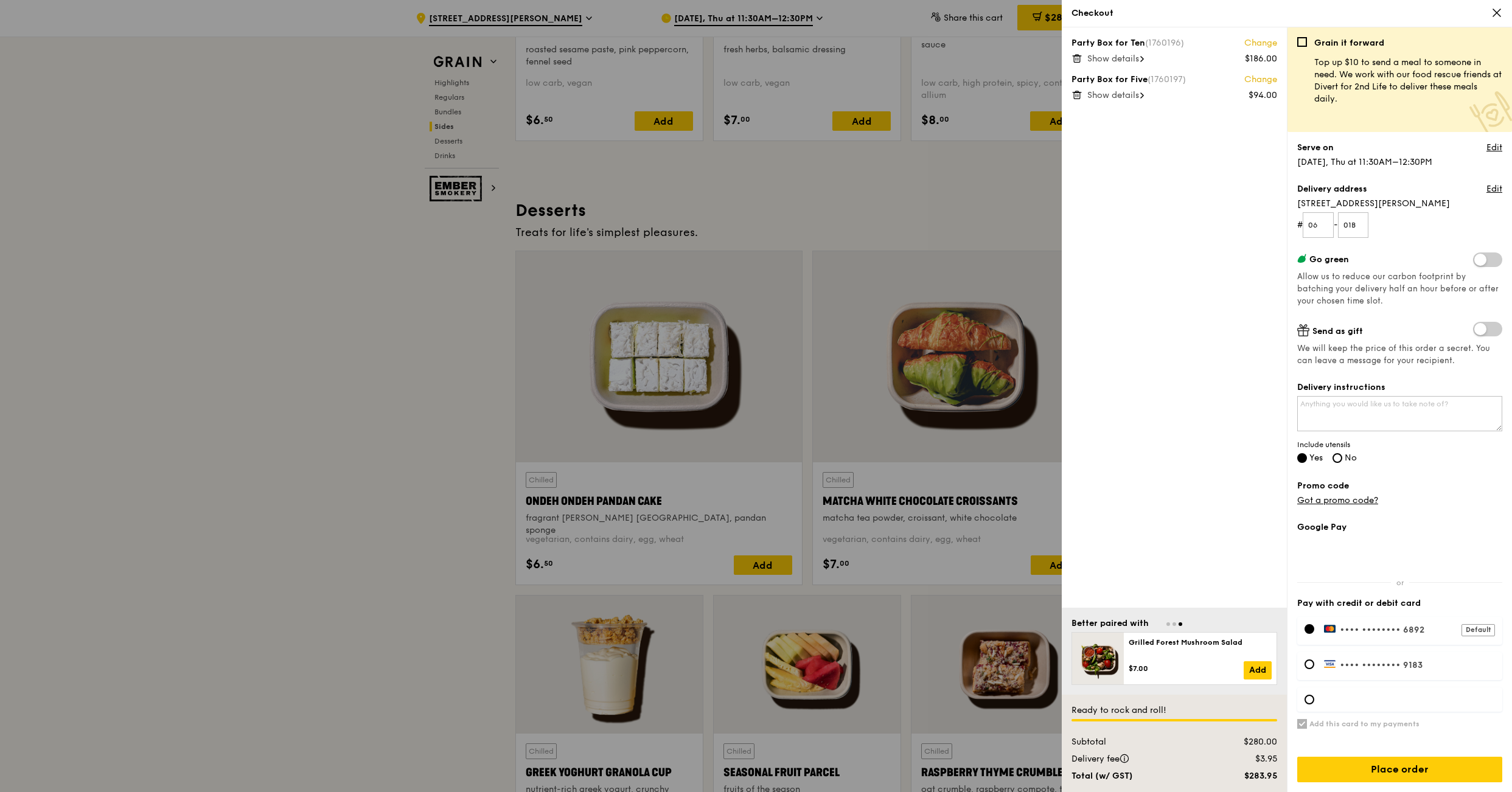
scroll to position [3312, 0]
click at [1401, 770] on input "Place order" at bounding box center [1399, 769] width 205 height 25
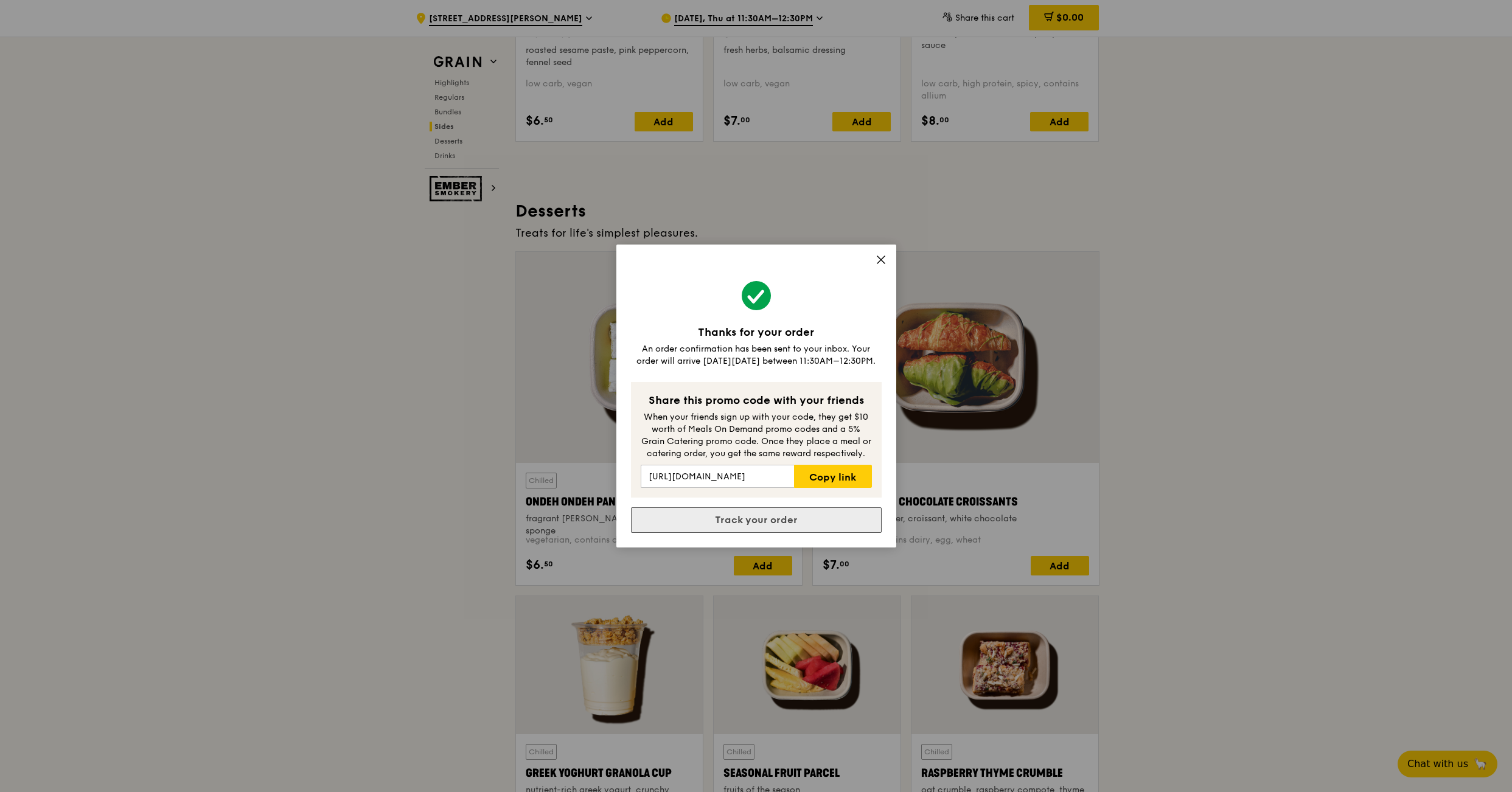
click at [747, 518] on link "Track your order" at bounding box center [756, 520] width 251 height 25
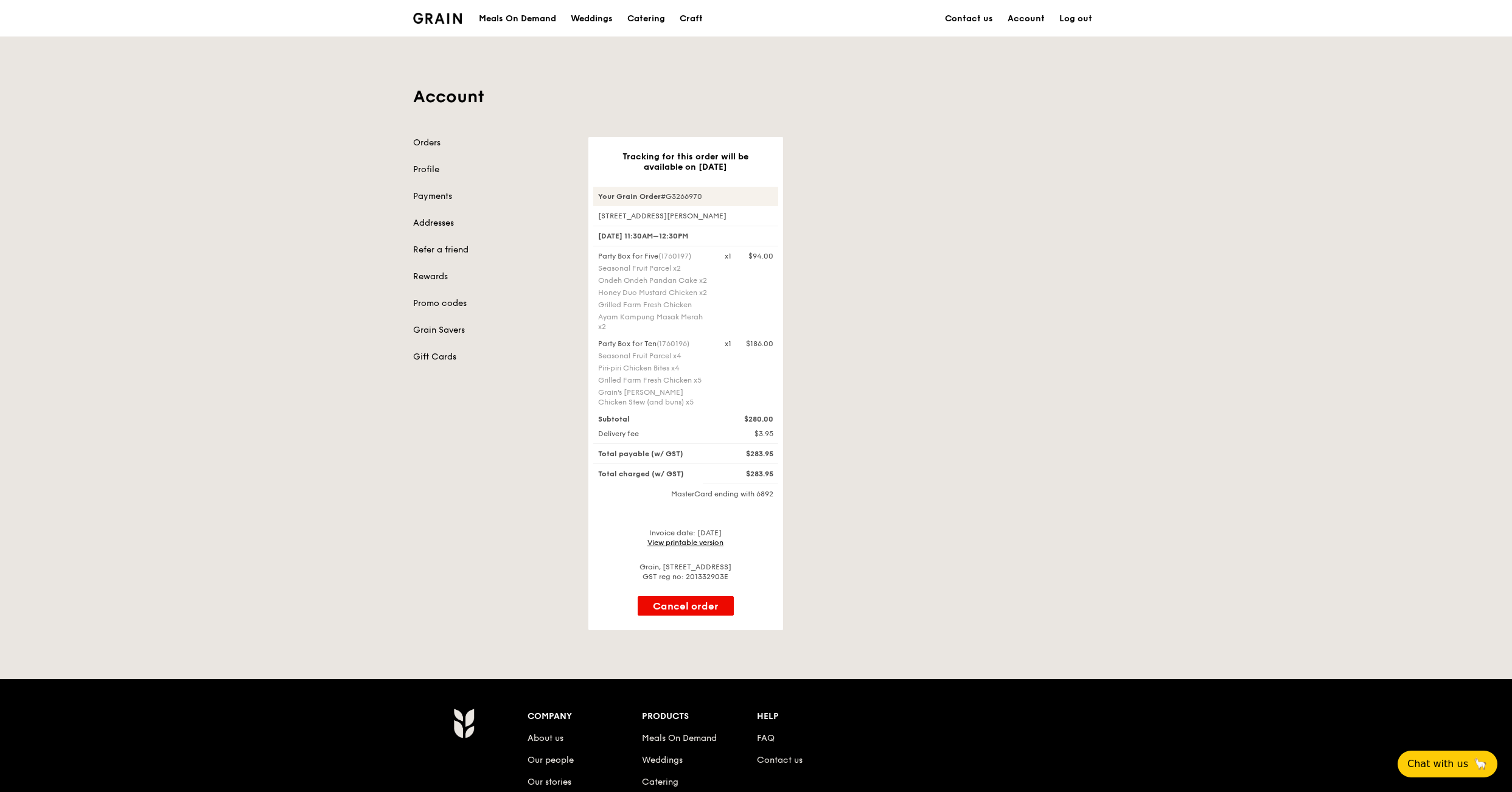
click at [674, 541] on link "View printable version" at bounding box center [686, 542] width 76 height 9
